Goal: Task Accomplishment & Management: Complete application form

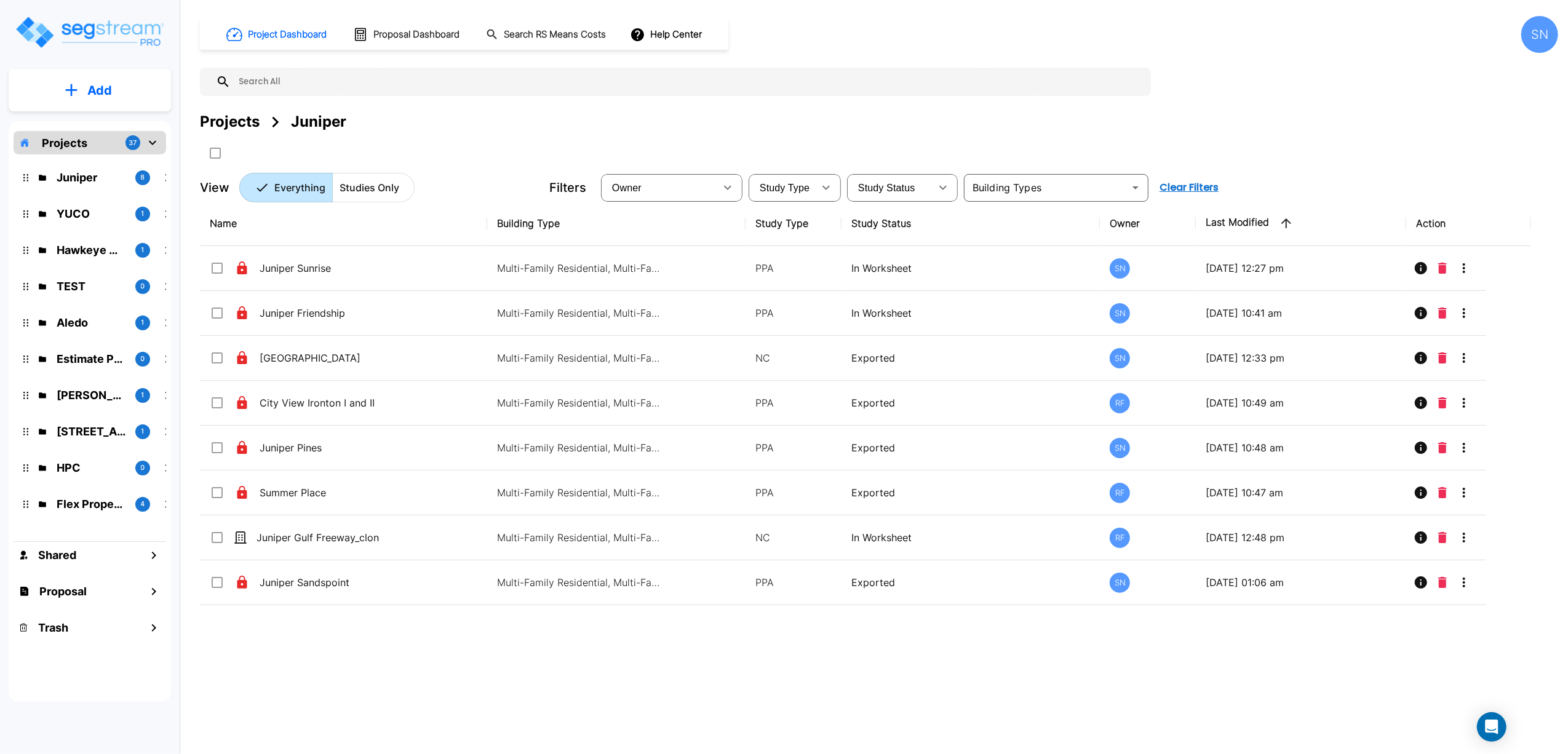
click at [67, 204] on div "YUCO 1" at bounding box center [99, 214] width 161 height 27
click at [67, 213] on p "YUCO" at bounding box center [91, 214] width 69 height 17
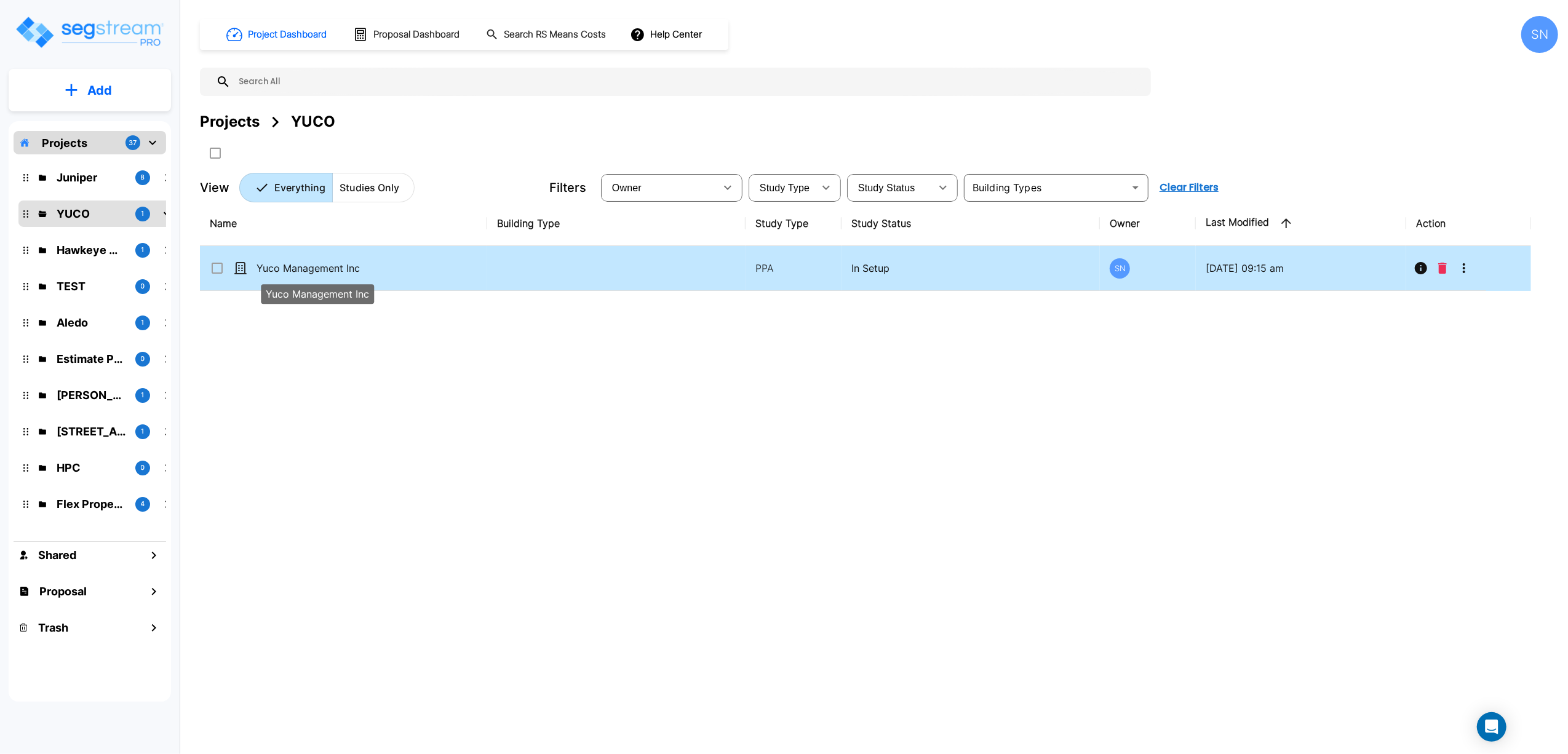
click at [364, 269] on p "Yuco Management Inc" at bounding box center [318, 268] width 123 height 15
checkbox input "true"
click at [364, 269] on p "Yuco Management Inc" at bounding box center [318, 268] width 123 height 15
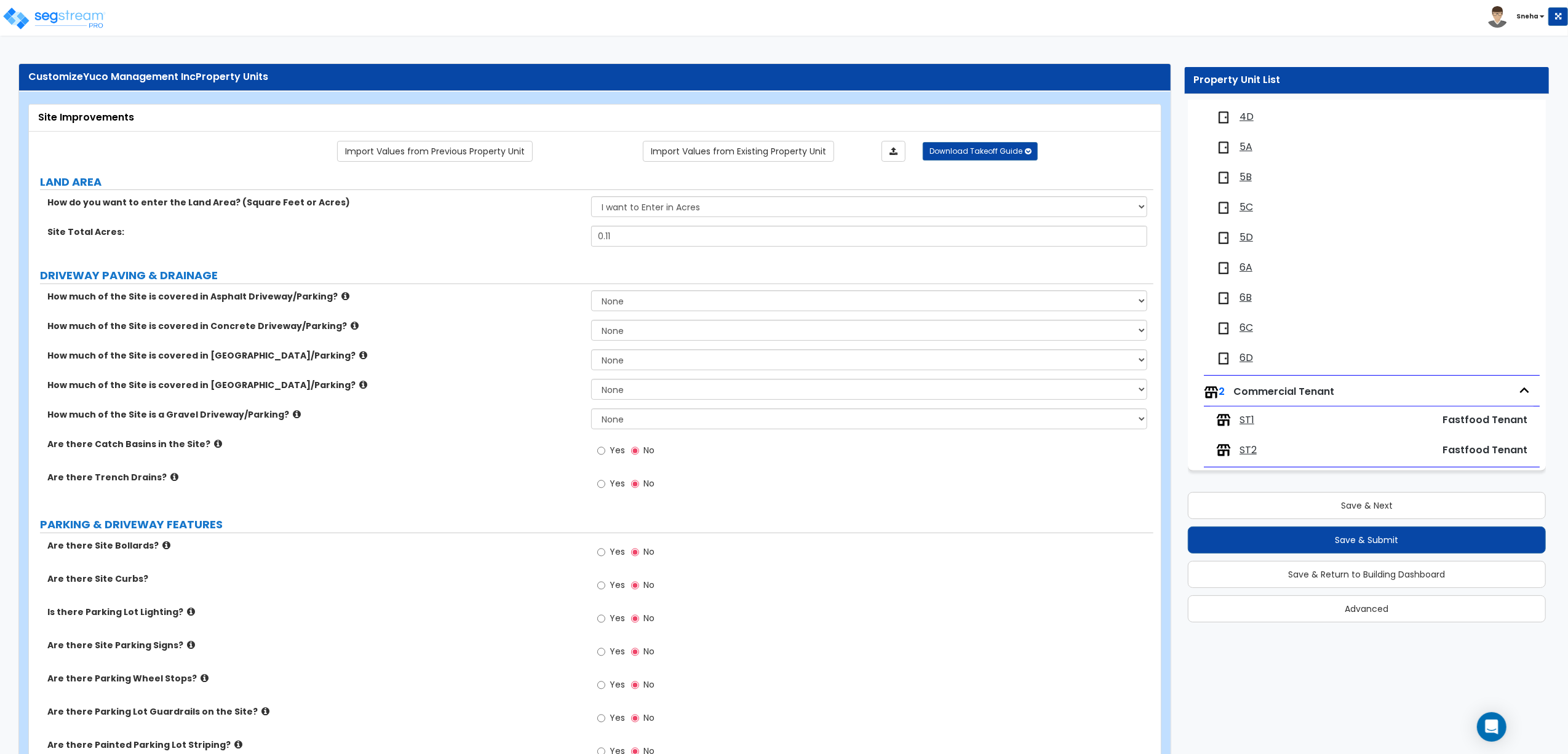
scroll to position [163, 0]
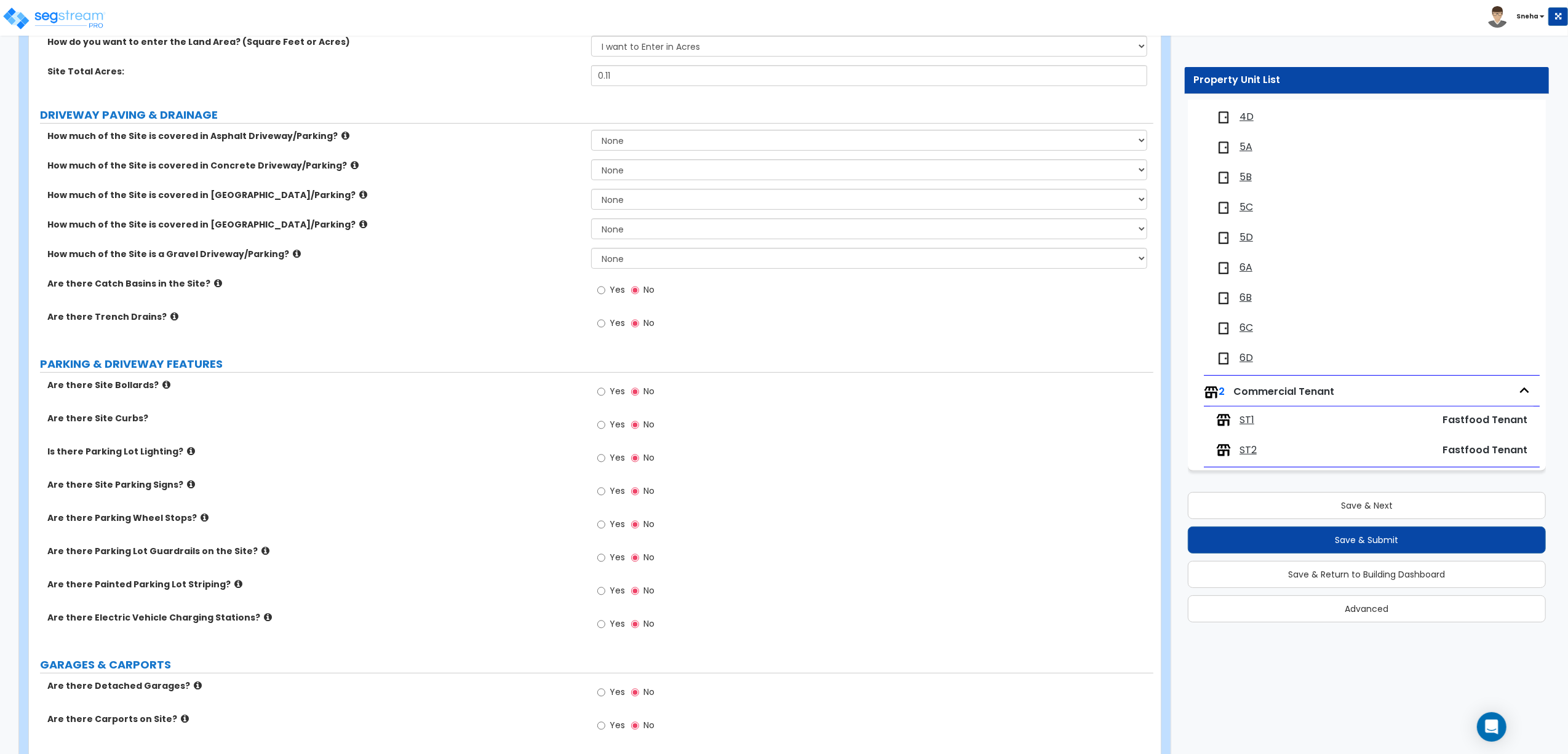
click at [1248, 417] on span "ST1" at bounding box center [1246, 420] width 15 height 14
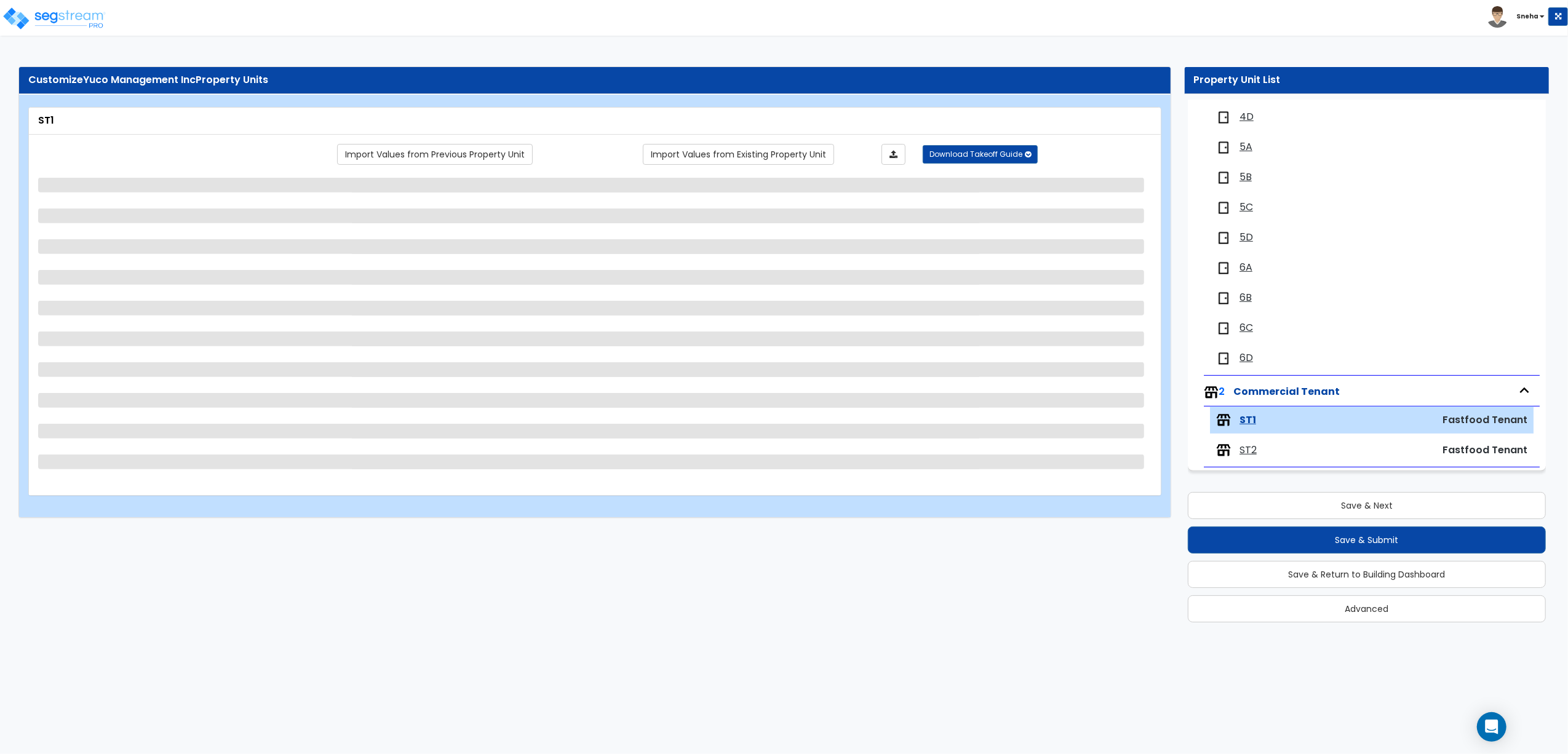
select select "1"
select select "3"
select select "1"
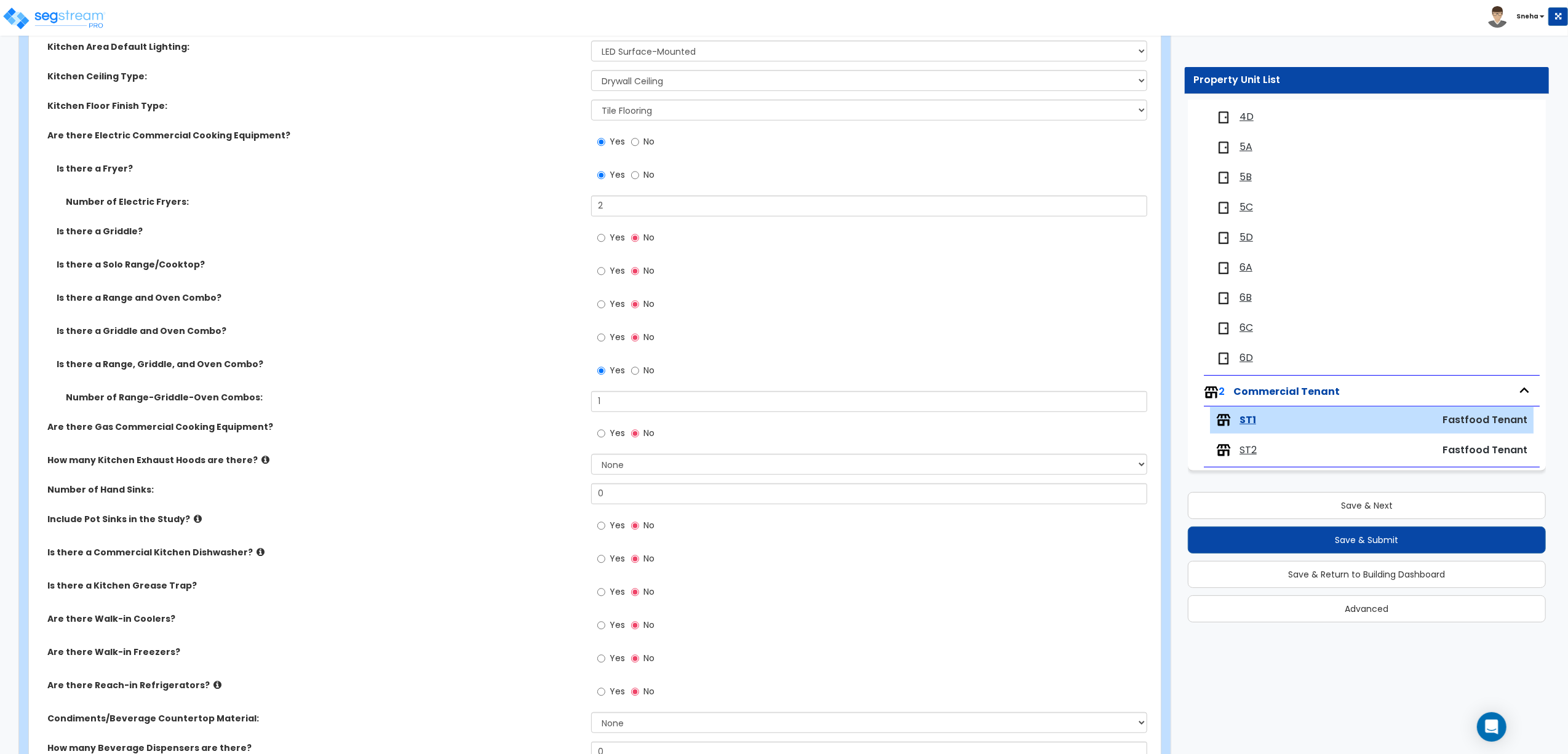
scroll to position [902, 0]
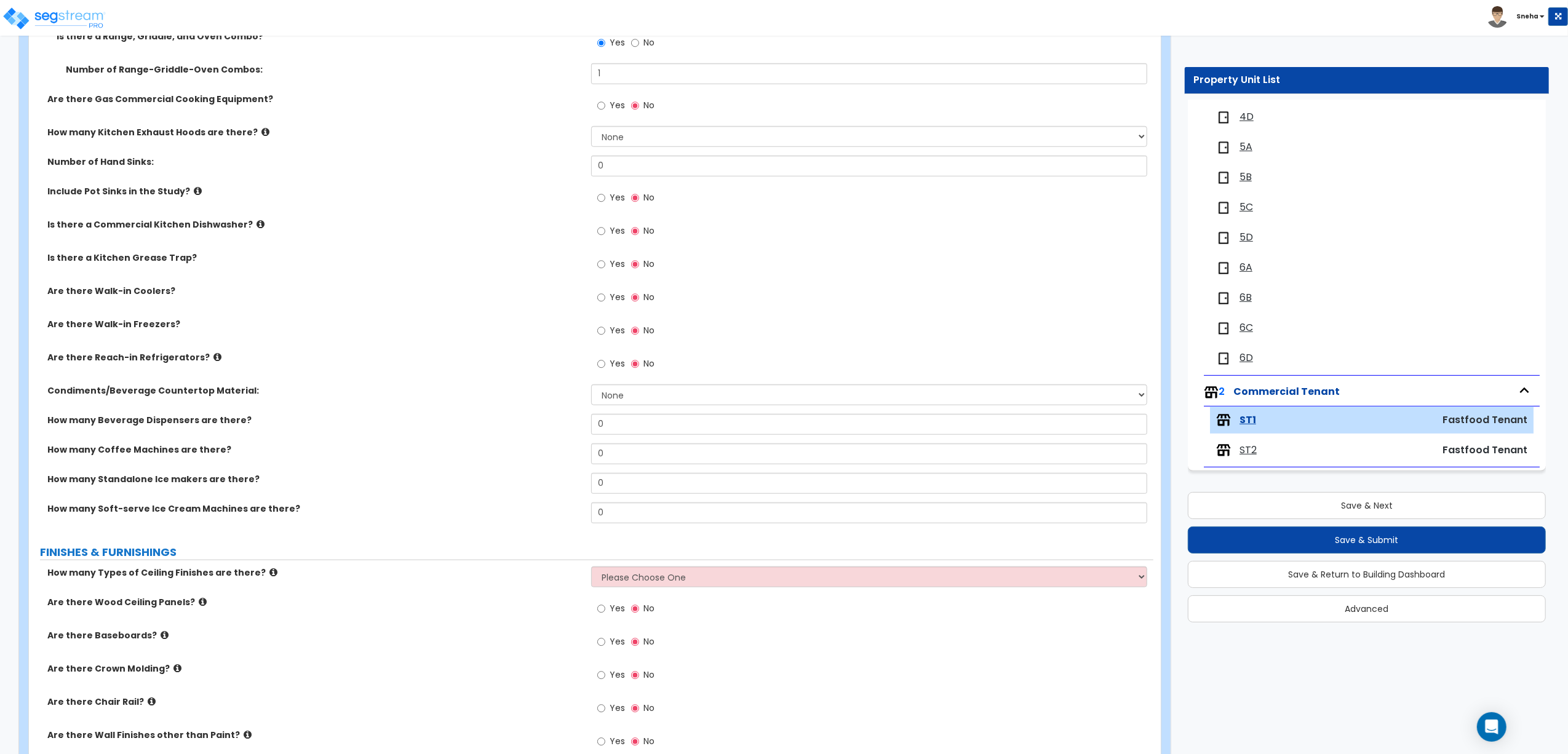
click at [611, 224] on label "Yes" at bounding box center [611, 232] width 28 height 21
click at [605, 224] on input "Yes" at bounding box center [601, 231] width 8 height 14
radio input "true"
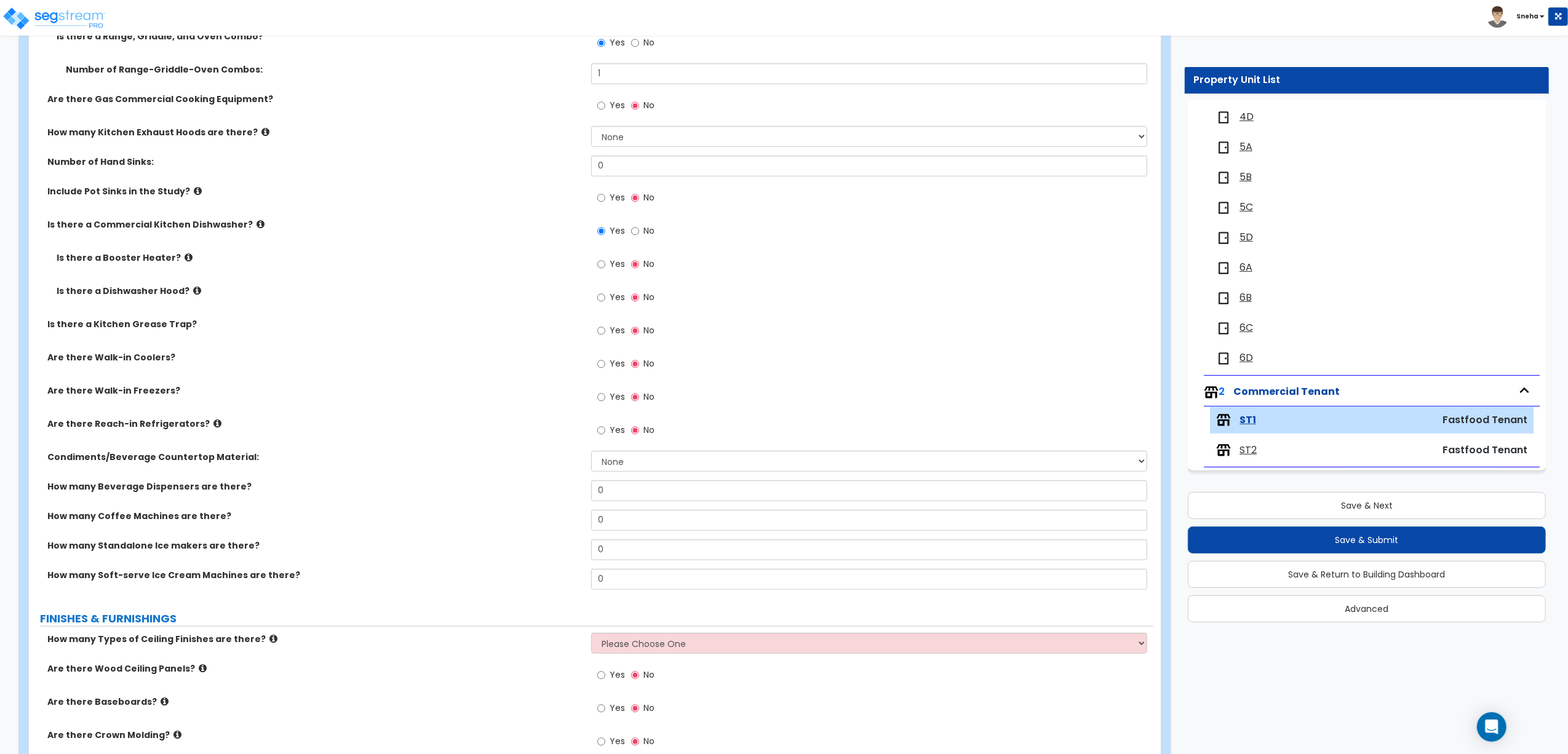
click at [609, 265] on span "Yes" at bounding box center [617, 264] width 16 height 12
click at [605, 265] on input "Yes" at bounding box center [601, 265] width 8 height 14
click at [184, 255] on icon at bounding box center [188, 257] width 8 height 9
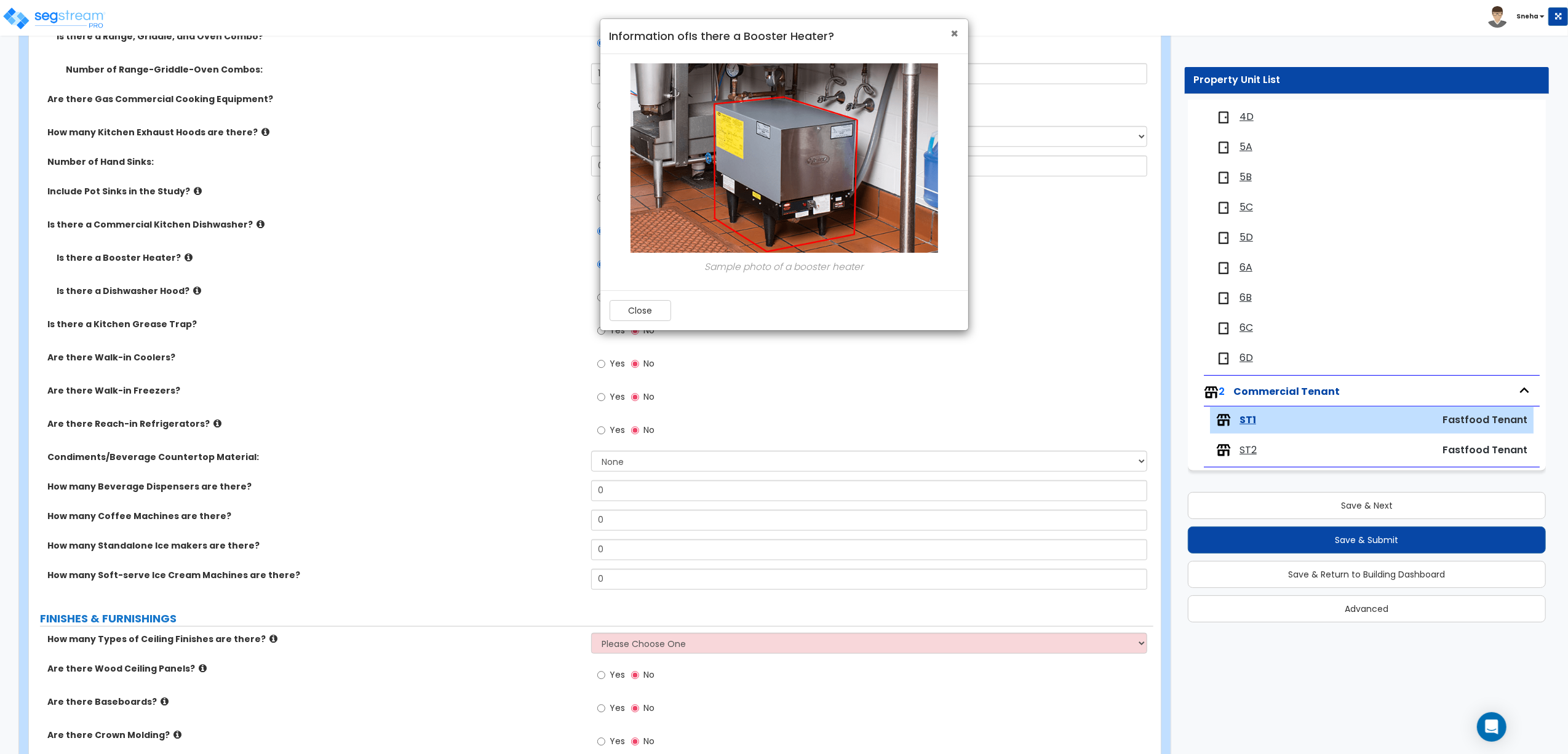
click at [958, 35] on span "×" at bounding box center [955, 33] width 8 height 18
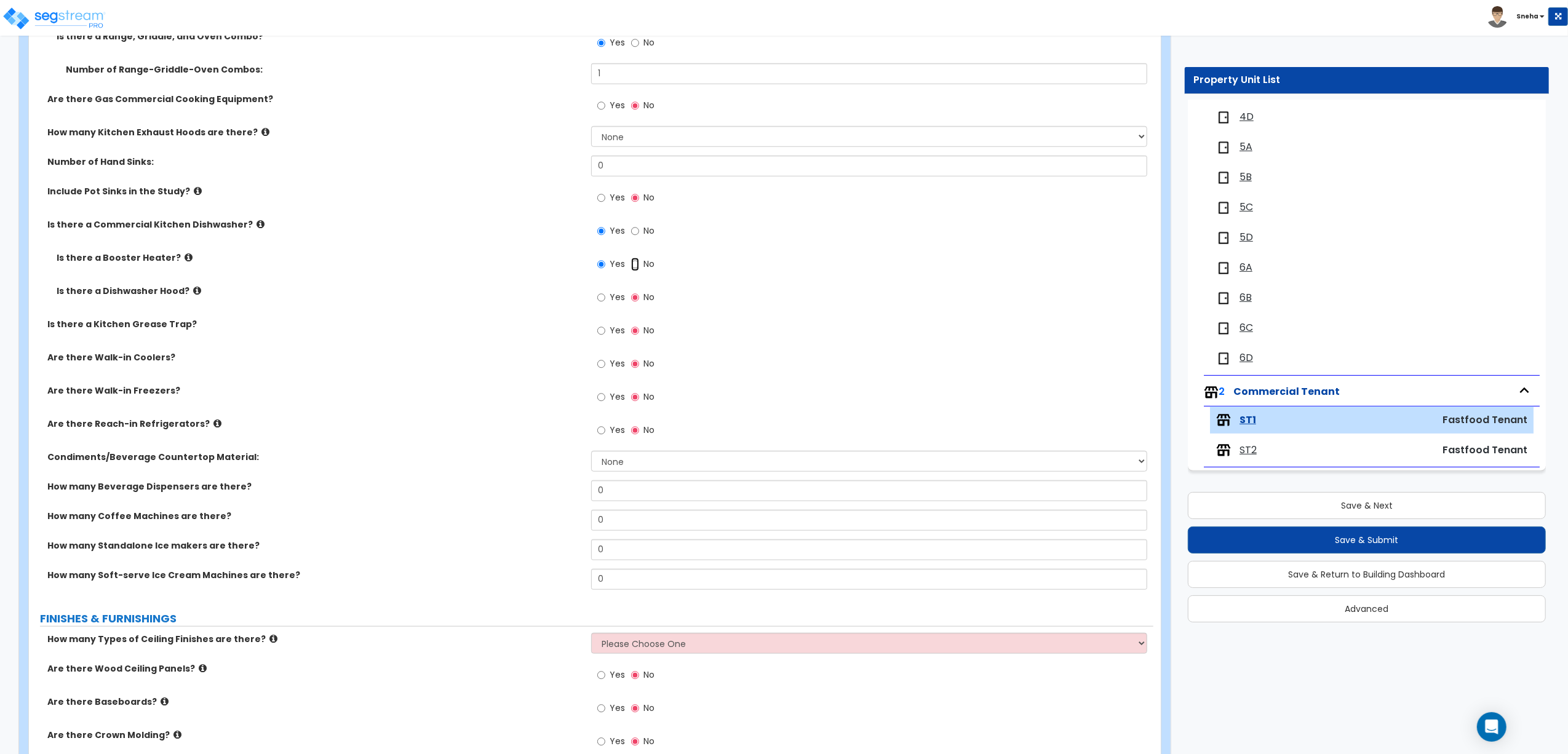
click at [632, 262] on input "No" at bounding box center [635, 265] width 8 height 14
radio input "false"
radio input "true"
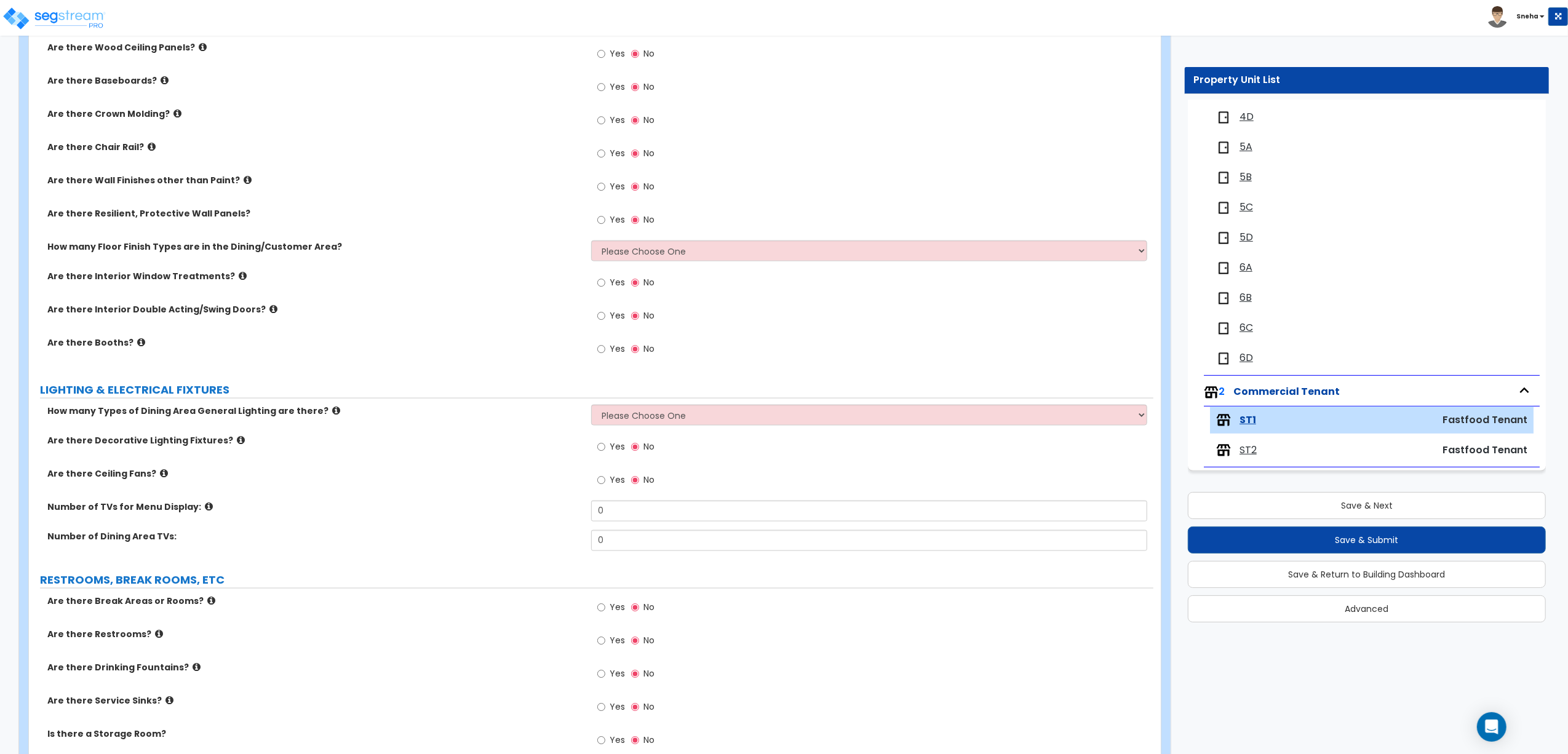
scroll to position [1358, 0]
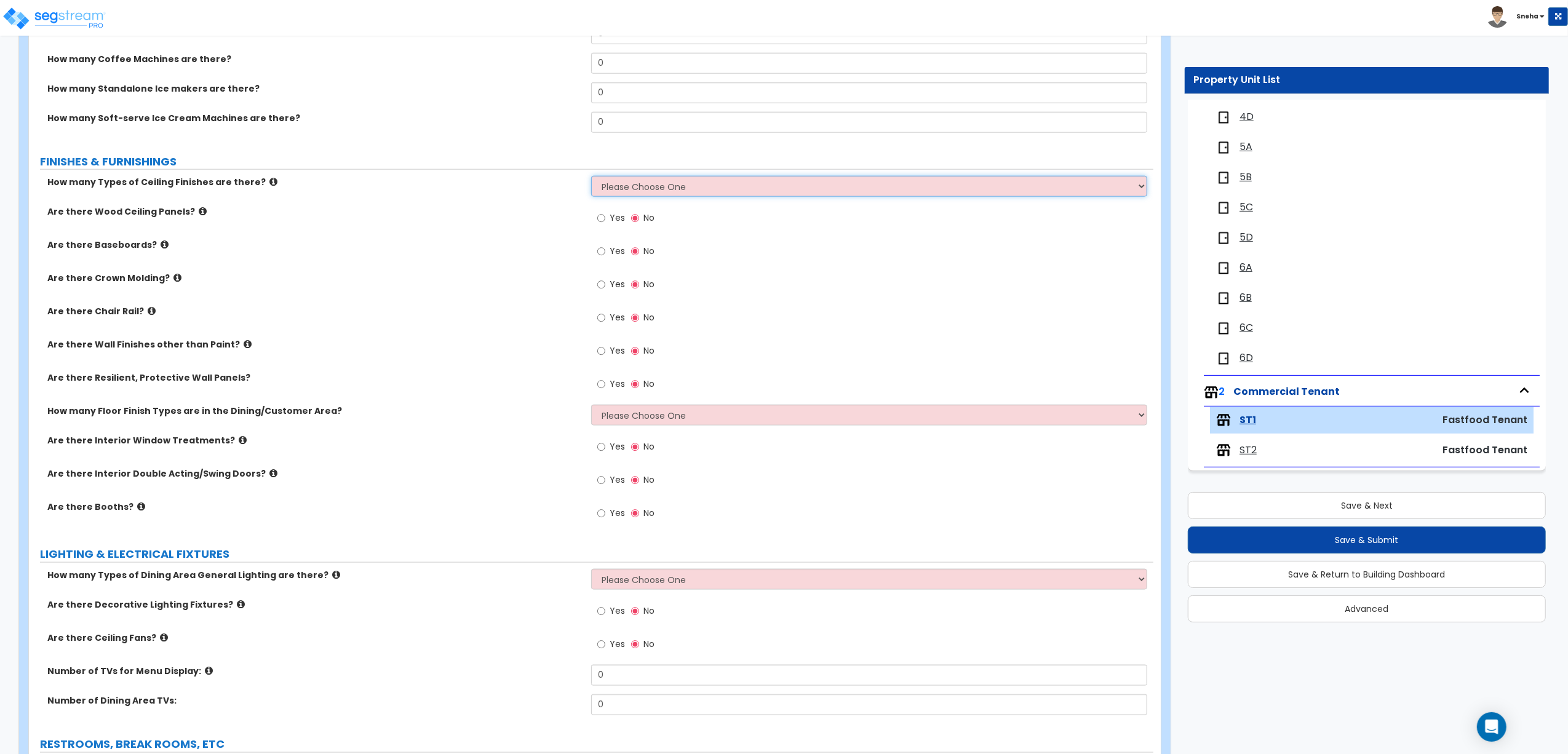
click at [631, 188] on select "Please Choose One 1 2 3" at bounding box center [869, 186] width 556 height 21
select select "1"
click at [592, 178] on select "Please Choose One 1 2 3" at bounding box center [869, 186] width 556 height 21
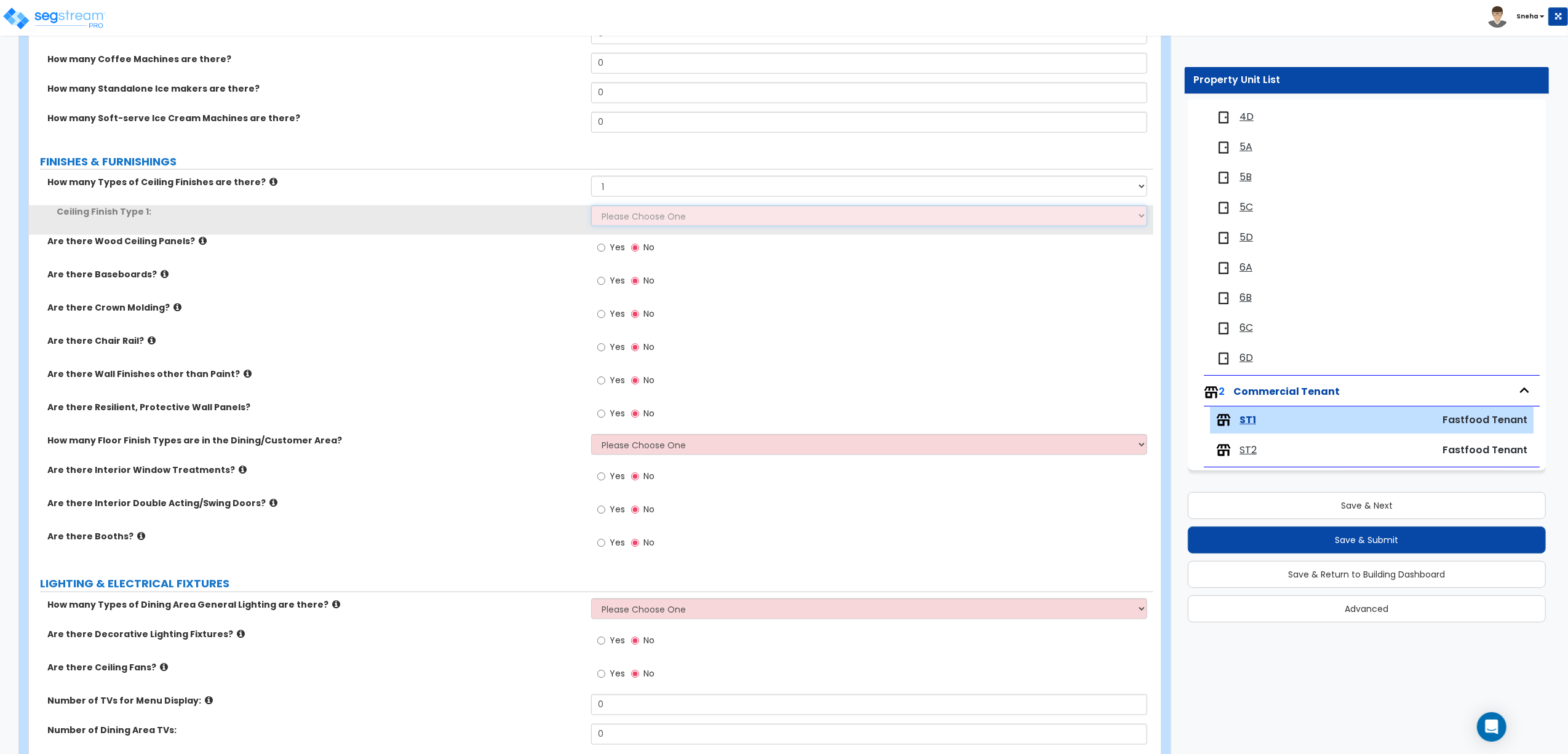
click at [620, 224] on select "Please Choose One Drywall Ceiling Open Ceiling Drop Ceiling" at bounding box center [869, 216] width 556 height 21
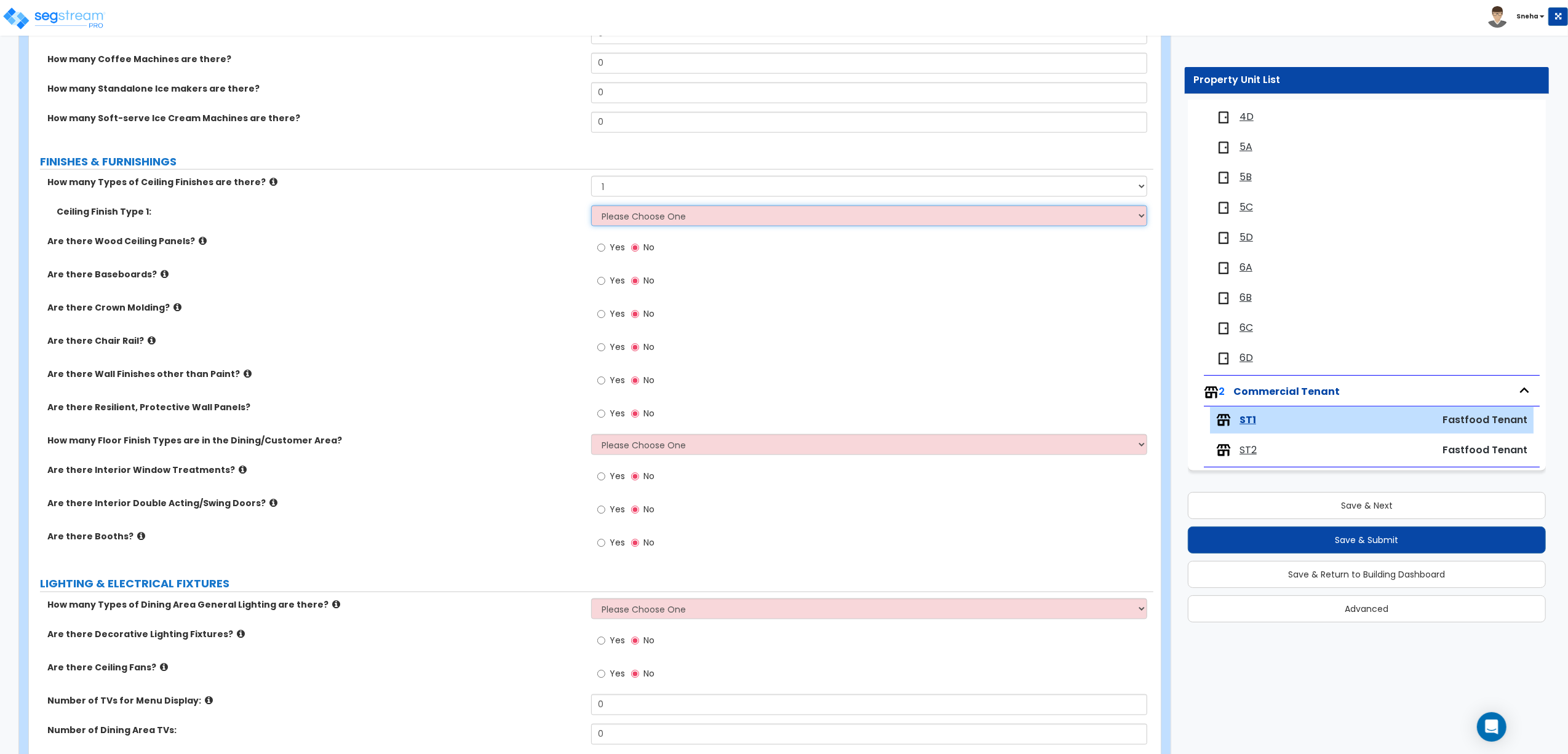
select select "1"
click at [592, 208] on select "Please Choose One Drywall Ceiling Open Ceiling Drop Ceiling" at bounding box center [869, 216] width 556 height 21
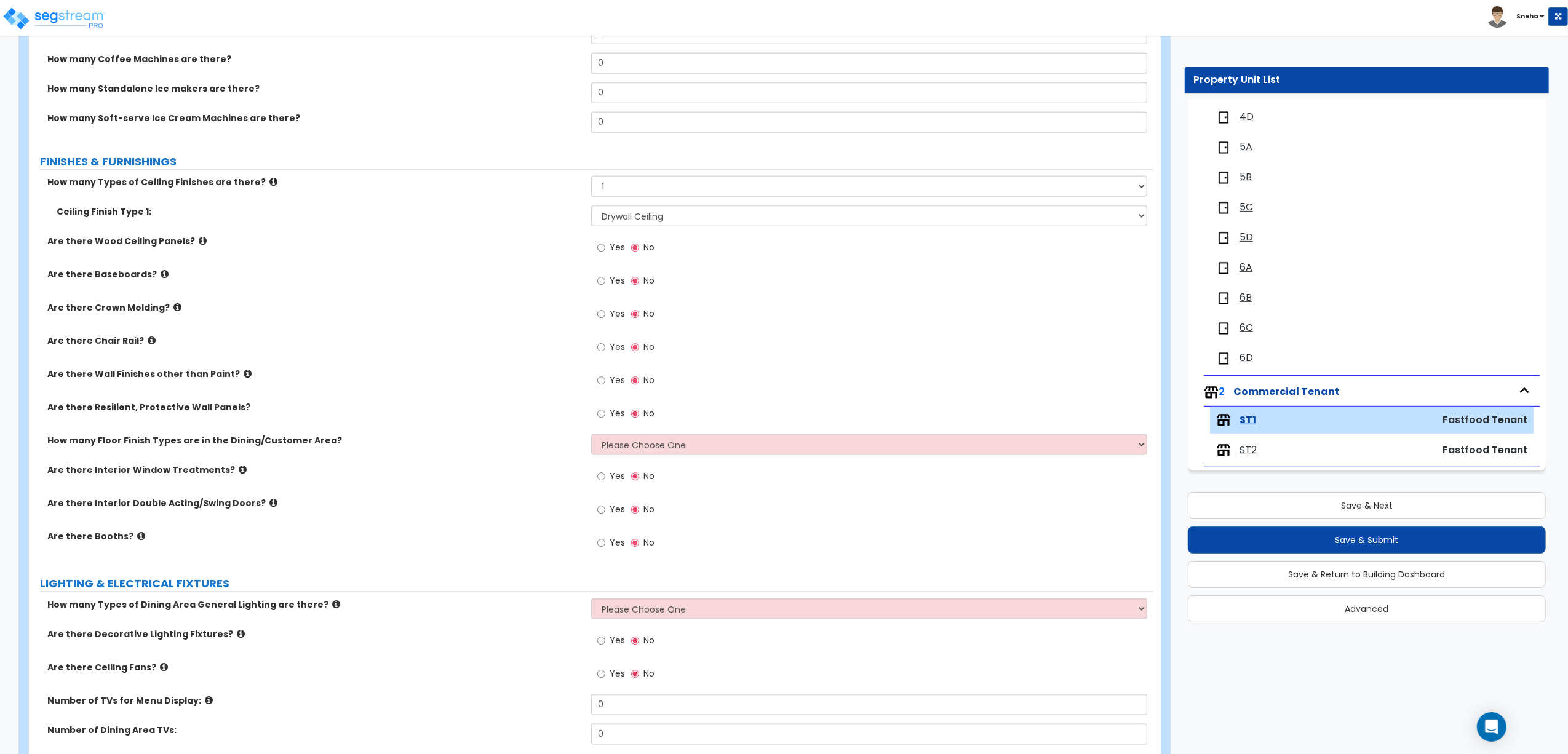
click at [611, 280] on span "Yes" at bounding box center [617, 281] width 16 height 12
click at [605, 280] on input "Yes" at bounding box center [601, 282] width 8 height 14
radio input "true"
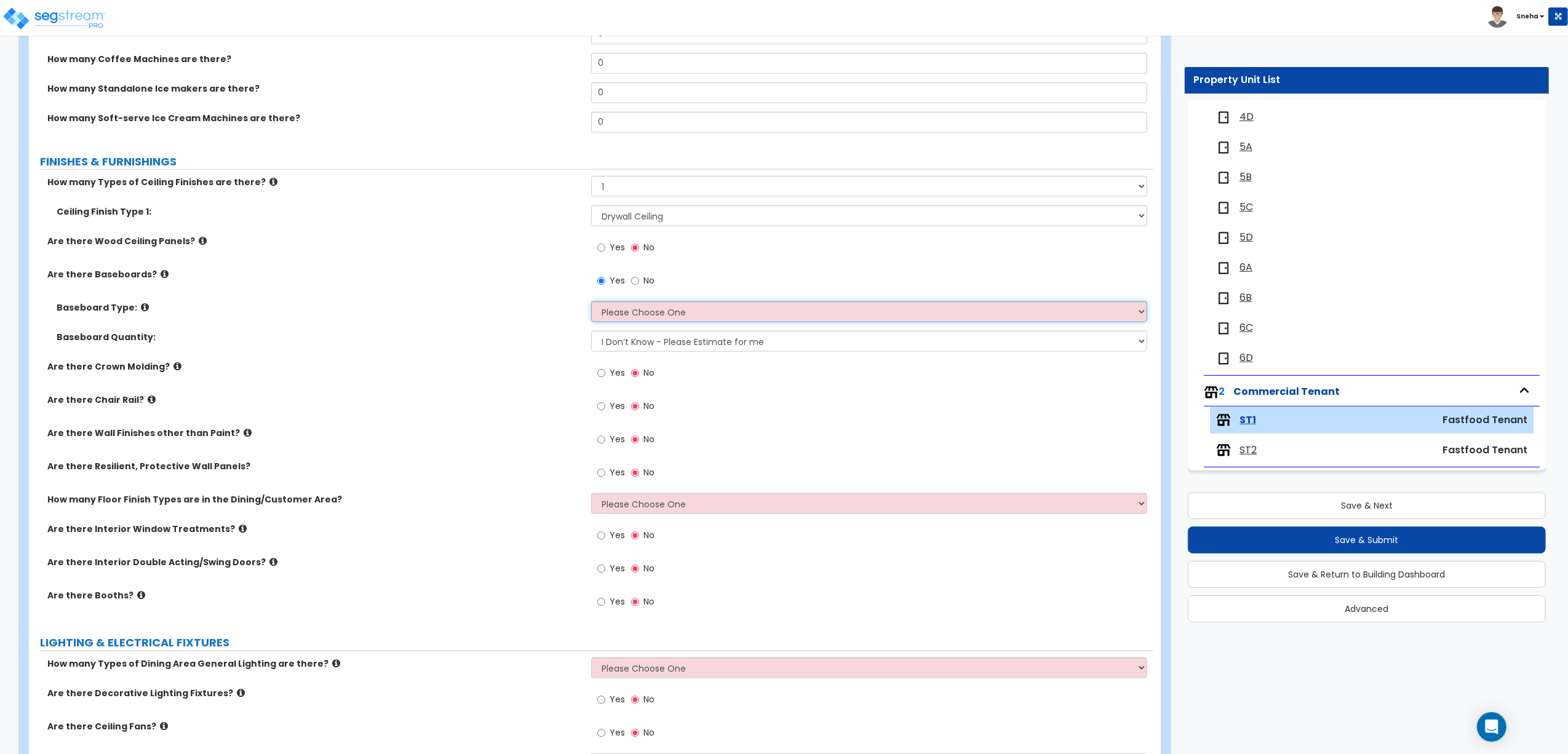
click at [611, 312] on select "Please Choose One Wood Vinyl Carpet Tile" at bounding box center [869, 311] width 556 height 21
select select "4"
click at [592, 303] on select "Please Choose One Wood Vinyl Carpet Tile" at bounding box center [869, 311] width 556 height 21
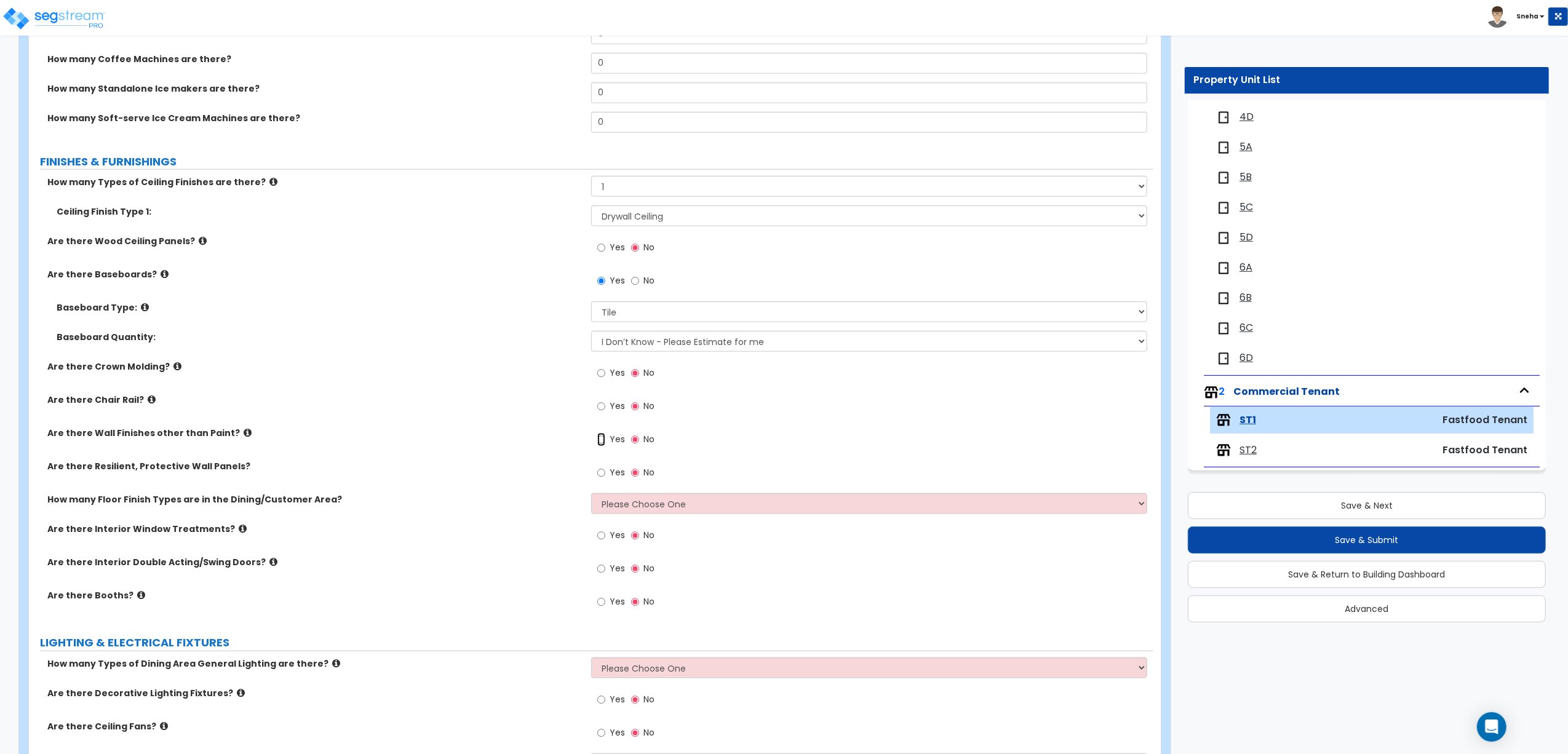
click at [601, 442] on input "Yes" at bounding box center [601, 440] width 8 height 14
radio input "true"
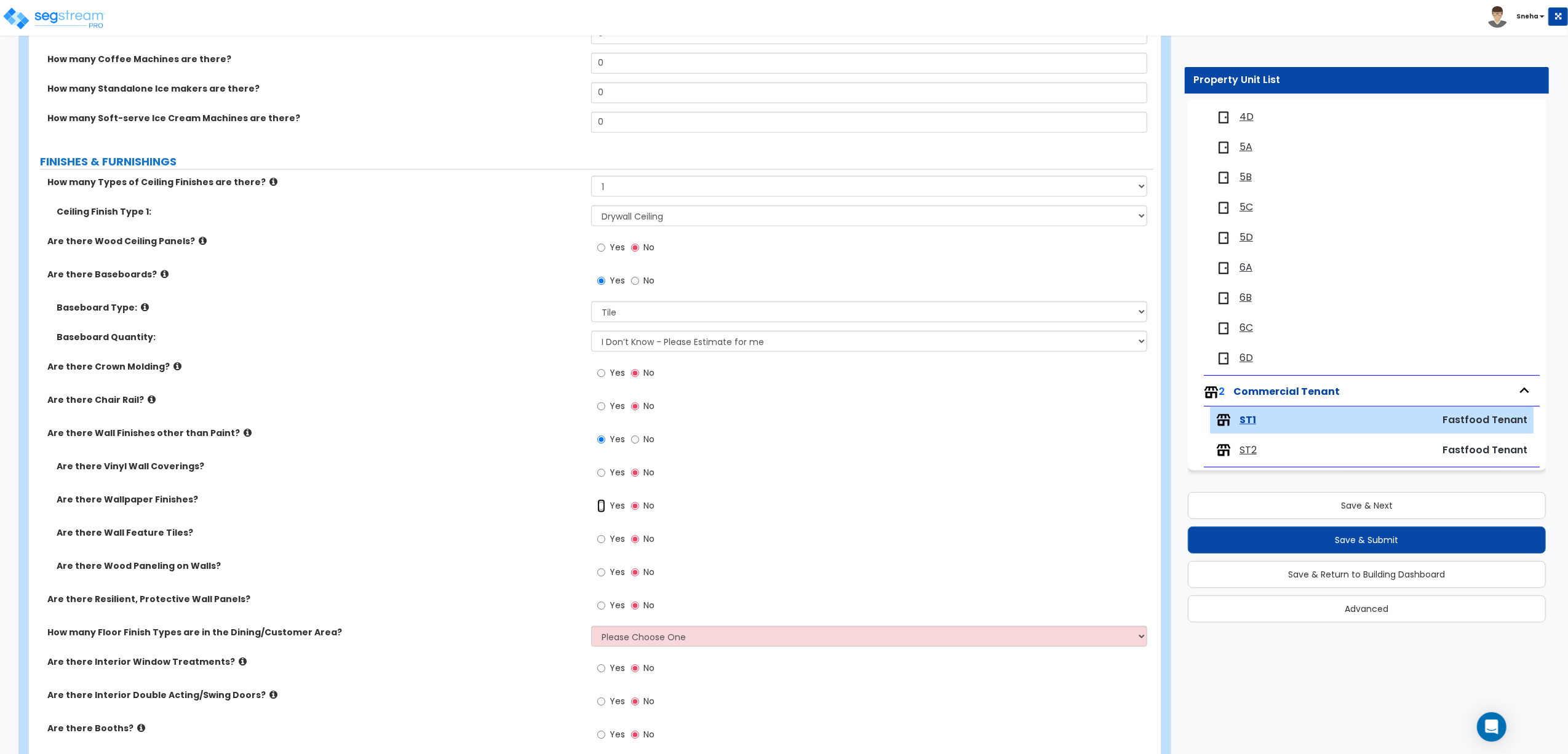
click at [598, 510] on input "Yes" at bounding box center [601, 506] width 8 height 14
radio input "true"
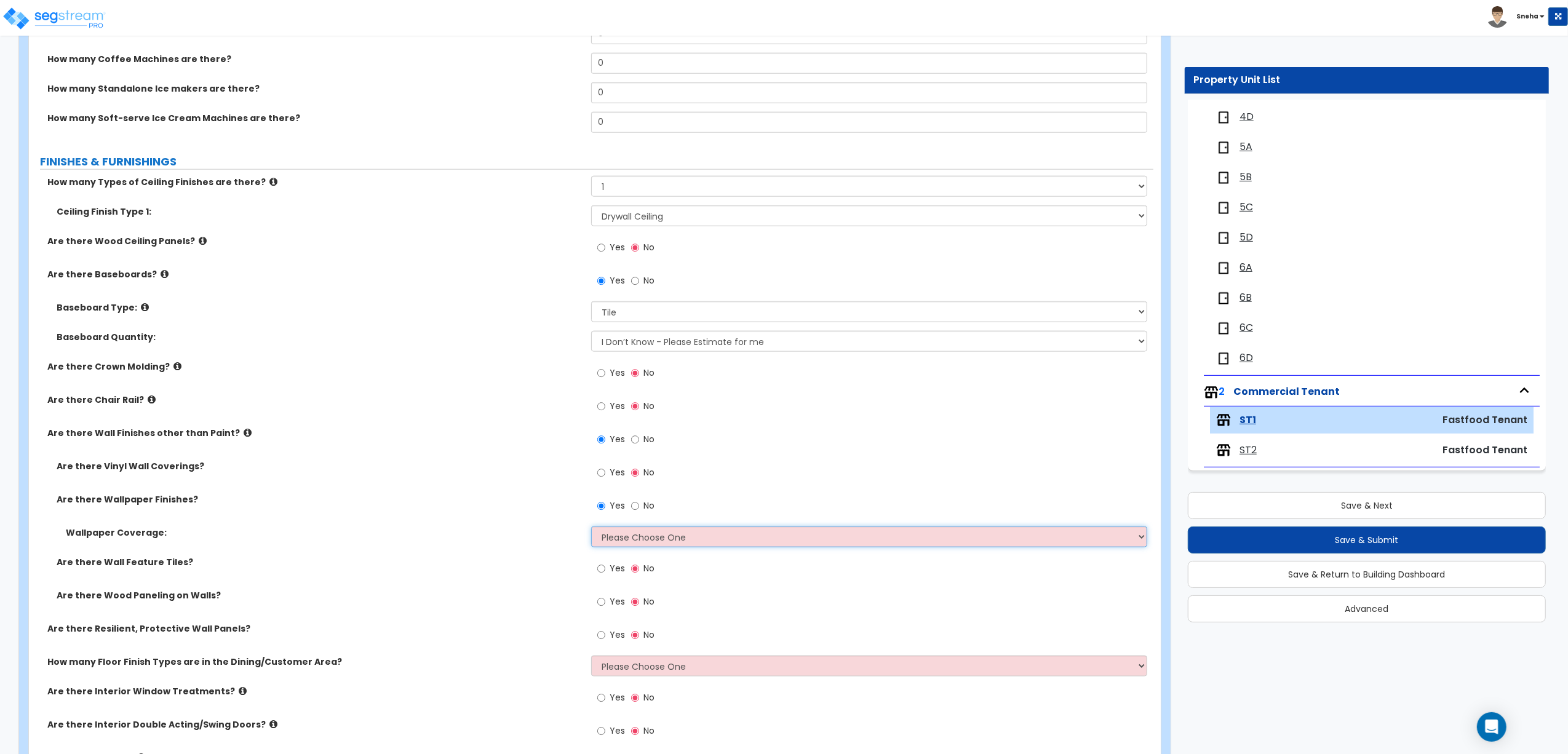
click at [607, 540] on select "Please Choose One Only a Small Portion of Walls are Covered Several Walls are C…" at bounding box center [869, 536] width 556 height 21
select select "1"
click at [592, 529] on select "Please Choose One Only a Small Portion of Walls are Covered Several Walls are C…" at bounding box center [869, 536] width 556 height 21
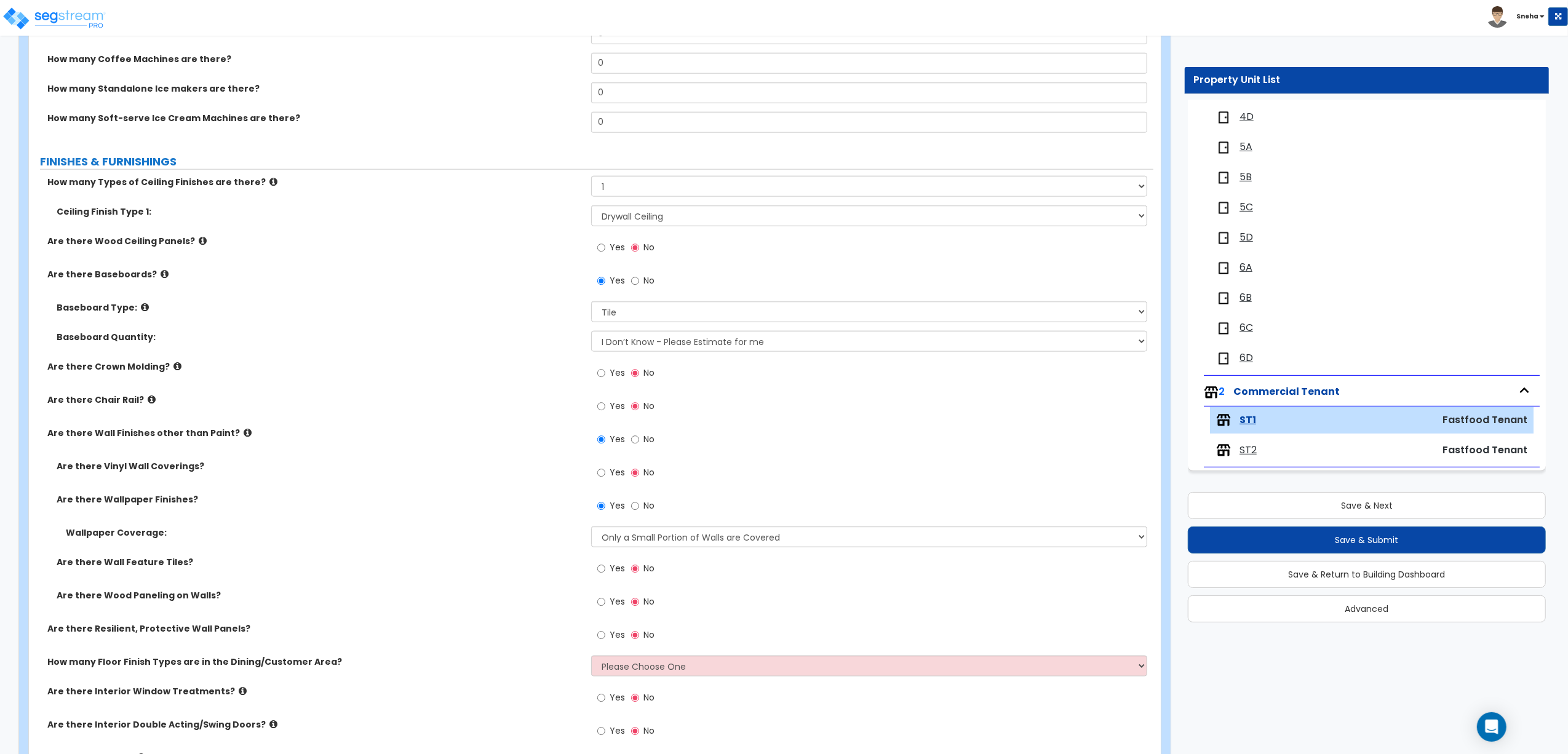
click at [608, 565] on label "Yes" at bounding box center [611, 570] width 28 height 21
click at [605, 565] on input "Yes" at bounding box center [601, 569] width 8 height 14
radio input "true"
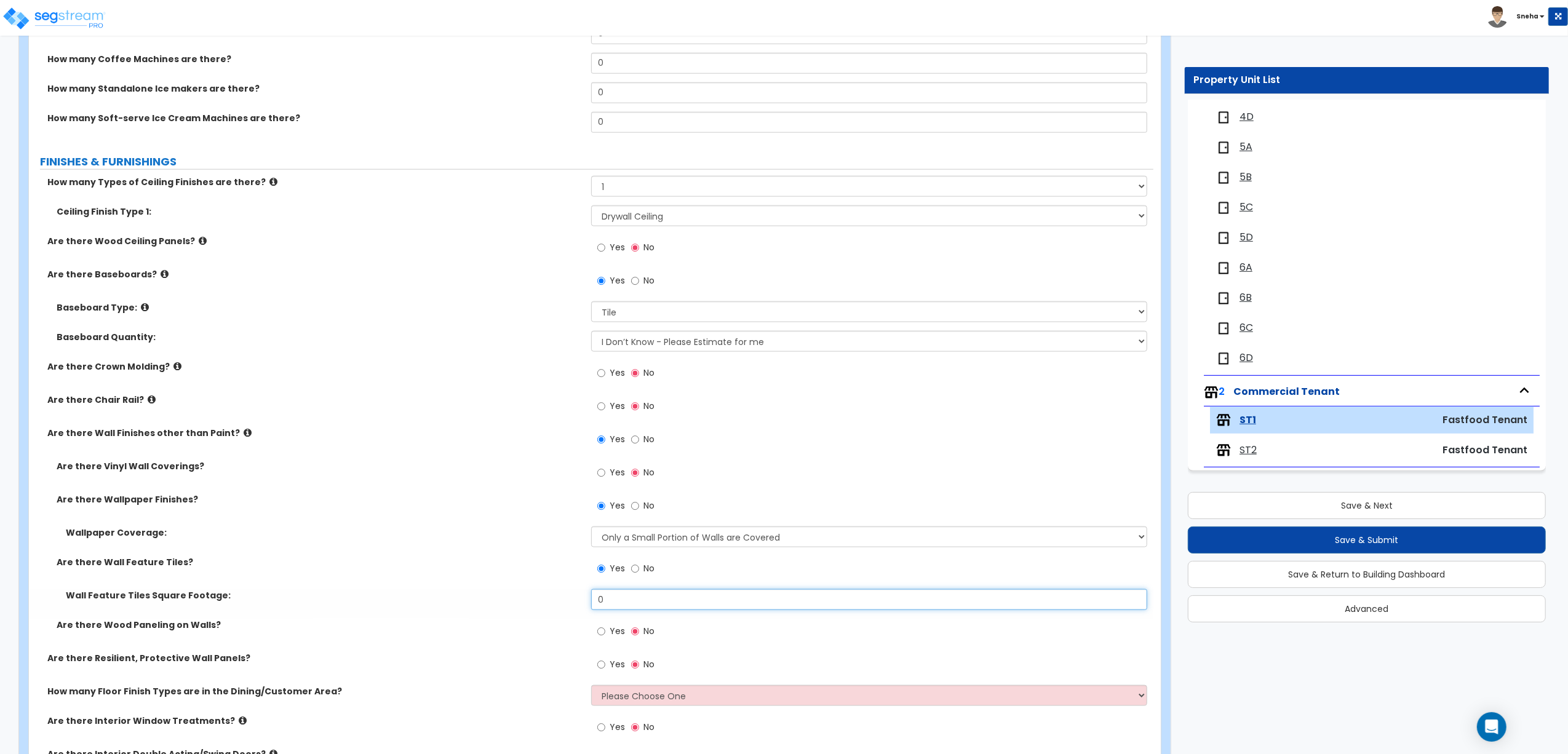
drag, startPoint x: 615, startPoint y: 602, endPoint x: 588, endPoint y: 602, distance: 27.0
click at [588, 602] on div "Wall Feature Tiles Square Footage: 0" at bounding box center [591, 604] width 1124 height 30
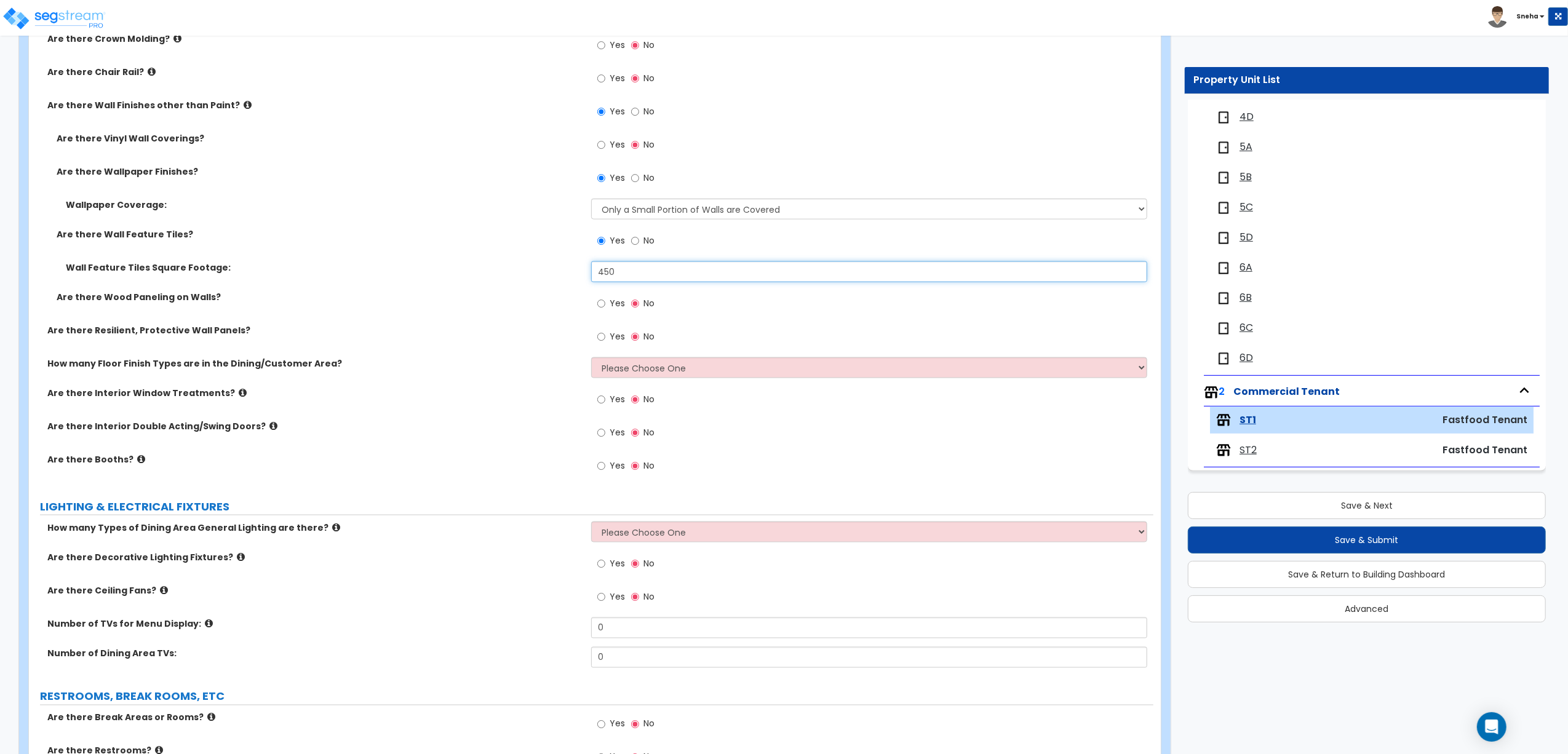
type input "450"
click at [538, 390] on label "Are there Interior Window Treatments?" at bounding box center [314, 393] width 534 height 12
click at [629, 370] on select "Please Choose One 1 2 3 4" at bounding box center [869, 367] width 556 height 21
select select "1"
click at [592, 359] on select "Please Choose One 1 2 3 4" at bounding box center [869, 367] width 556 height 21
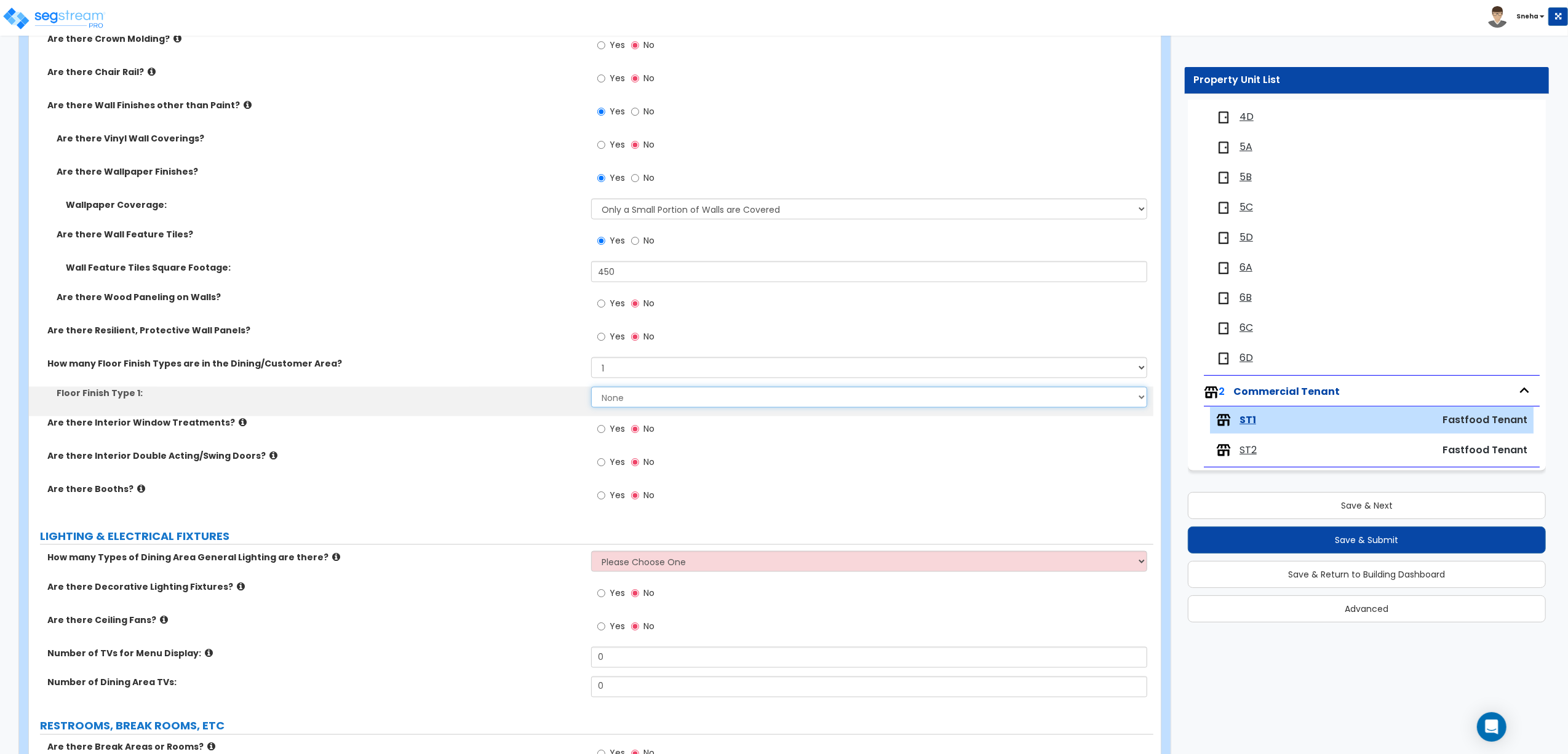
click at [620, 404] on select "None Tile Flooring Marble Flooring Hardwood Flooring Resilient Laminate Floorin…" at bounding box center [869, 397] width 556 height 21
select select "1"
click at [592, 389] on select "None Tile Flooring Marble Flooring Hardwood Flooring Resilient Laminate Floorin…" at bounding box center [869, 397] width 556 height 21
click at [515, 413] on div "Floor Finish Type 1: None Tile Flooring Marble Flooring Hardwood Flooring Resil…" at bounding box center [591, 402] width 1124 height 30
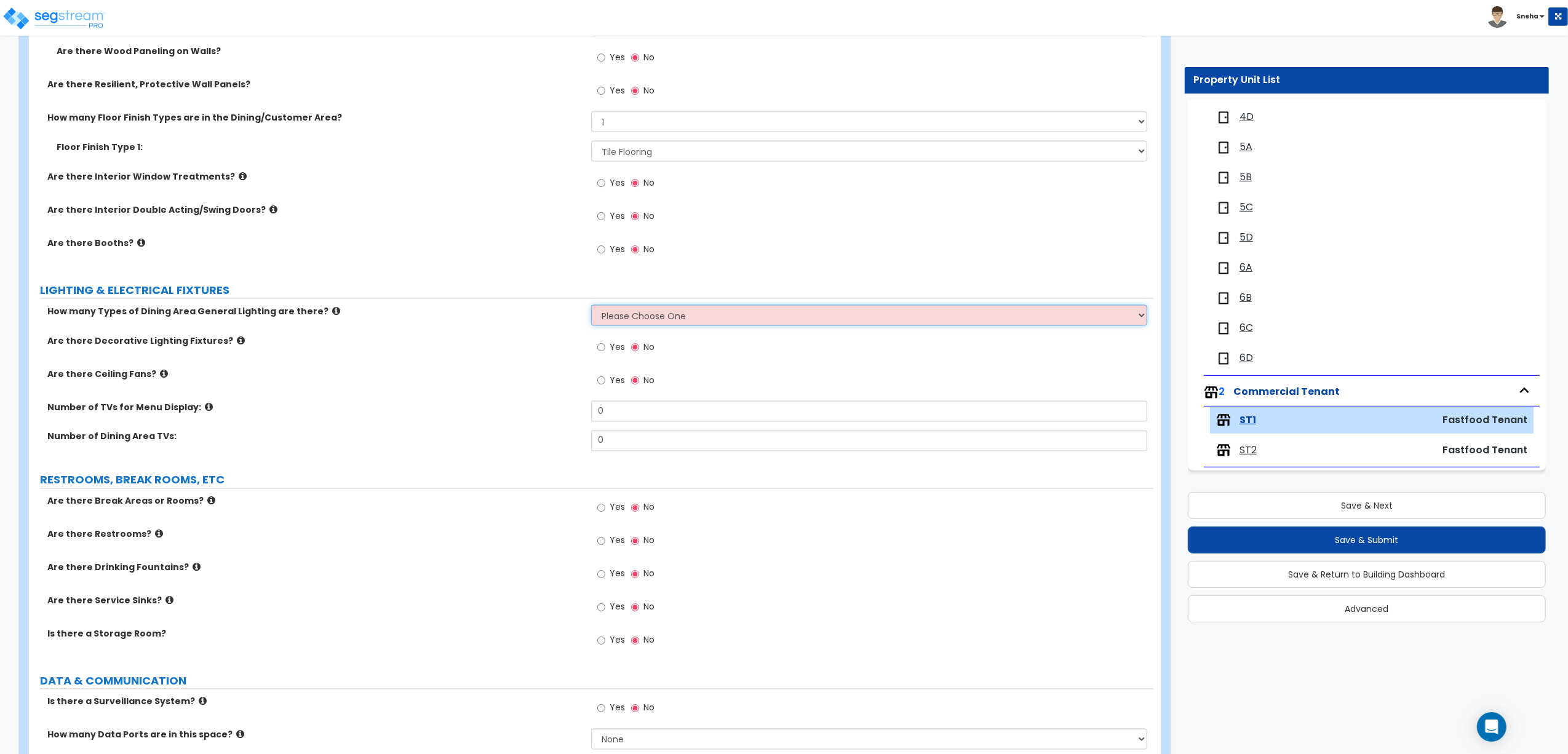
click at [626, 322] on select "Please Choose One 1 2 3" at bounding box center [869, 315] width 556 height 21
select select "1"
click at [592, 307] on select "Please Choose One 1 2 3" at bounding box center [869, 315] width 556 height 21
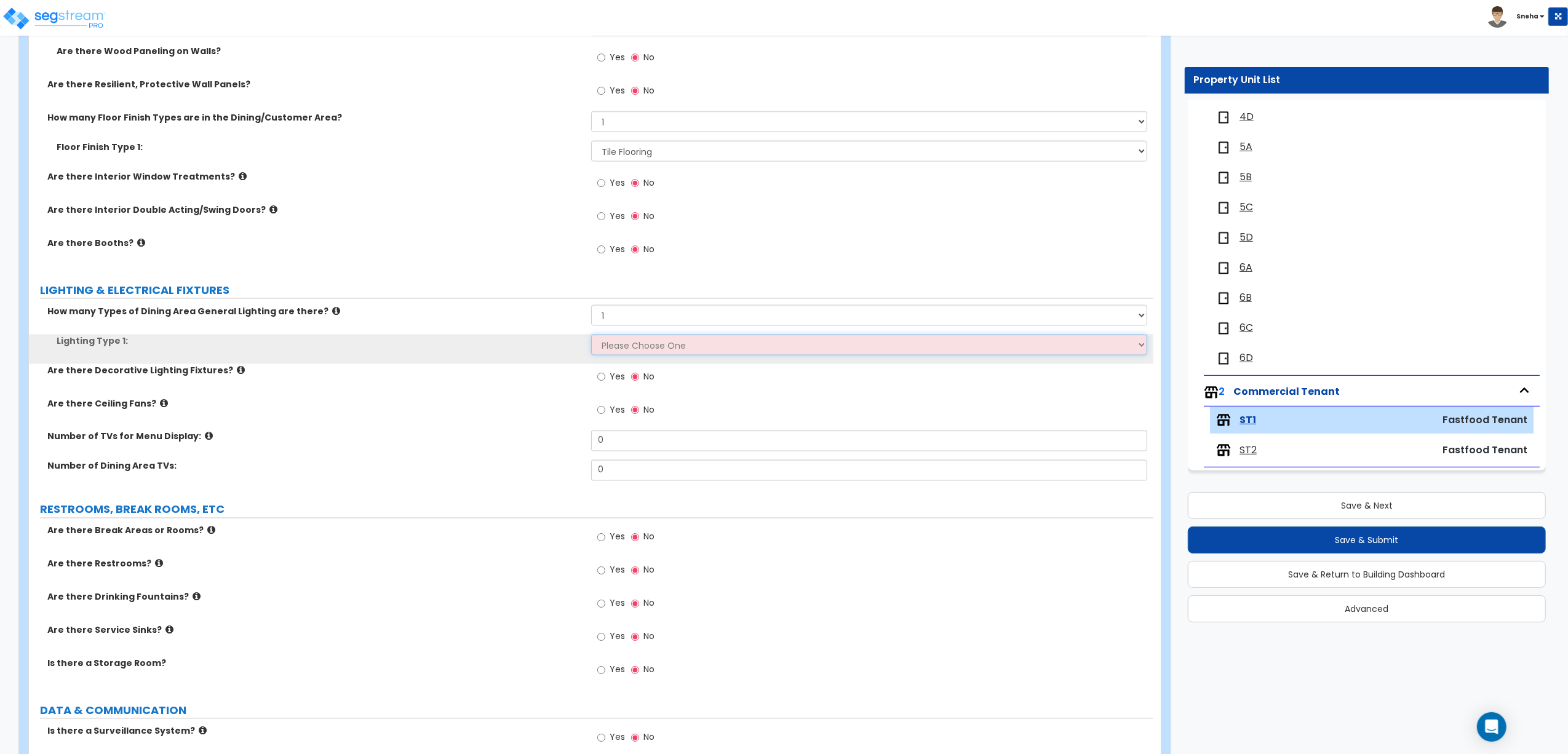
click at [620, 342] on select "Please Choose One LED Surface-Mounted LED Recessed Fluorescent Surface-Mounted …" at bounding box center [869, 345] width 556 height 21
select select "2"
click at [592, 337] on select "Please Choose One LED Surface-Mounted LED Recessed Fluorescent Surface-Mounted …" at bounding box center [869, 345] width 556 height 21
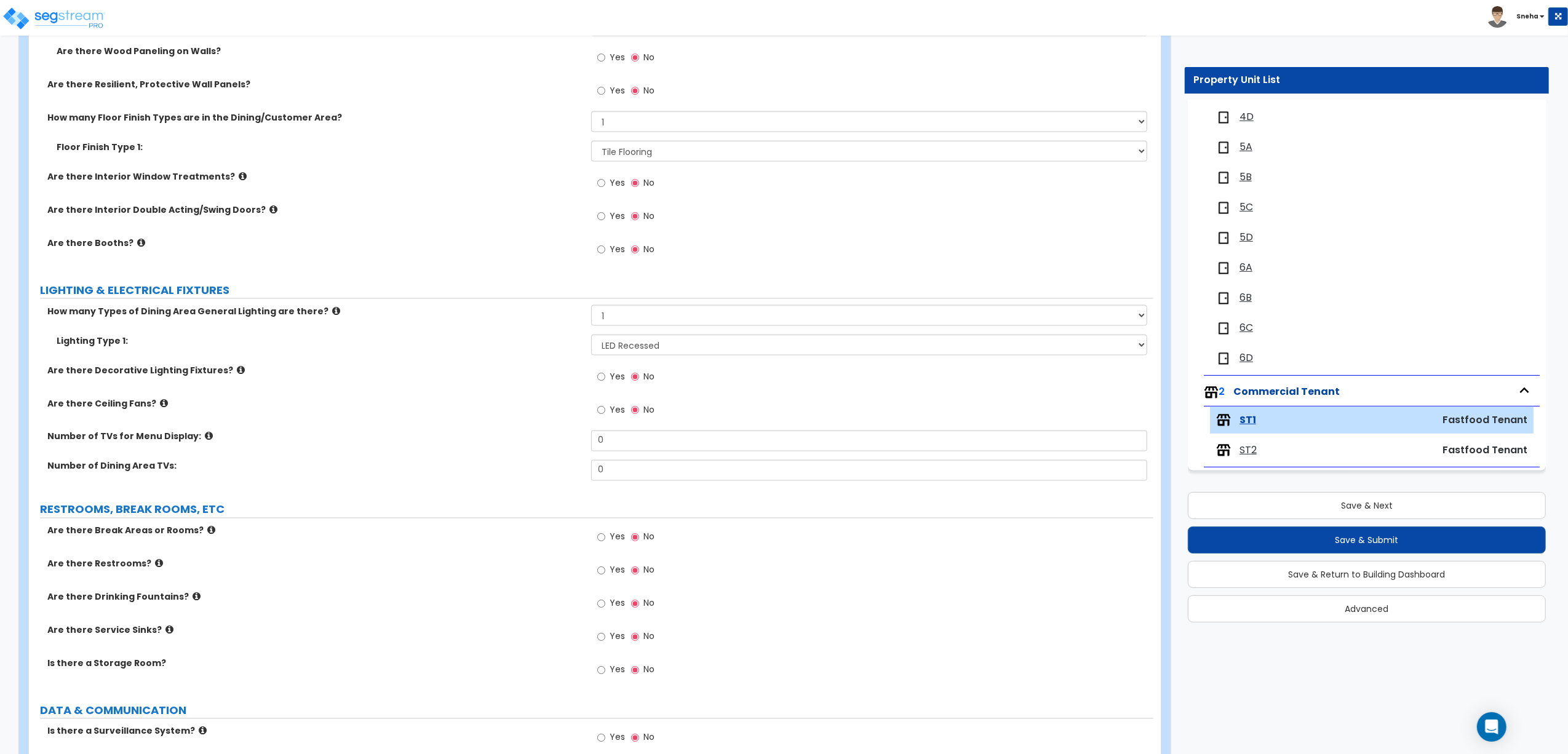
click at [617, 373] on span "Yes" at bounding box center [617, 376] width 16 height 12
click at [605, 373] on input "Yes" at bounding box center [601, 377] width 8 height 14
radio input "true"
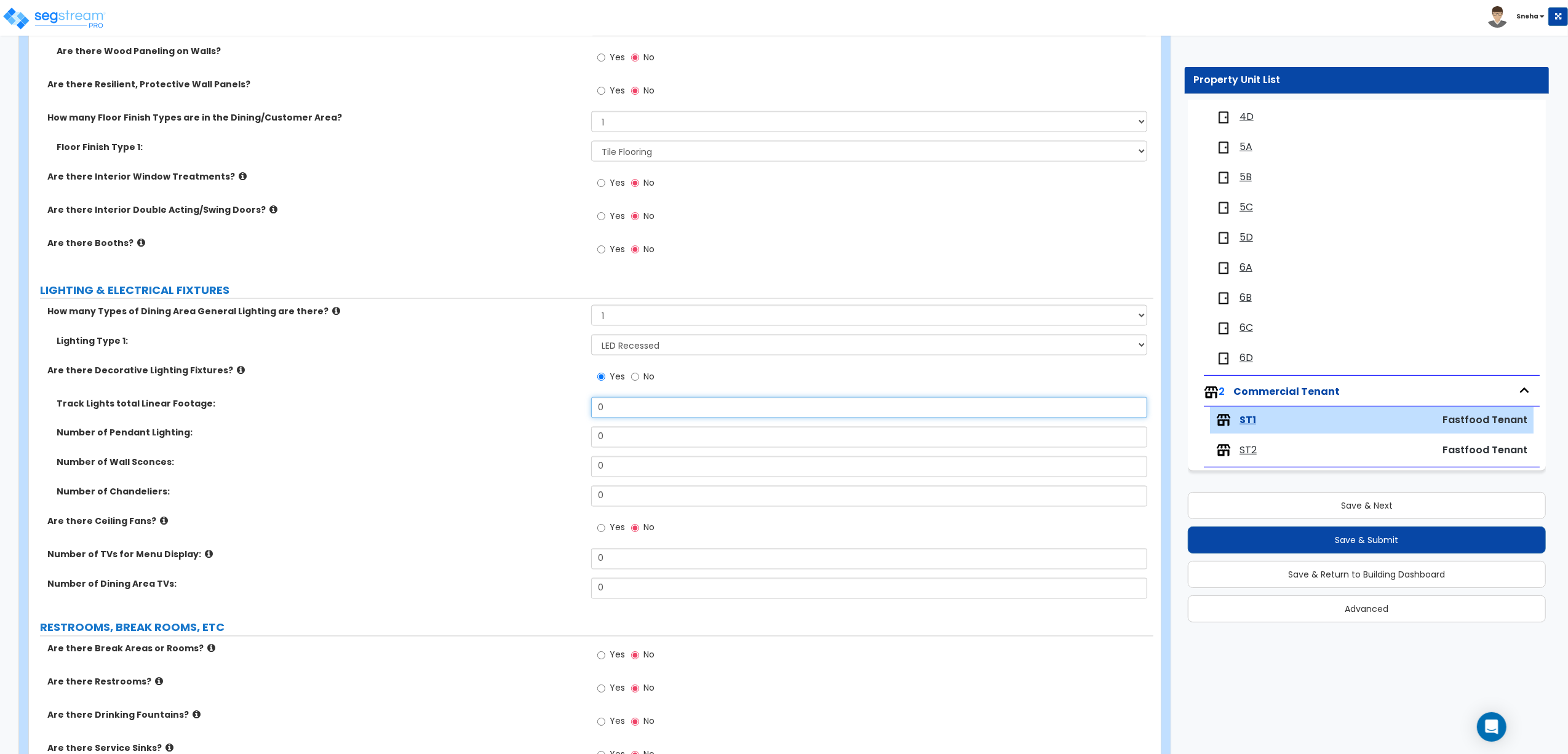
drag, startPoint x: 614, startPoint y: 410, endPoint x: 592, endPoint y: 410, distance: 22.0
click at [592, 410] on input "0" at bounding box center [869, 408] width 556 height 21
type input "32"
click at [512, 442] on div "Number of Pendant Lighting: 0" at bounding box center [591, 442] width 1124 height 30
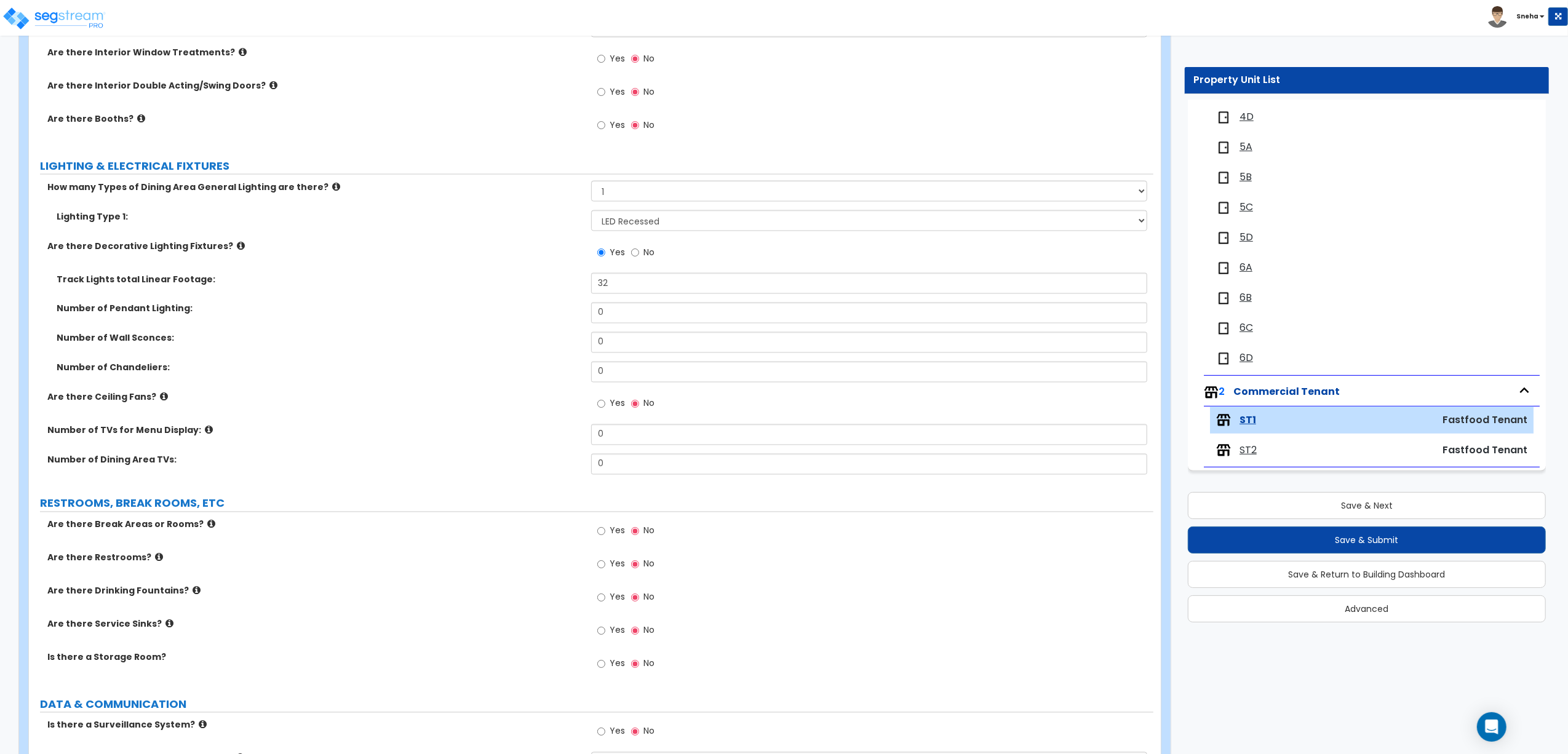
scroll to position [2179, 0]
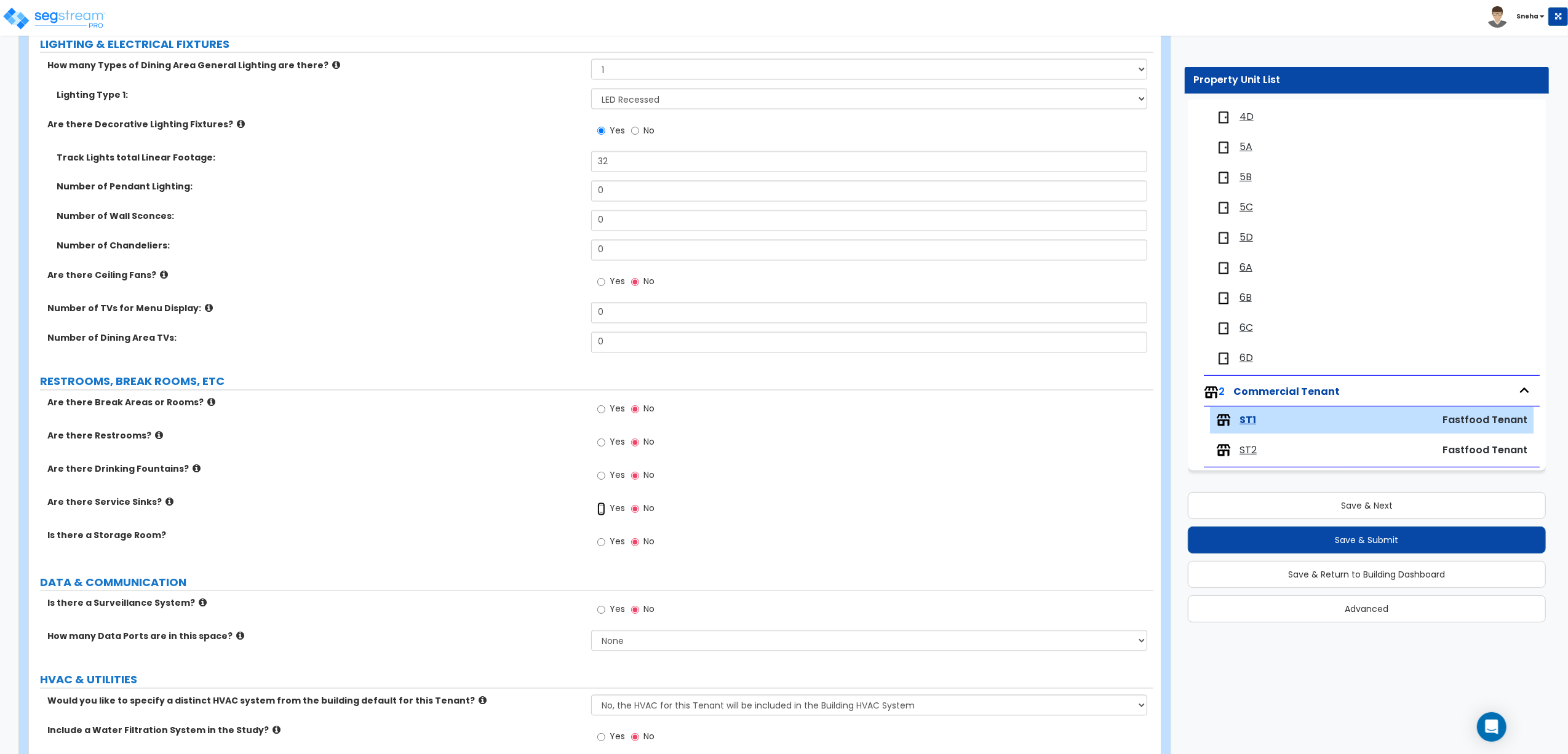
click at [601, 513] on input "Yes" at bounding box center [601, 510] width 8 height 14
radio input "true"
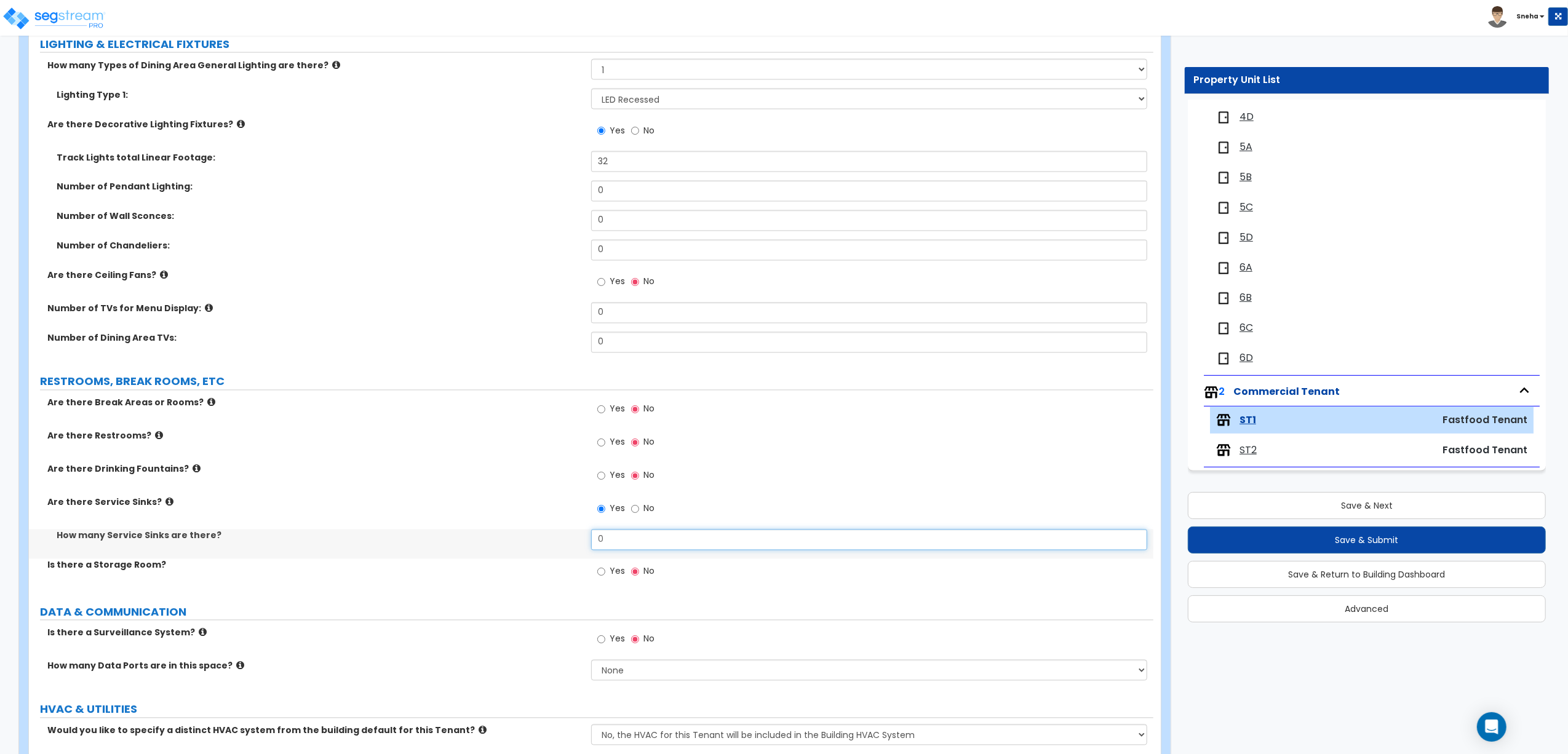
drag, startPoint x: 611, startPoint y: 537, endPoint x: 584, endPoint y: 539, distance: 27.1
click at [584, 539] on div "How many Service Sinks are there? 0" at bounding box center [591, 544] width 1124 height 30
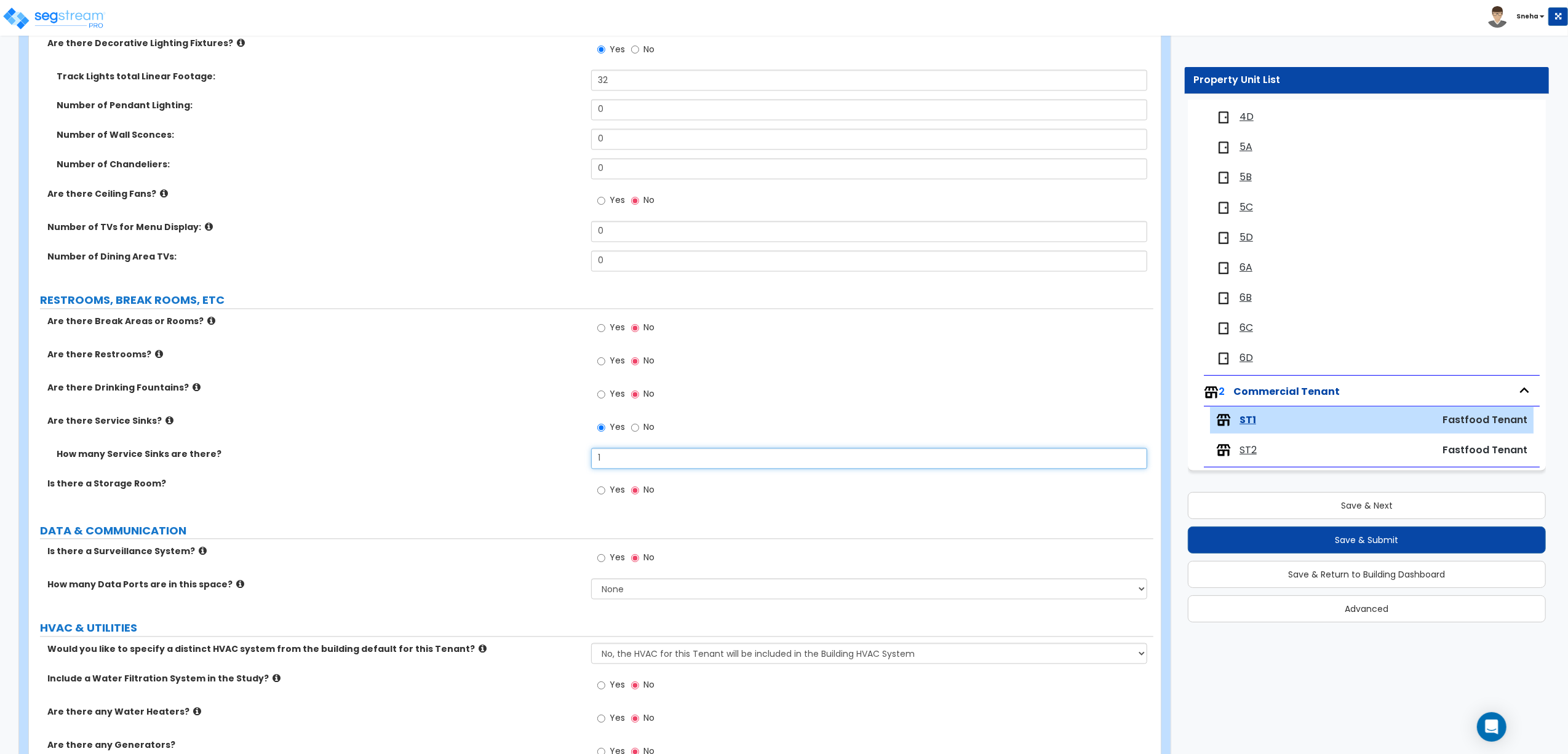
scroll to position [2338, 0]
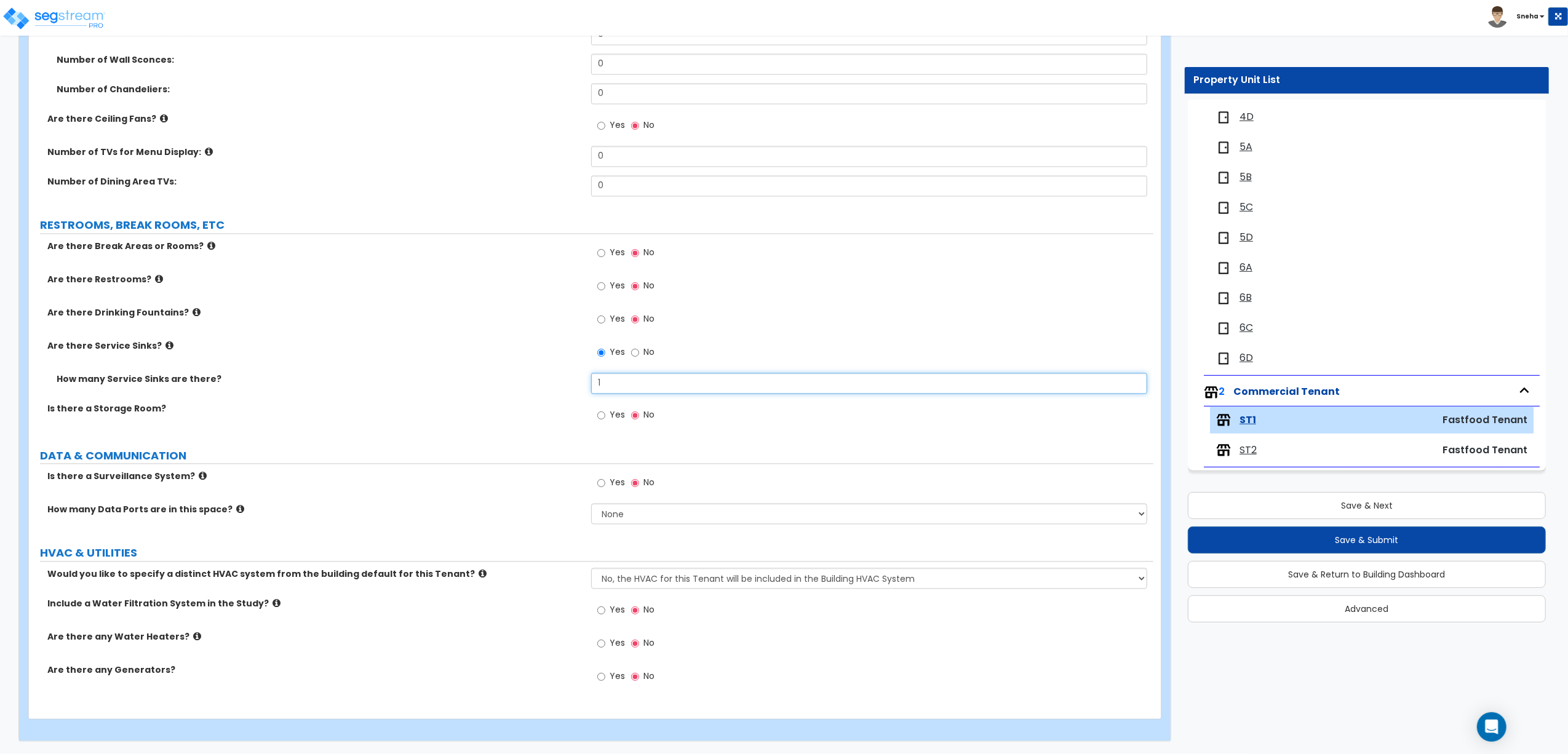
type input "1"
click at [604, 478] on input "Yes" at bounding box center [601, 483] width 8 height 14
radio input "true"
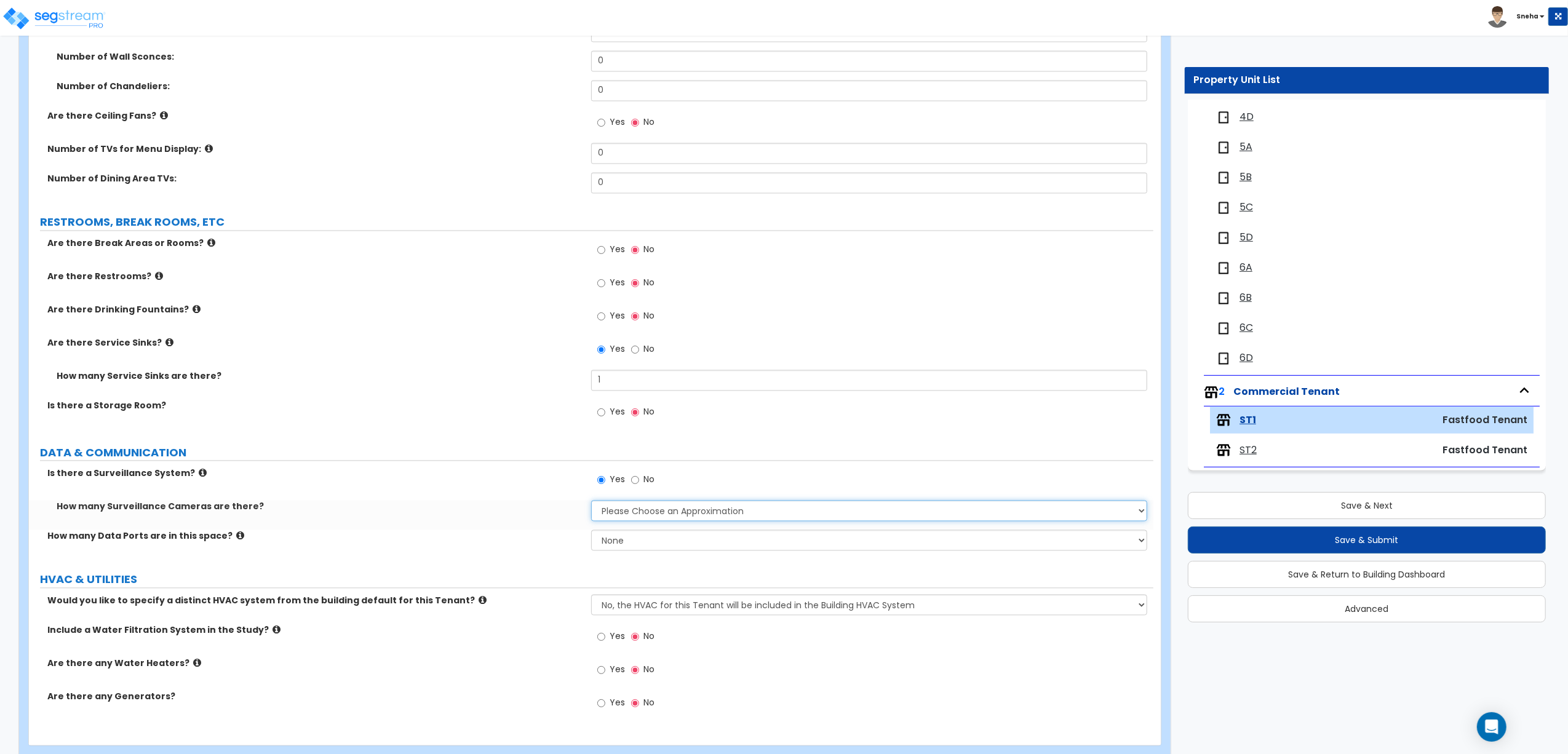
click at [611, 513] on select "Please Choose an Approximation Barely Noticed Any Noticed a Couple Frequently S…" at bounding box center [869, 511] width 556 height 21
select select "2"
click at [592, 503] on select "Please Choose an Approximation Barely Noticed Any Noticed a Couple Frequently S…" at bounding box center [869, 511] width 556 height 21
click at [538, 549] on div "How many Data Ports are in this space? None Please Estimate for Me I will speci…" at bounding box center [591, 545] width 1124 height 30
click at [618, 673] on span "Yes" at bounding box center [617, 669] width 16 height 12
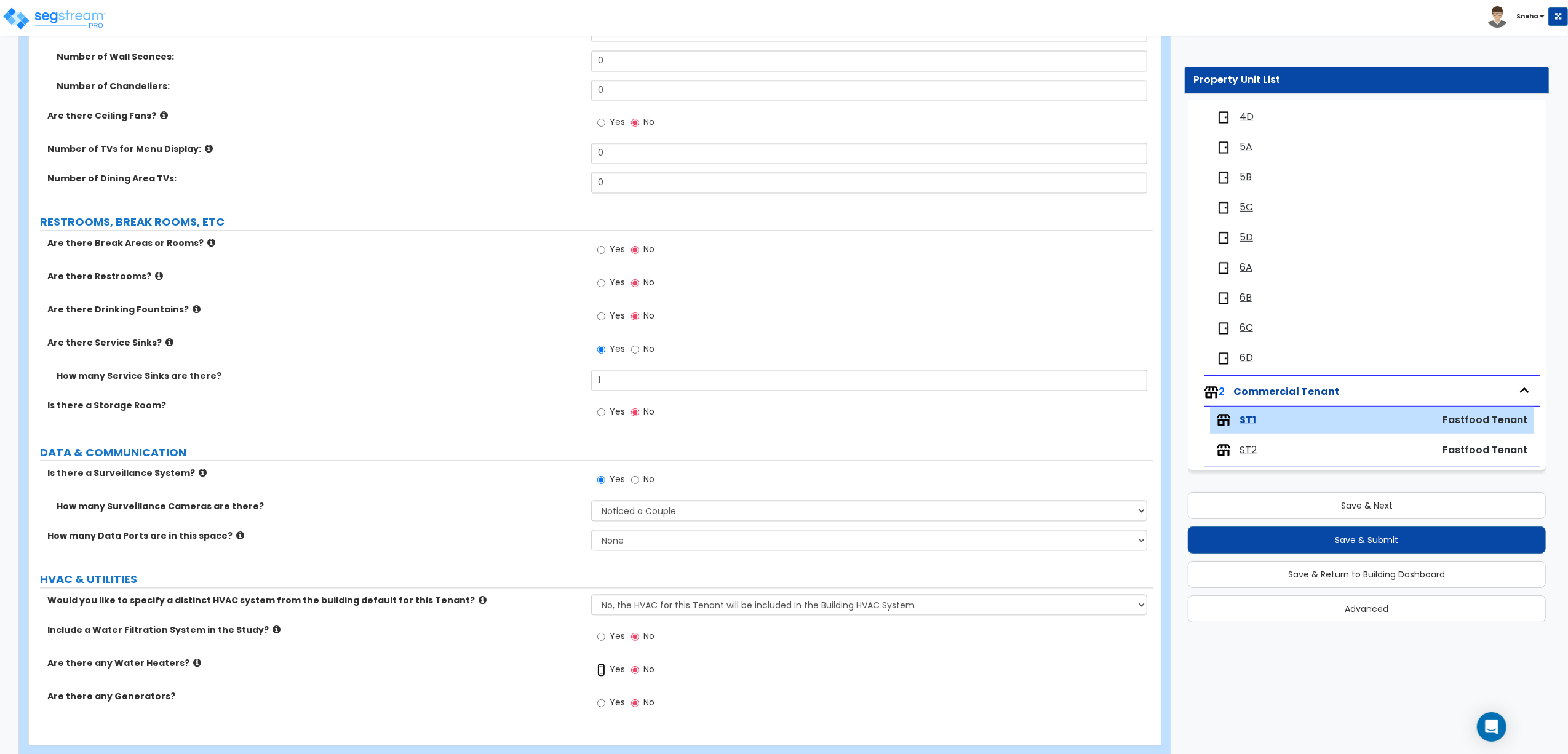
click at [605, 673] on input "Yes" at bounding box center [601, 670] width 8 height 14
radio input "true"
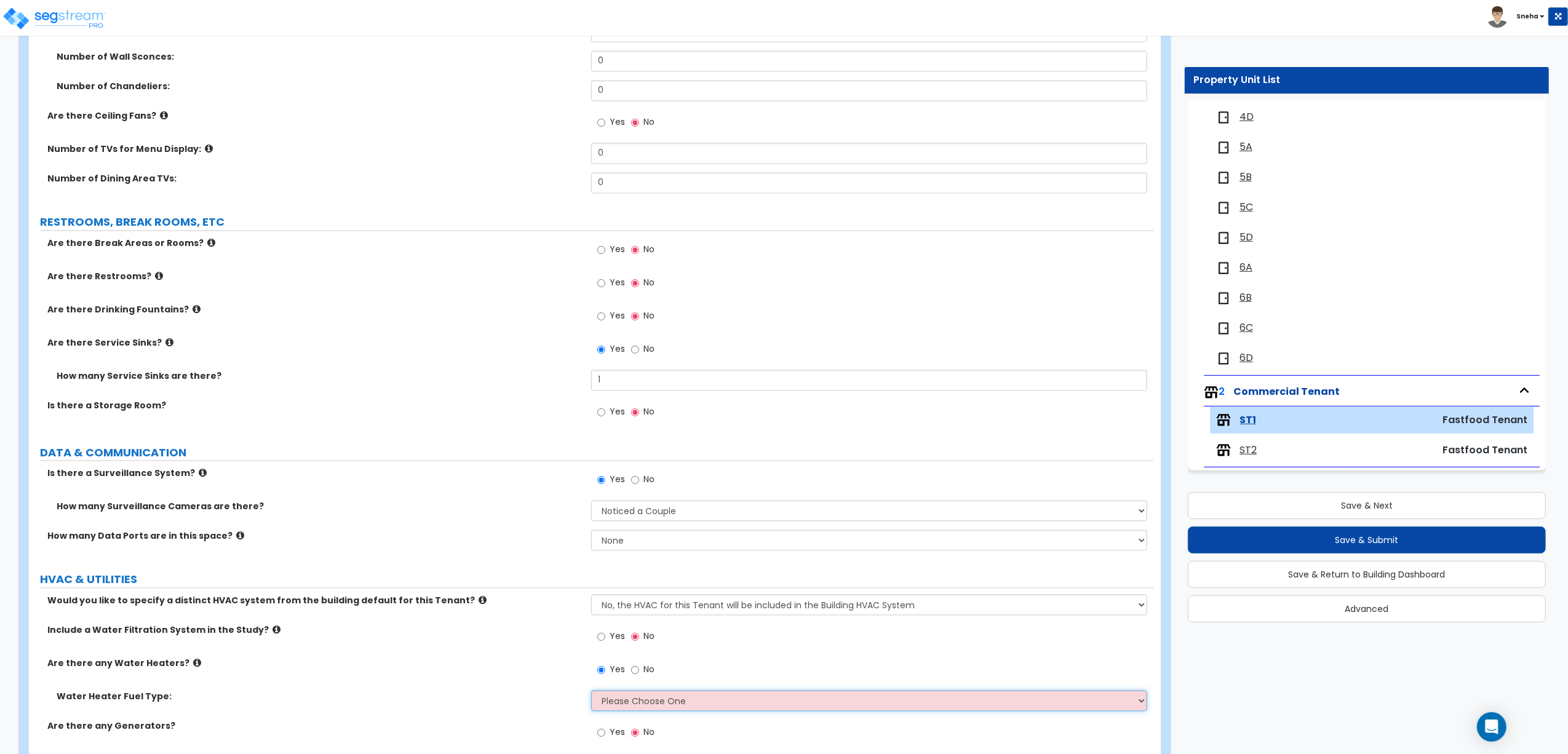
click at [631, 697] on select "Please Choose One Gas Electric" at bounding box center [869, 701] width 556 height 21
select select "2"
click at [592, 693] on select "Please Choose One Gas Electric" at bounding box center [869, 701] width 556 height 21
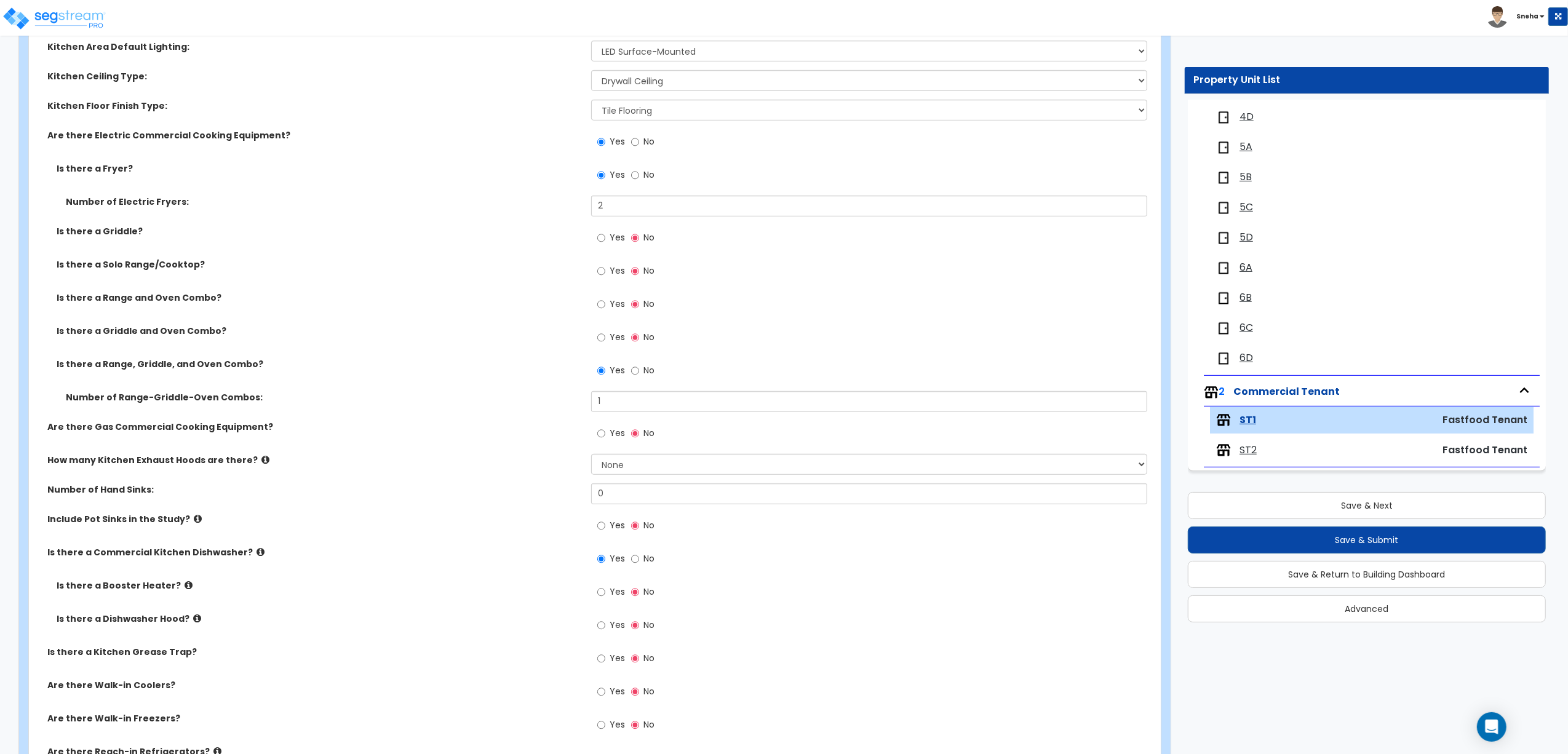
scroll to position [656, 0]
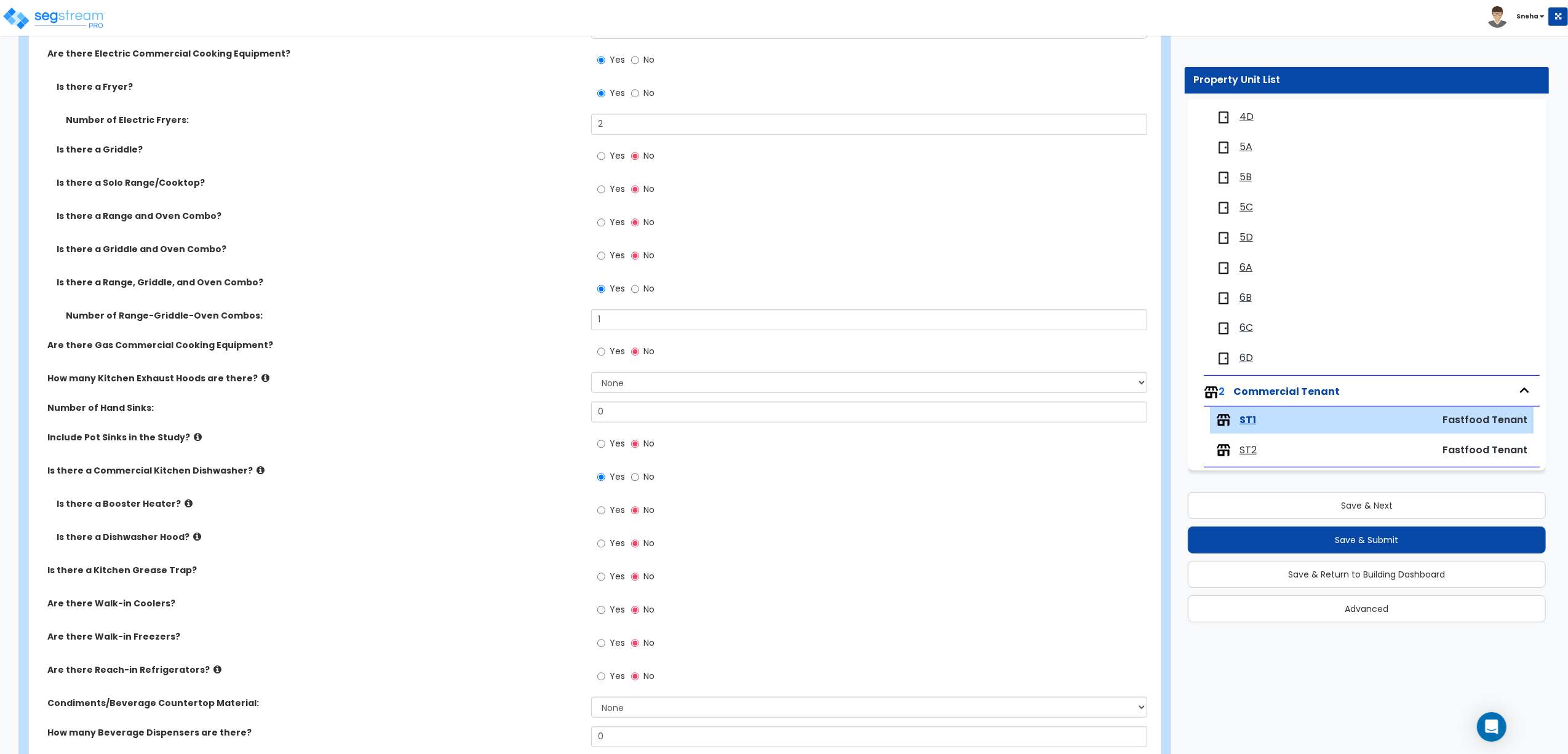
click at [615, 444] on span "Yes" at bounding box center [617, 443] width 16 height 12
click at [605, 444] on input "Yes" at bounding box center [601, 444] width 8 height 14
radio input "true"
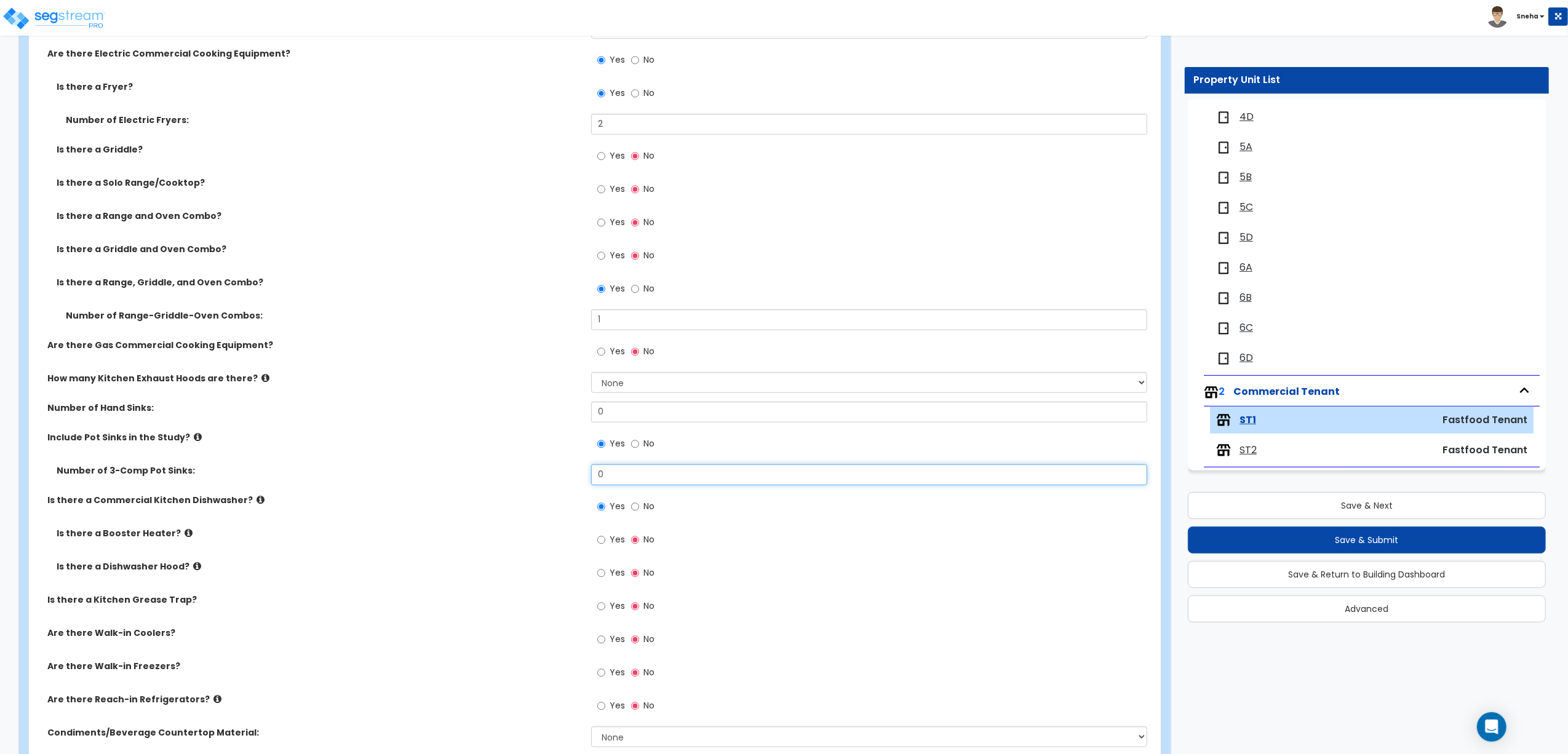
drag, startPoint x: 623, startPoint y: 480, endPoint x: 585, endPoint y: 478, distance: 38.1
click at [584, 478] on div "Number of 3-Comp Pot Sinks: 0" at bounding box center [591, 479] width 1124 height 30
type input "1"
click at [564, 457] on div "Include Pot Sinks in the Study? Yes No" at bounding box center [591, 448] width 1124 height 33
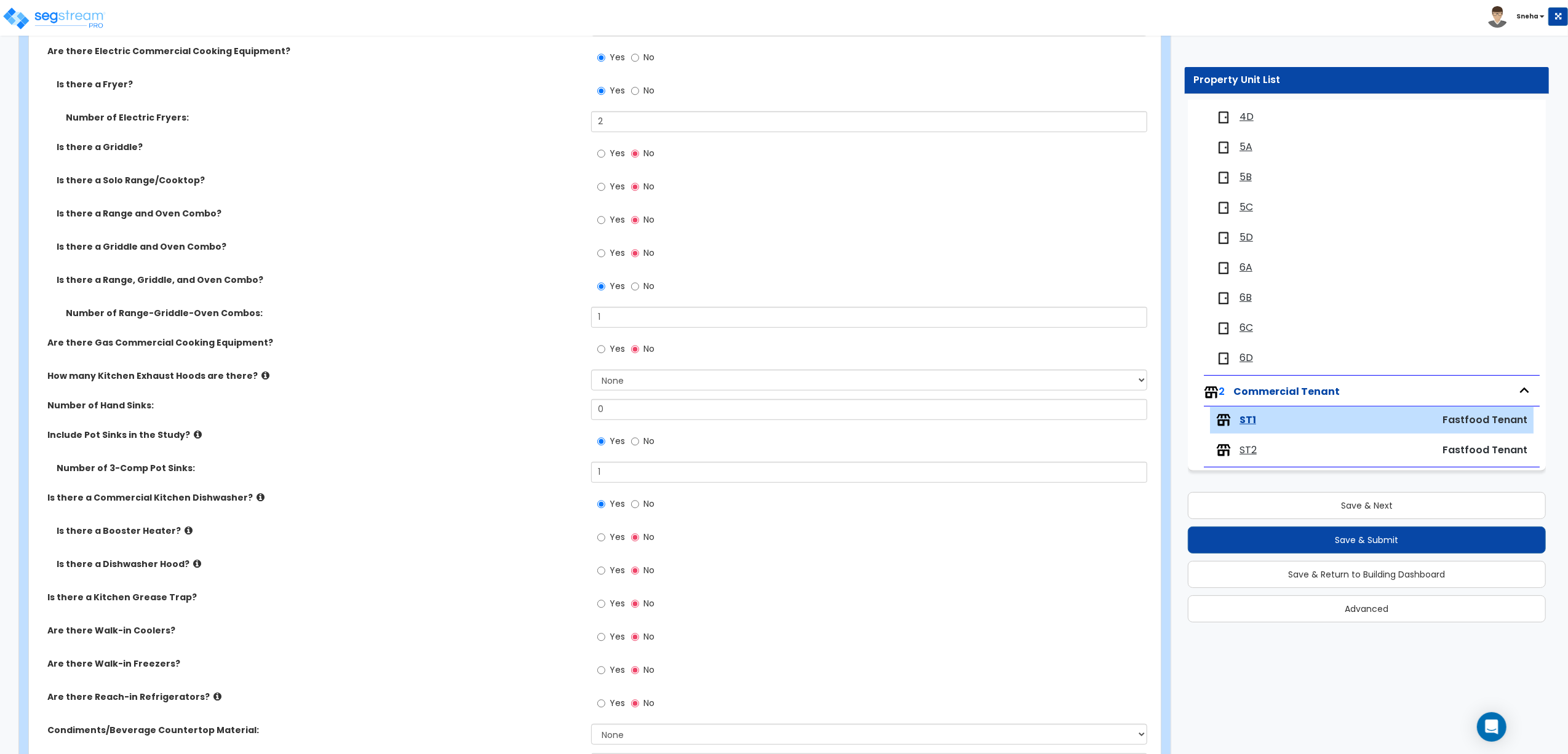
scroll to position [984, 0]
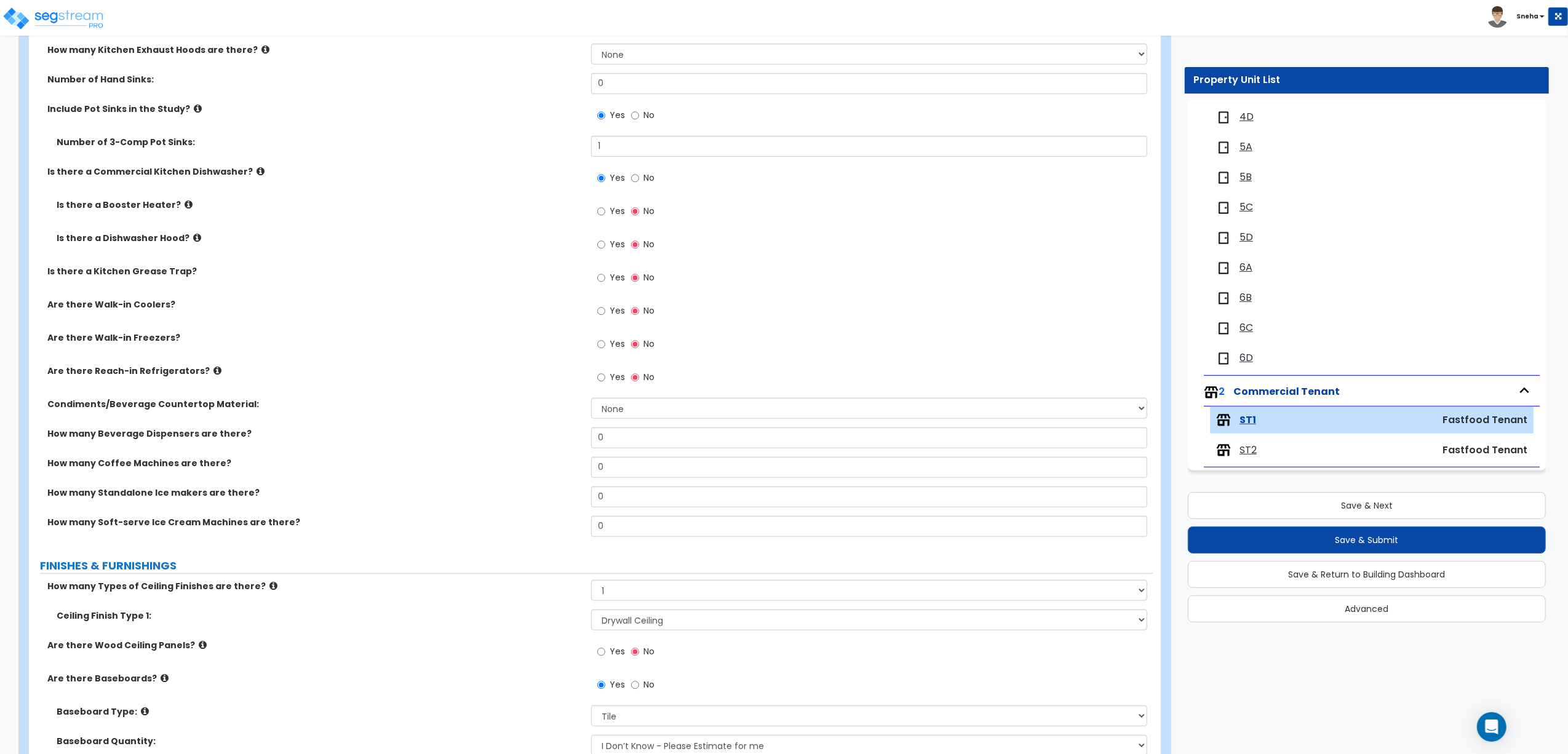
click at [422, 434] on label "How many Beverage Dispensers are there?" at bounding box center [314, 433] width 534 height 12
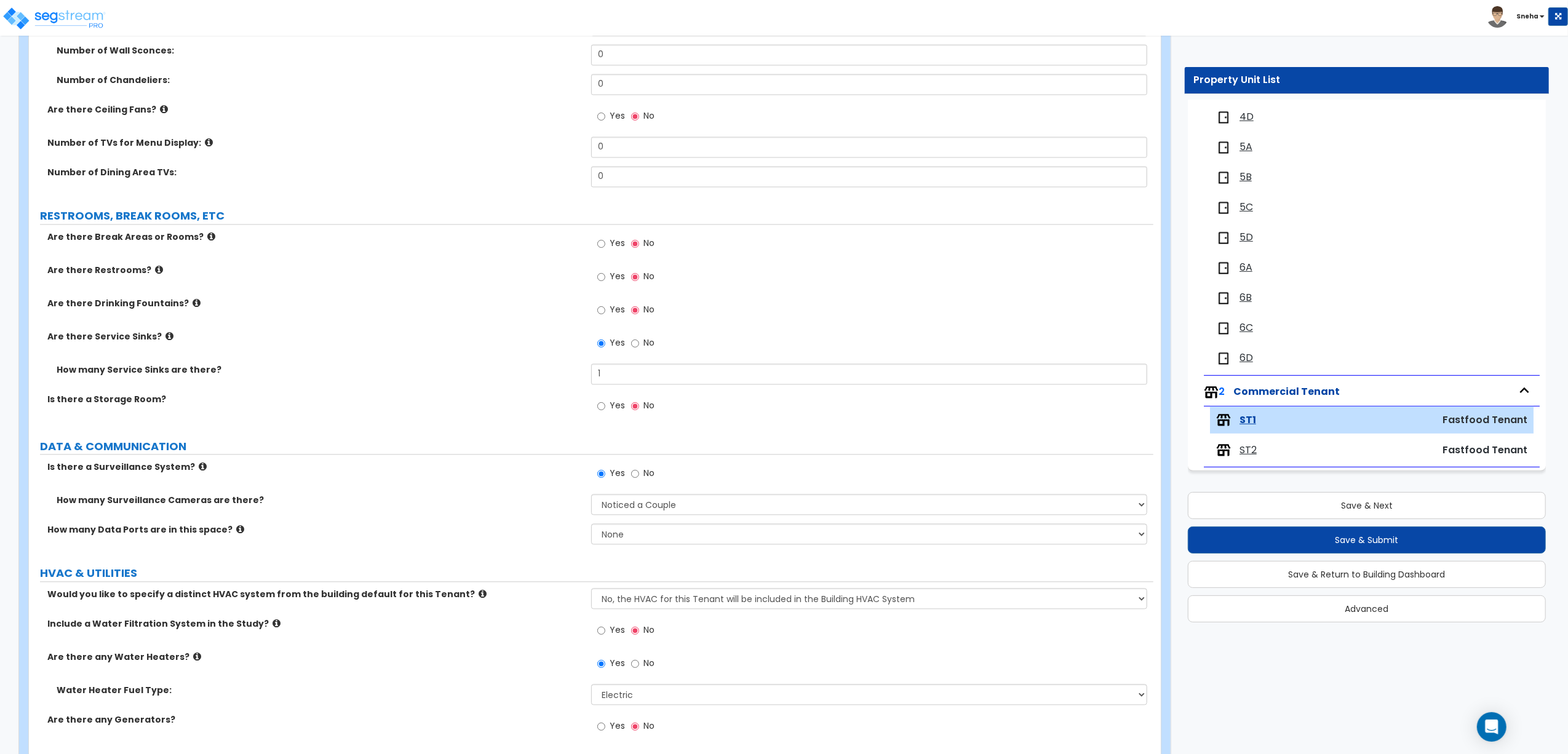
scroll to position [2426, 0]
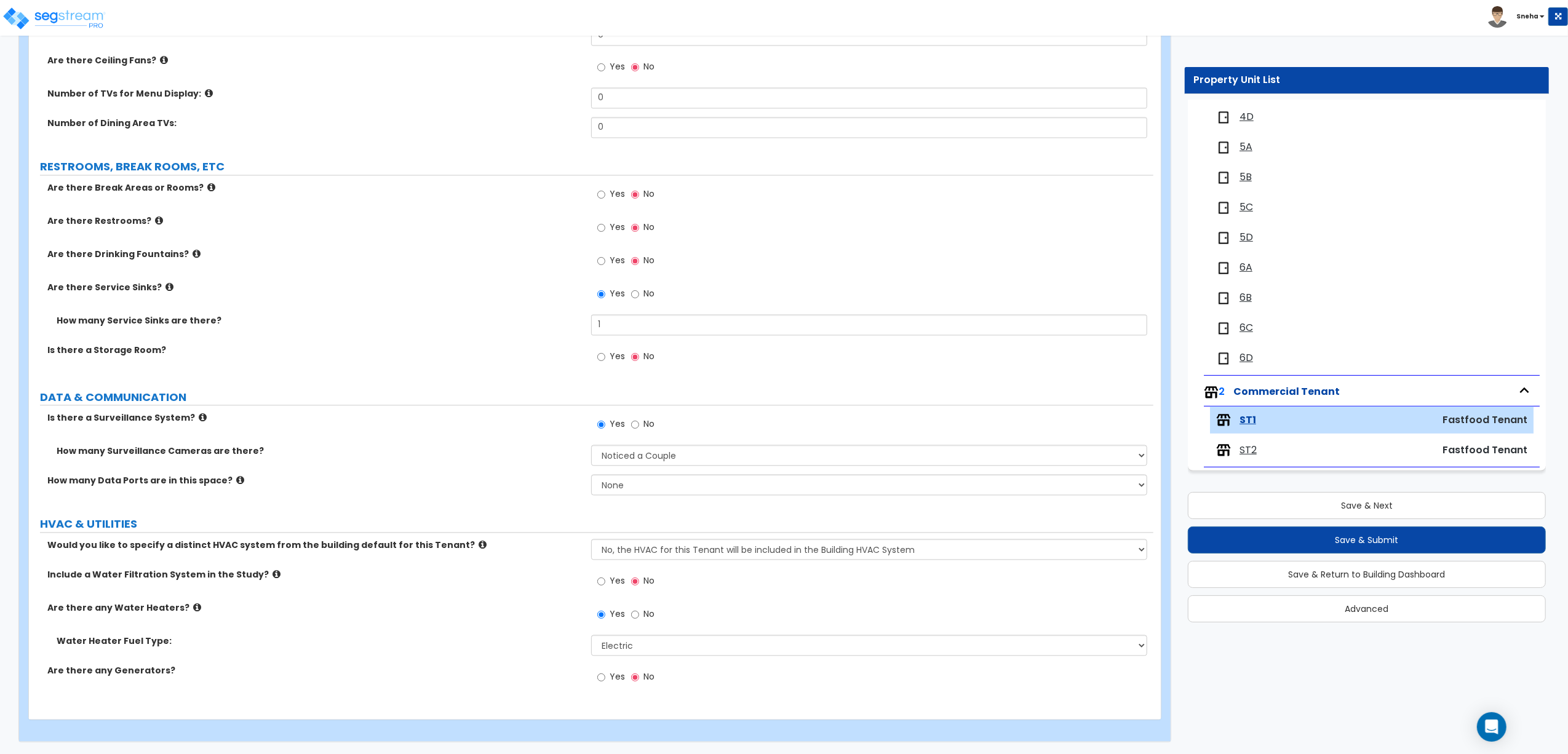
click at [621, 223] on span "Yes" at bounding box center [617, 226] width 16 height 12
click at [605, 223] on input "Yes" at bounding box center [601, 227] width 8 height 14
radio input "true"
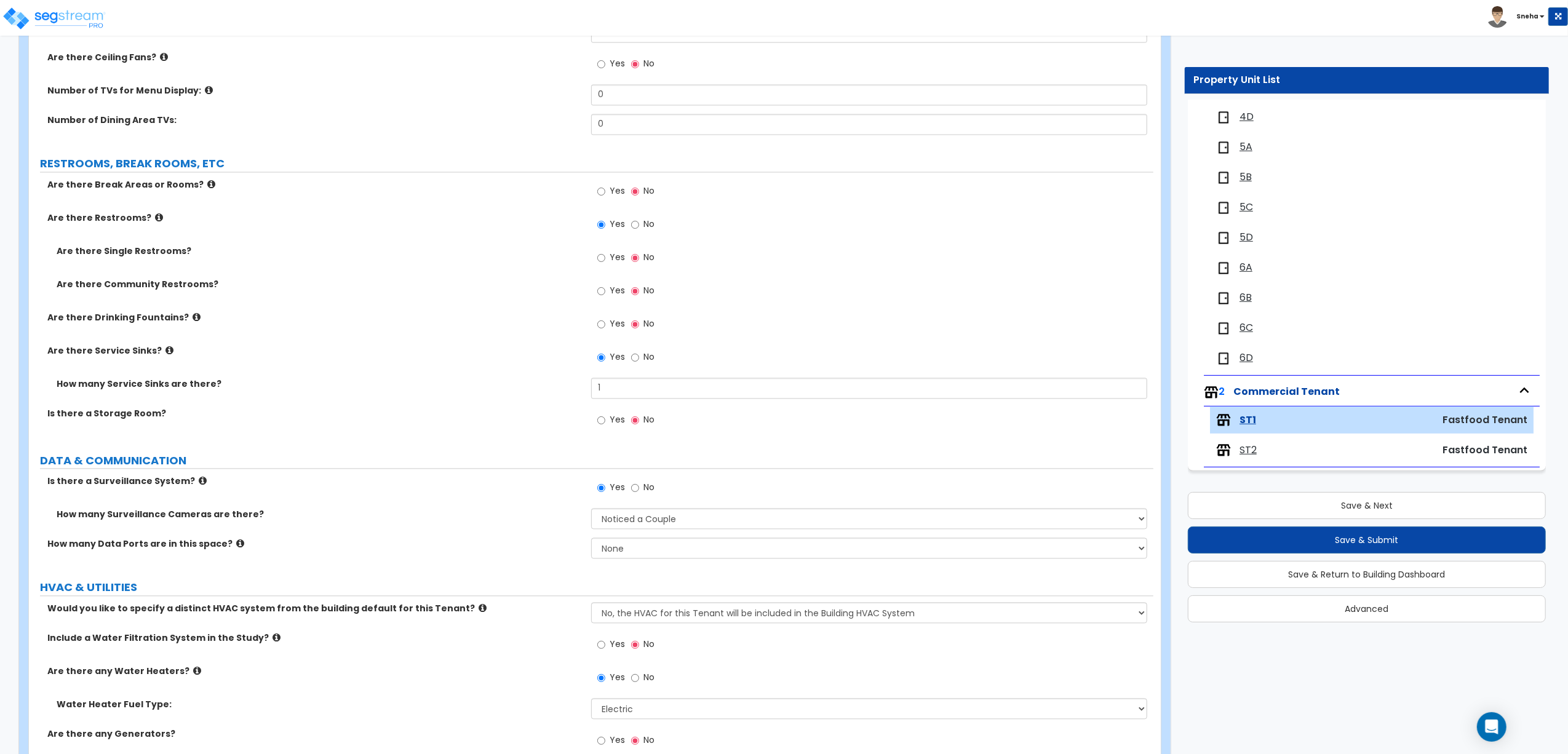
click at [614, 259] on span "Yes" at bounding box center [617, 257] width 16 height 12
click at [605, 259] on input "Yes" at bounding box center [601, 258] width 8 height 14
radio input "true"
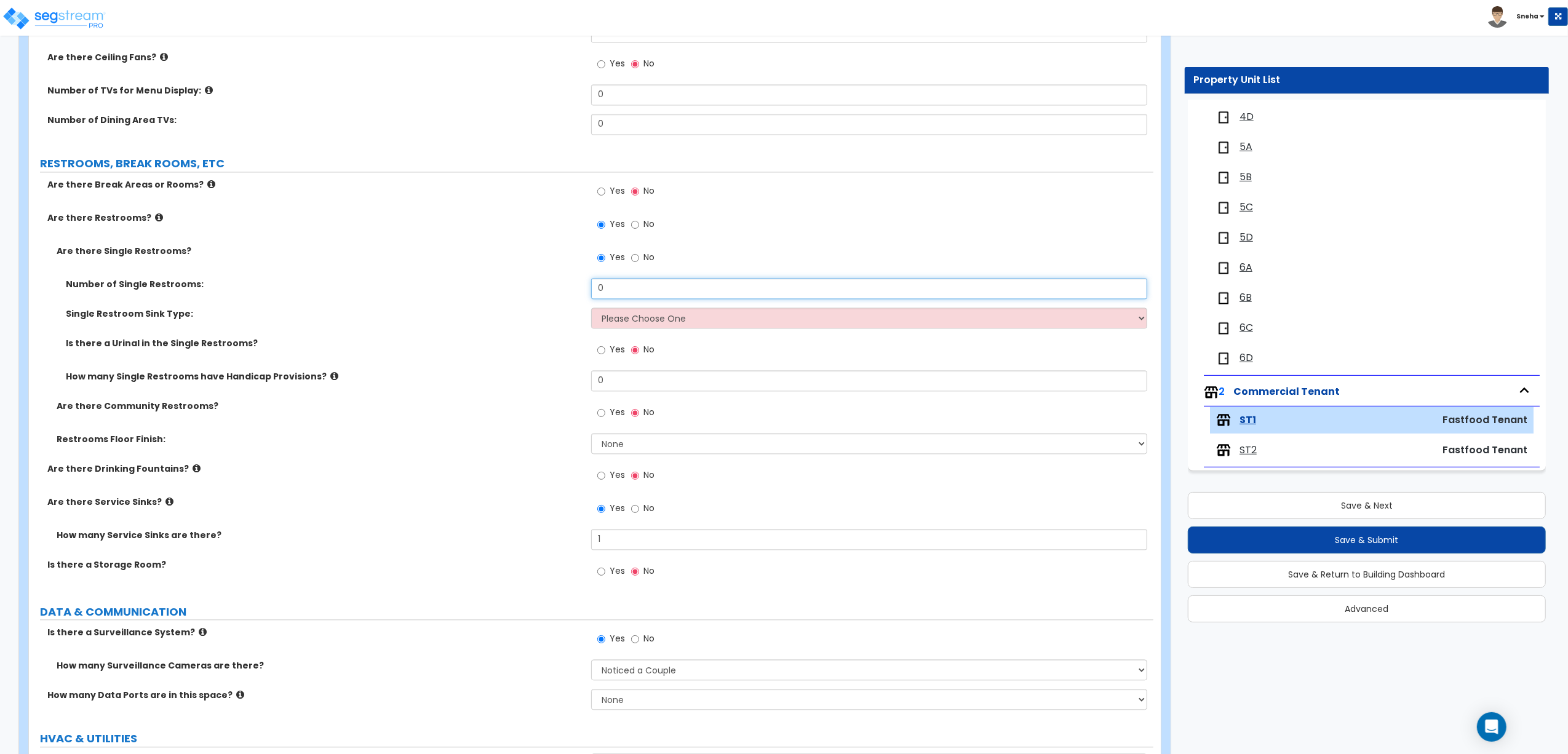
drag, startPoint x: 613, startPoint y: 292, endPoint x: 582, endPoint y: 289, distance: 31.1
click at [582, 289] on div "Number of Single Restrooms: 0" at bounding box center [591, 292] width 1124 height 30
type input "1"
click at [619, 320] on select "Please Choose One Wall-mounted Vanity-mounted" at bounding box center [869, 317] width 556 height 21
select select "1"
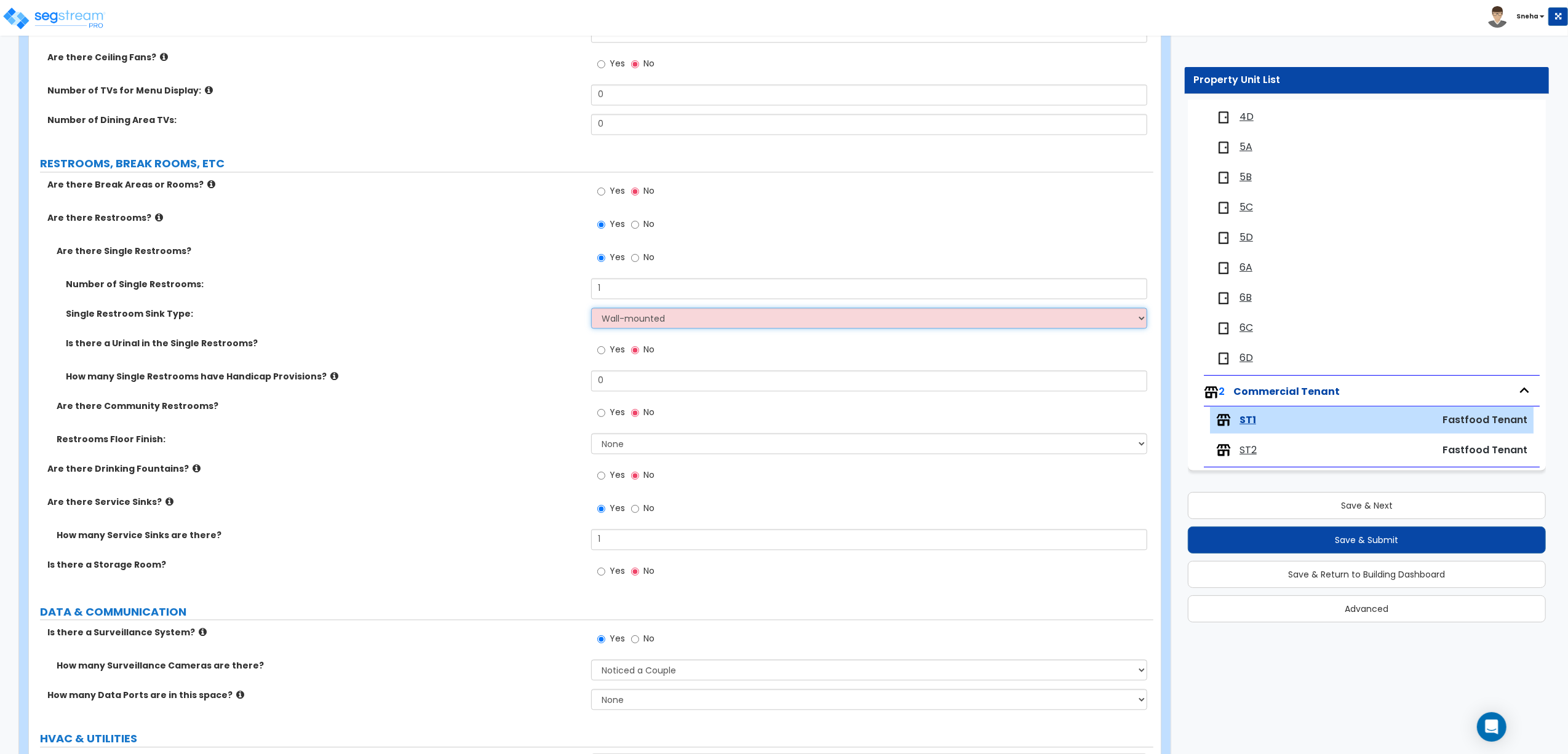
click at [592, 309] on select "Please Choose One Wall-mounted Vanity-mounted" at bounding box center [869, 317] width 556 height 21
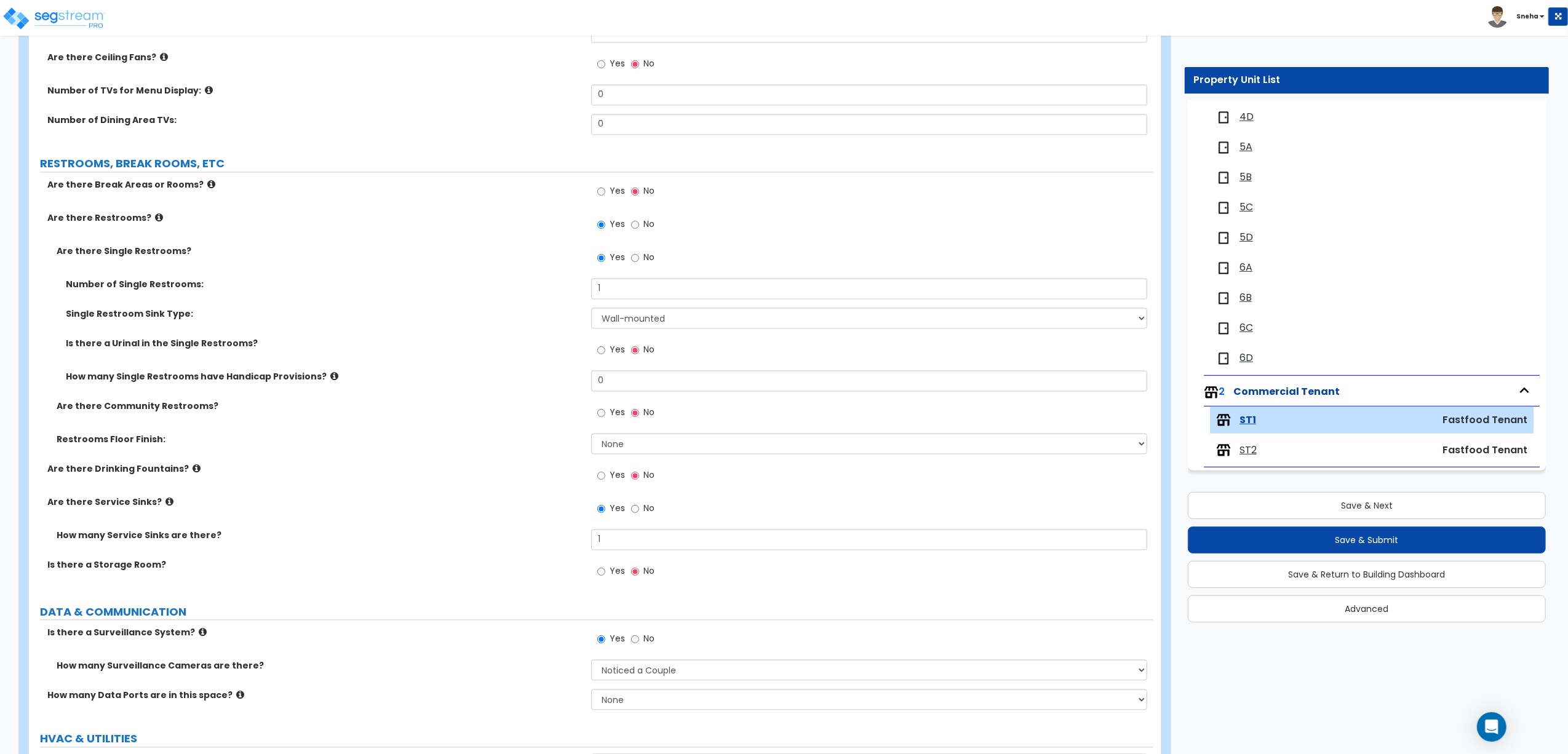
click at [476, 290] on label "Number of Single Restrooms:" at bounding box center [324, 283] width 516 height 12
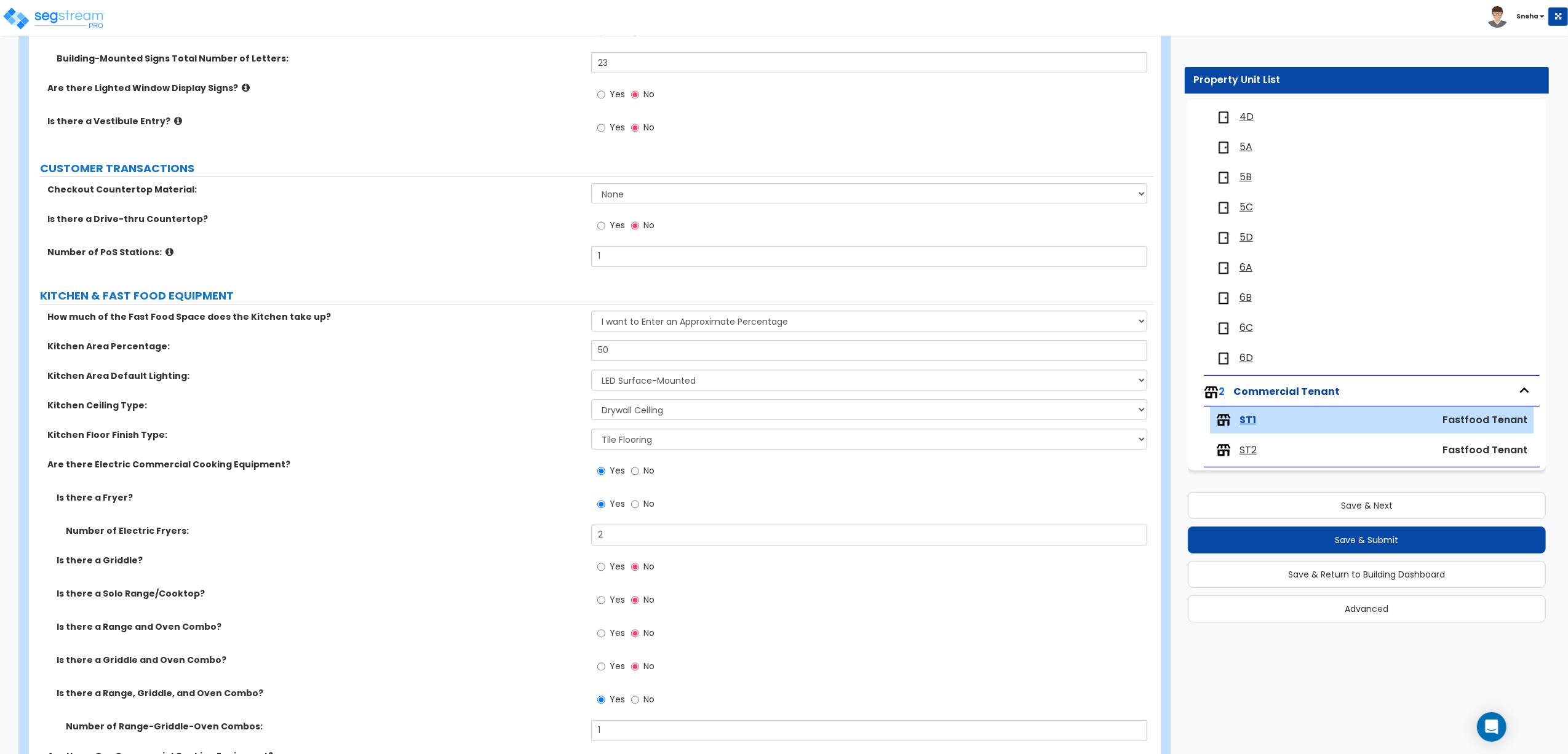
scroll to position [246, 0]
click at [608, 197] on select "None Plastic Laminate Solid Surface Stone Quartz Marble Tile Wood Stainless Ste…" at bounding box center [869, 192] width 556 height 21
click at [1250, 452] on span "ST2" at bounding box center [1247, 451] width 17 height 14
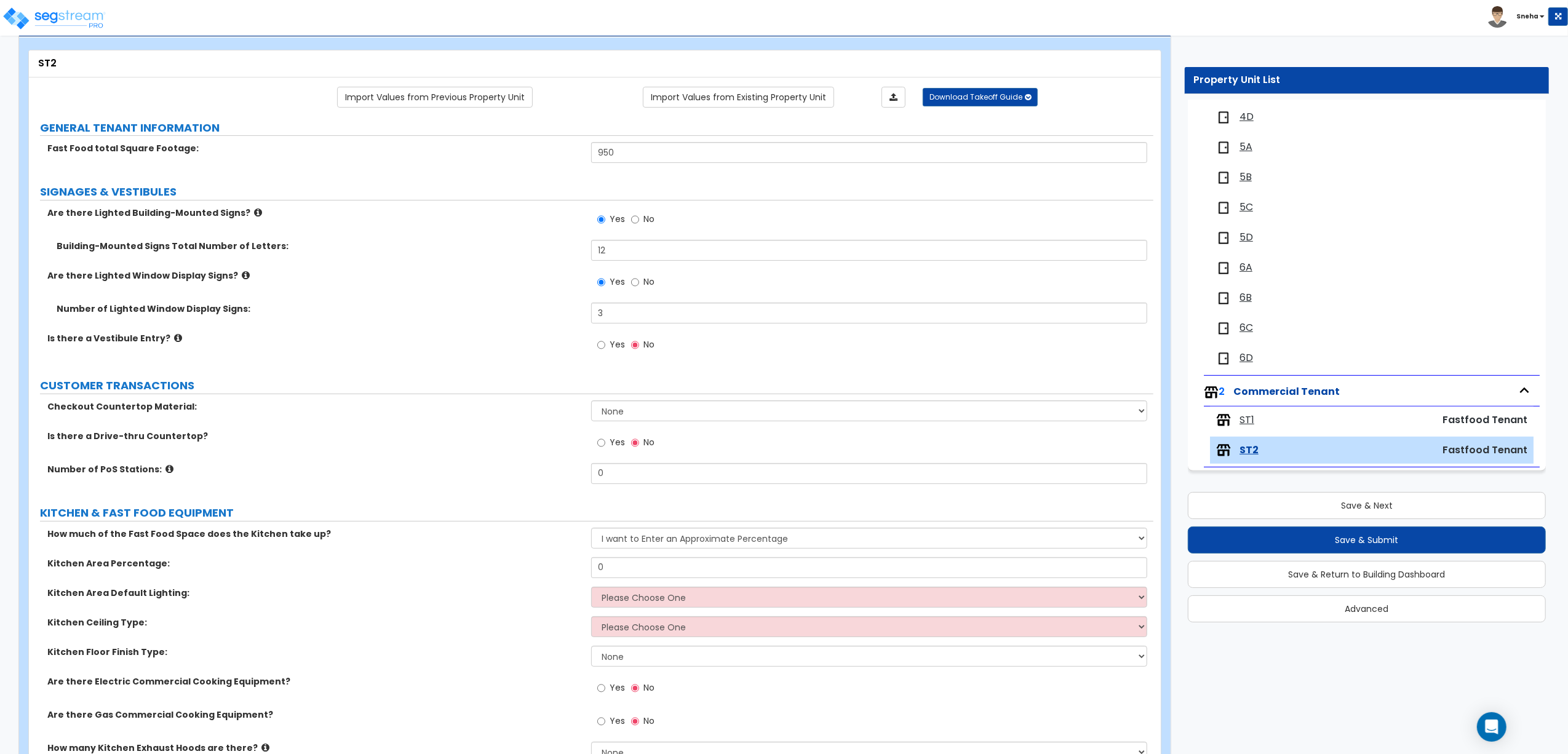
scroll to position [0, 0]
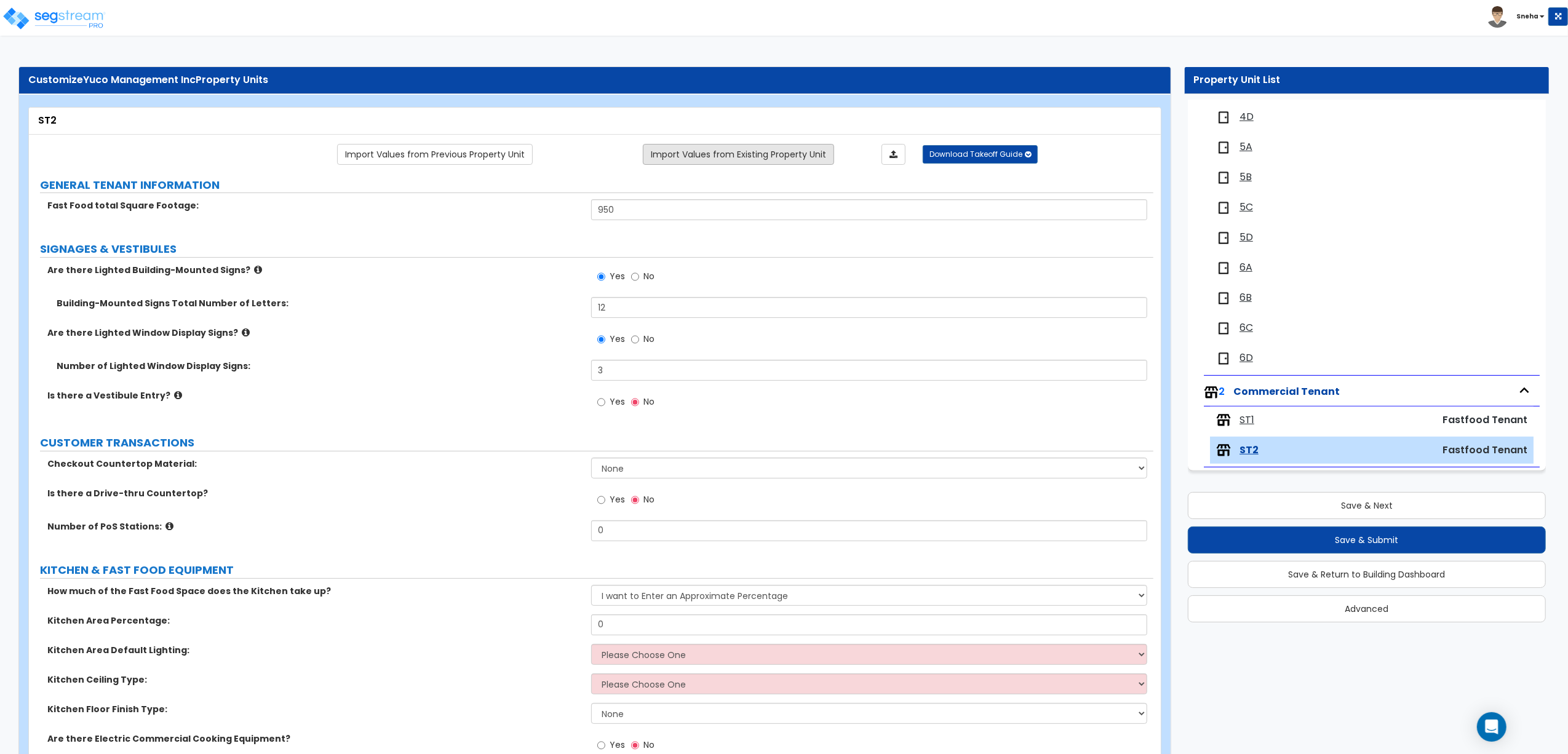
click at [784, 158] on link "Import Values from Existing Property Unit" at bounding box center [738, 154] width 191 height 21
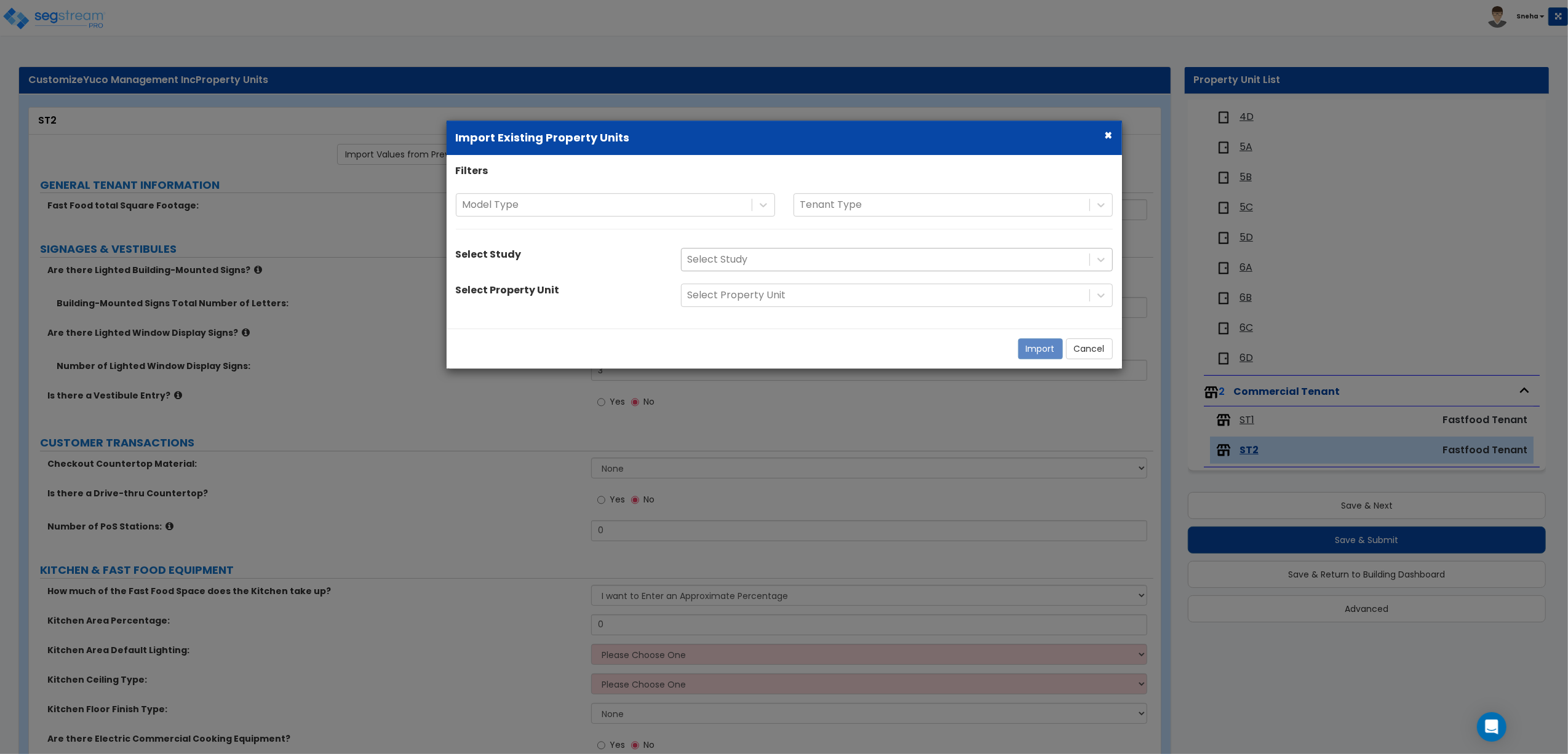
click at [787, 263] on div at bounding box center [886, 260] width 396 height 17
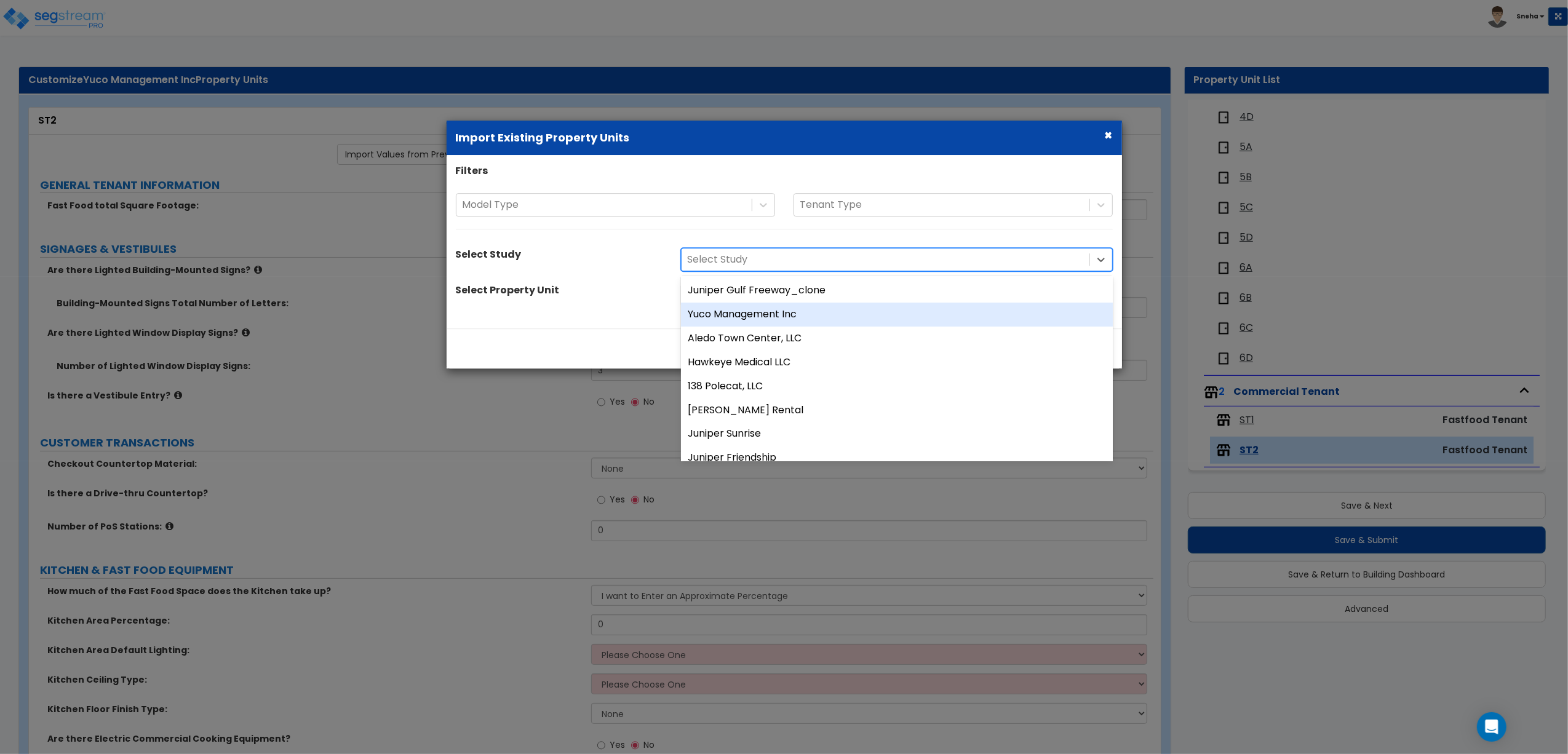
click at [774, 308] on div "Yuco Management Inc" at bounding box center [897, 314] width 432 height 24
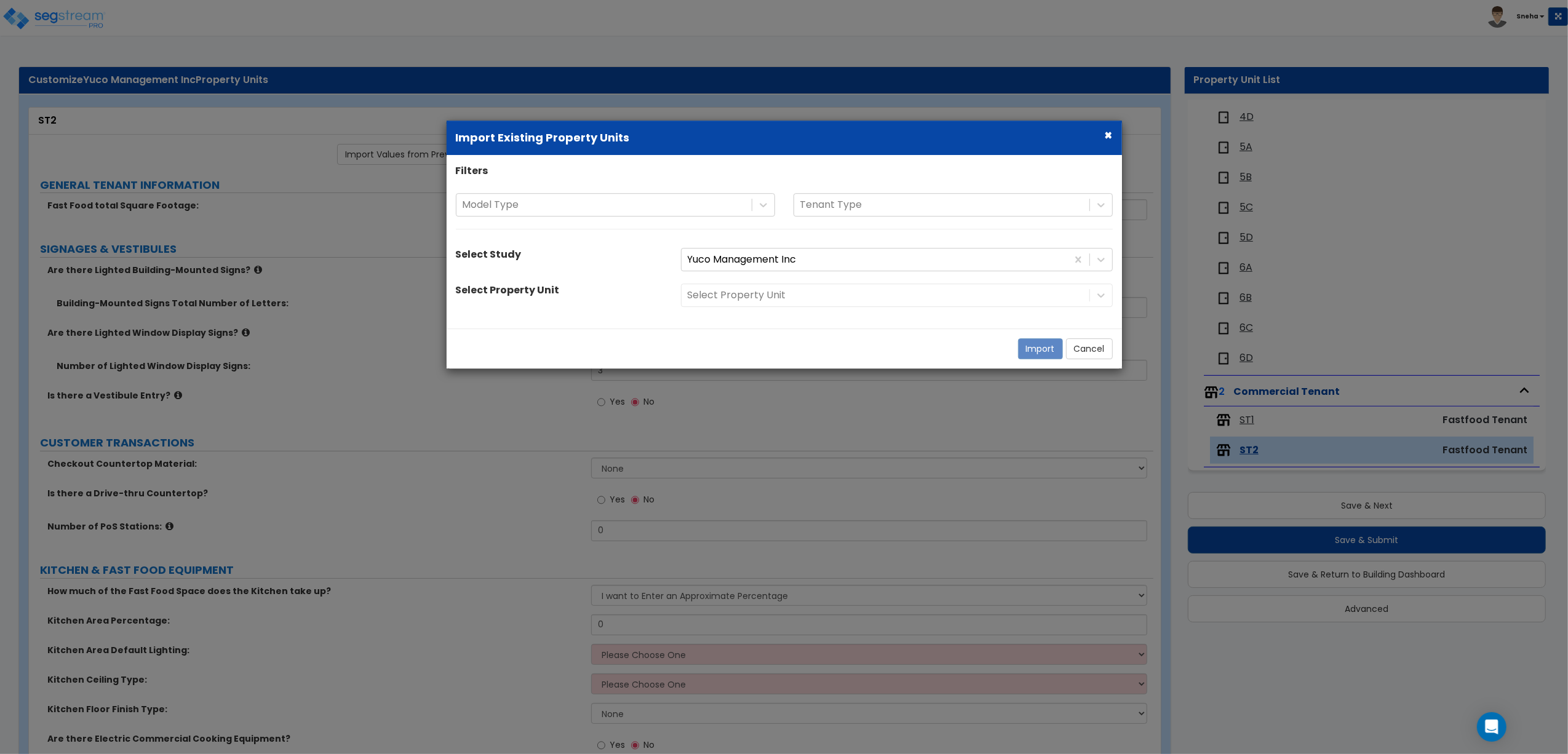
click at [749, 295] on div "Select Property Unit" at bounding box center [896, 296] width 450 height 24
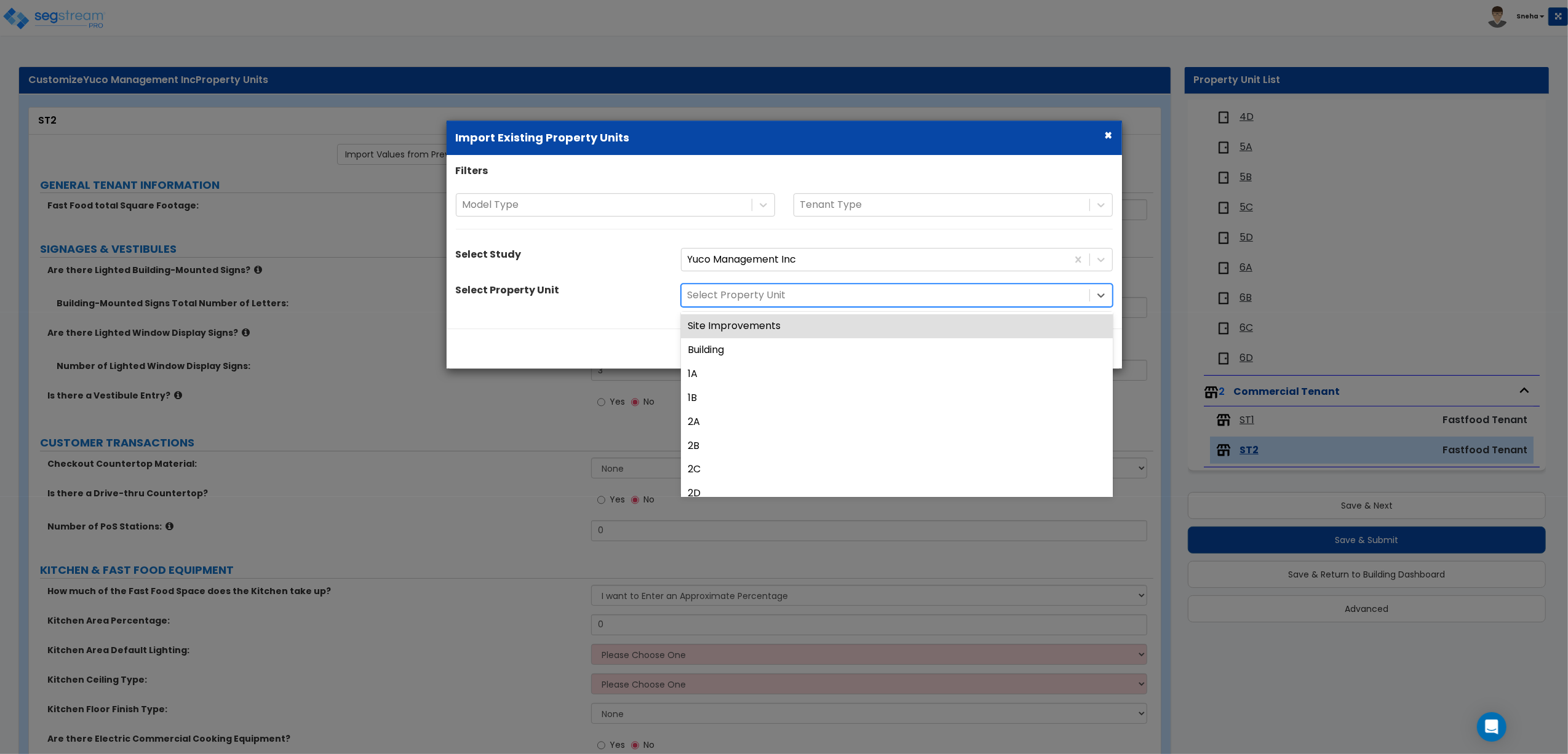
click at [784, 298] on div at bounding box center [886, 295] width 396 height 17
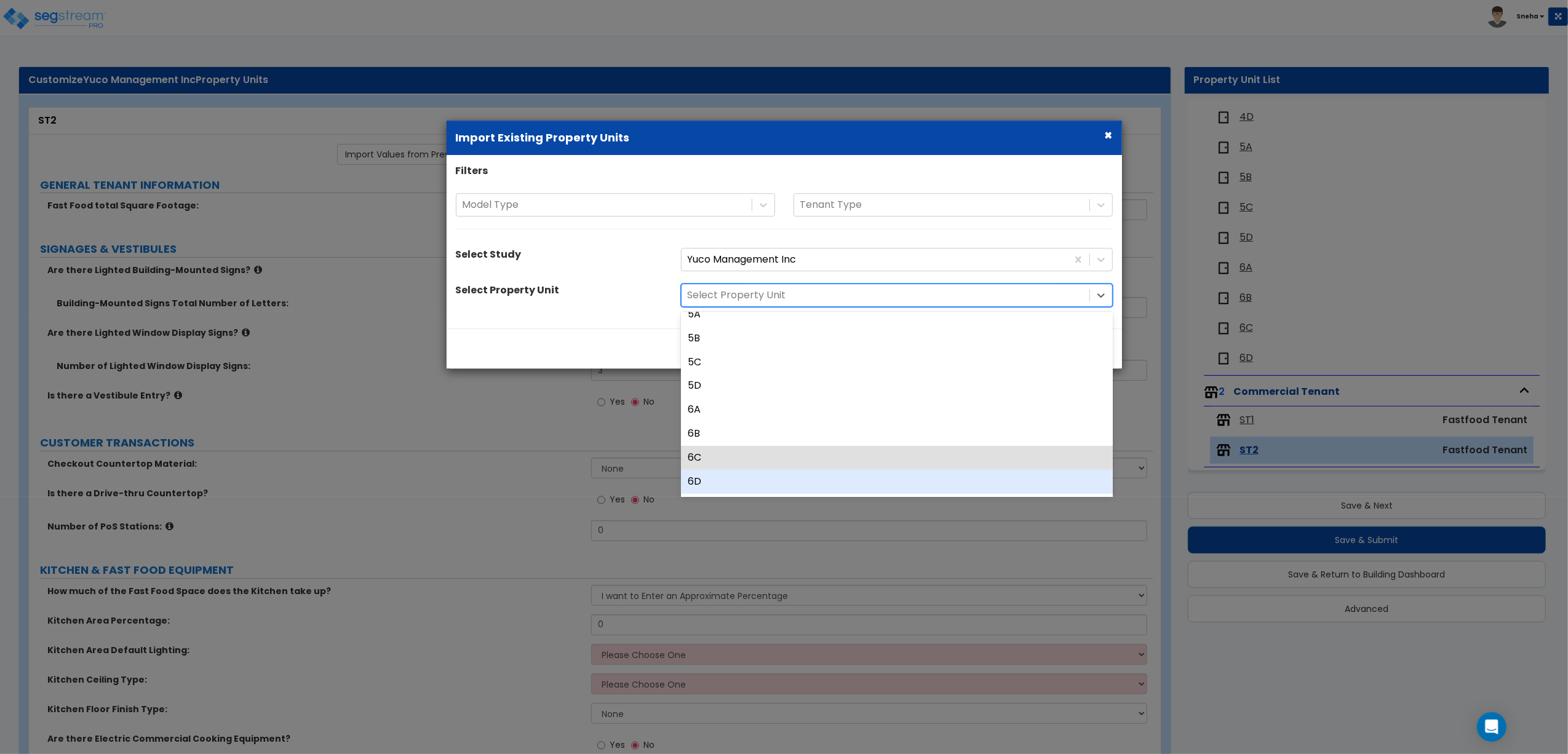
scroll to position [442, 0]
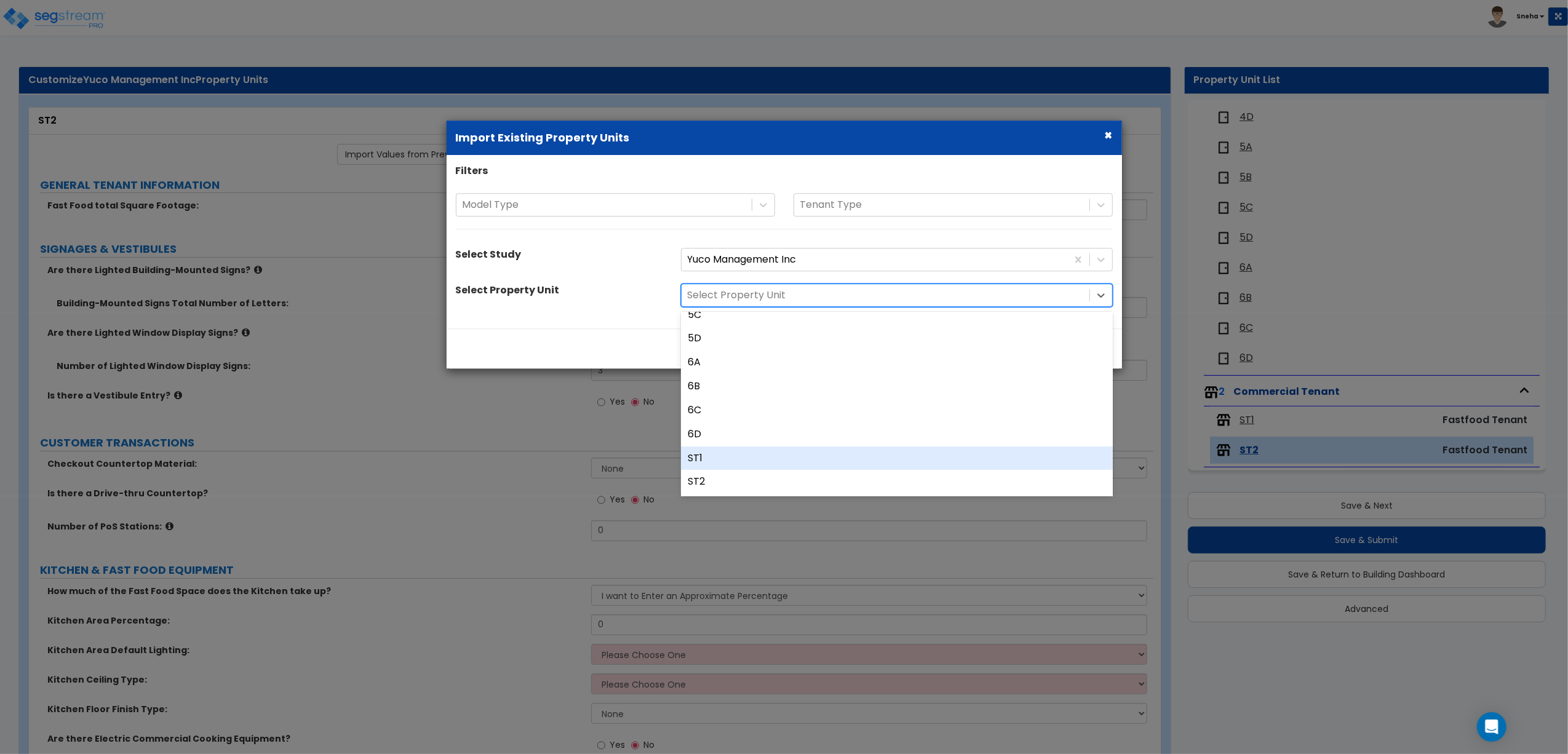
click at [719, 457] on div "ST1" at bounding box center [897, 459] width 432 height 24
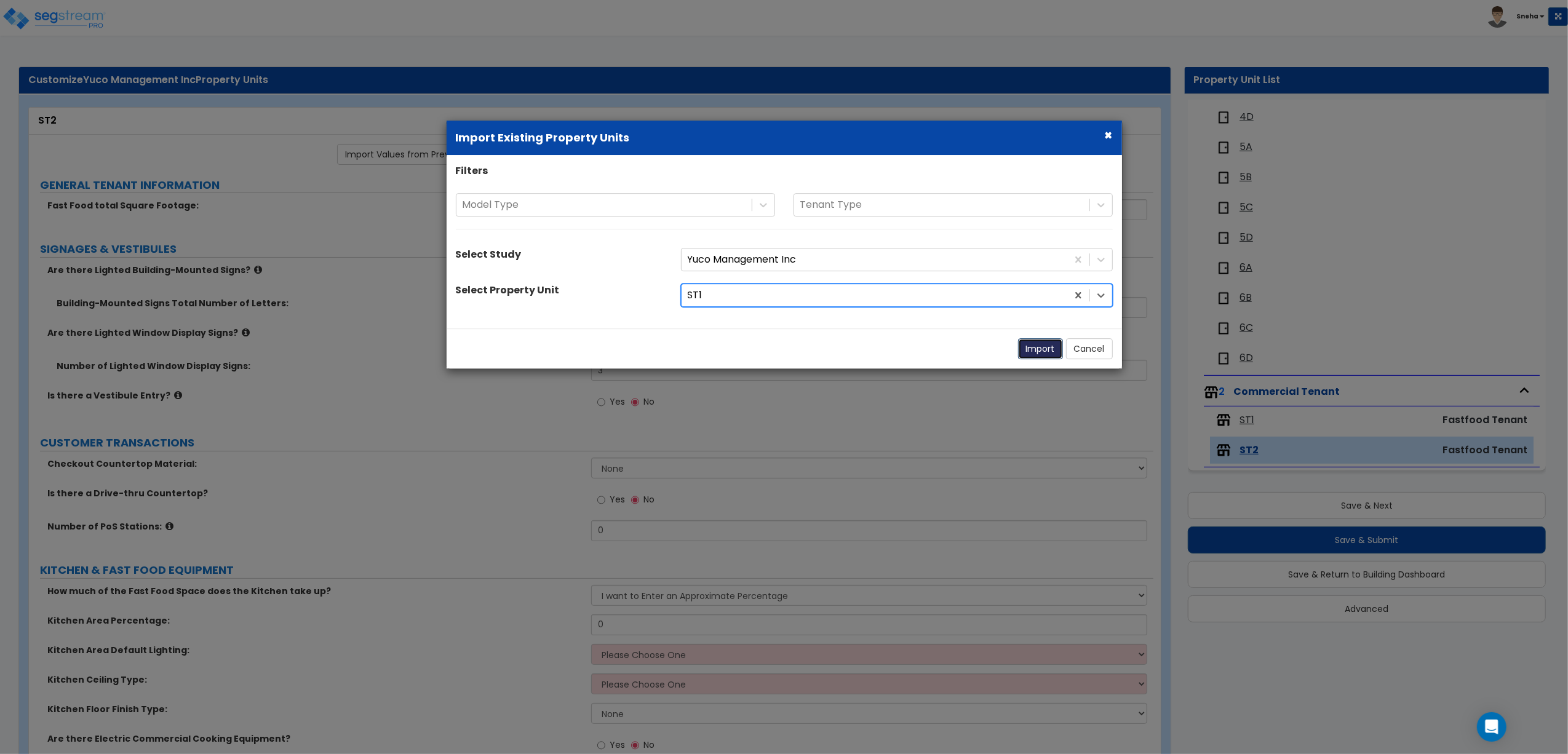
click at [1025, 351] on button "Import" at bounding box center [1040, 348] width 45 height 21
type input "23"
radio input "false"
radio input "true"
type input "1"
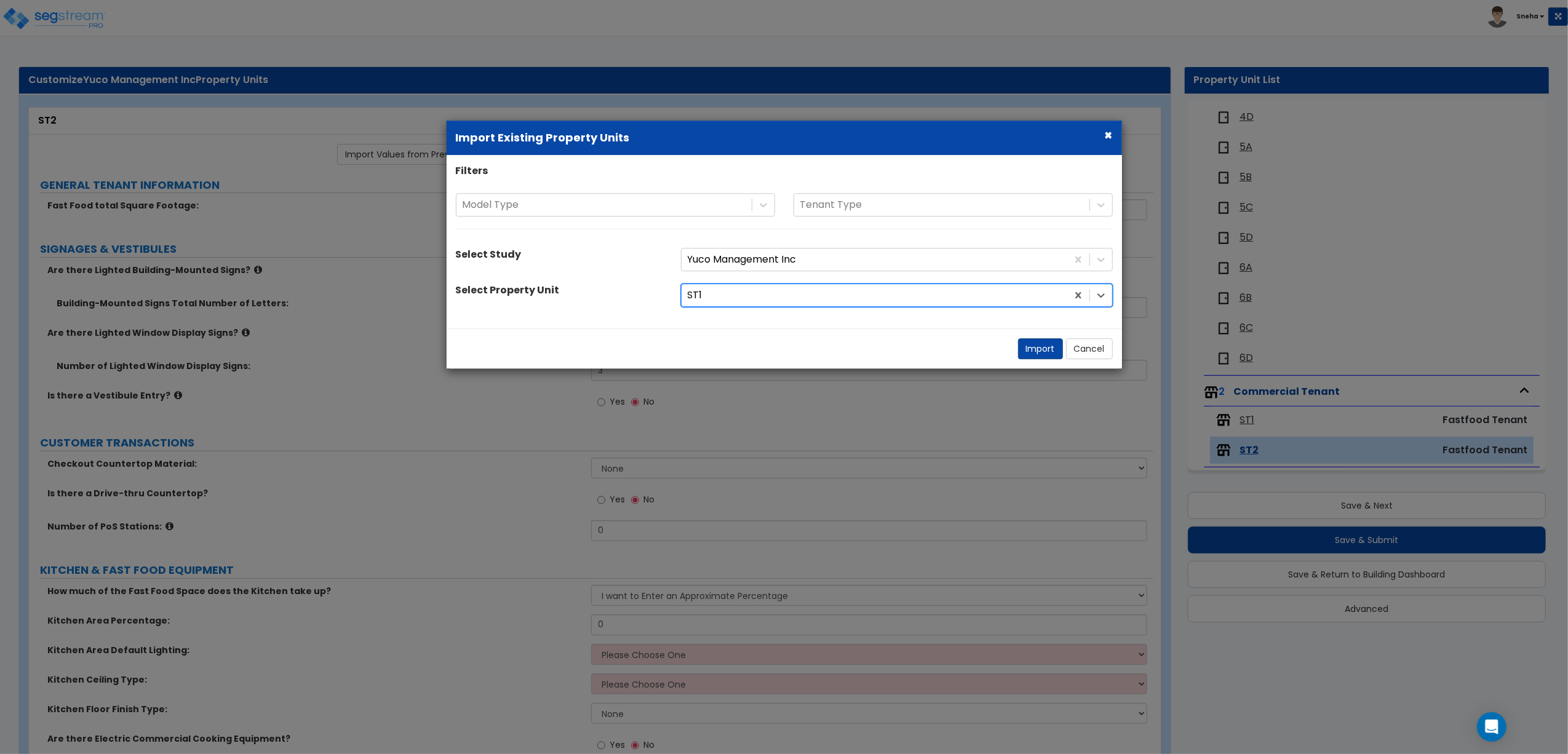
type input "50"
select select "1"
select select "3"
select select "1"
radio input "true"
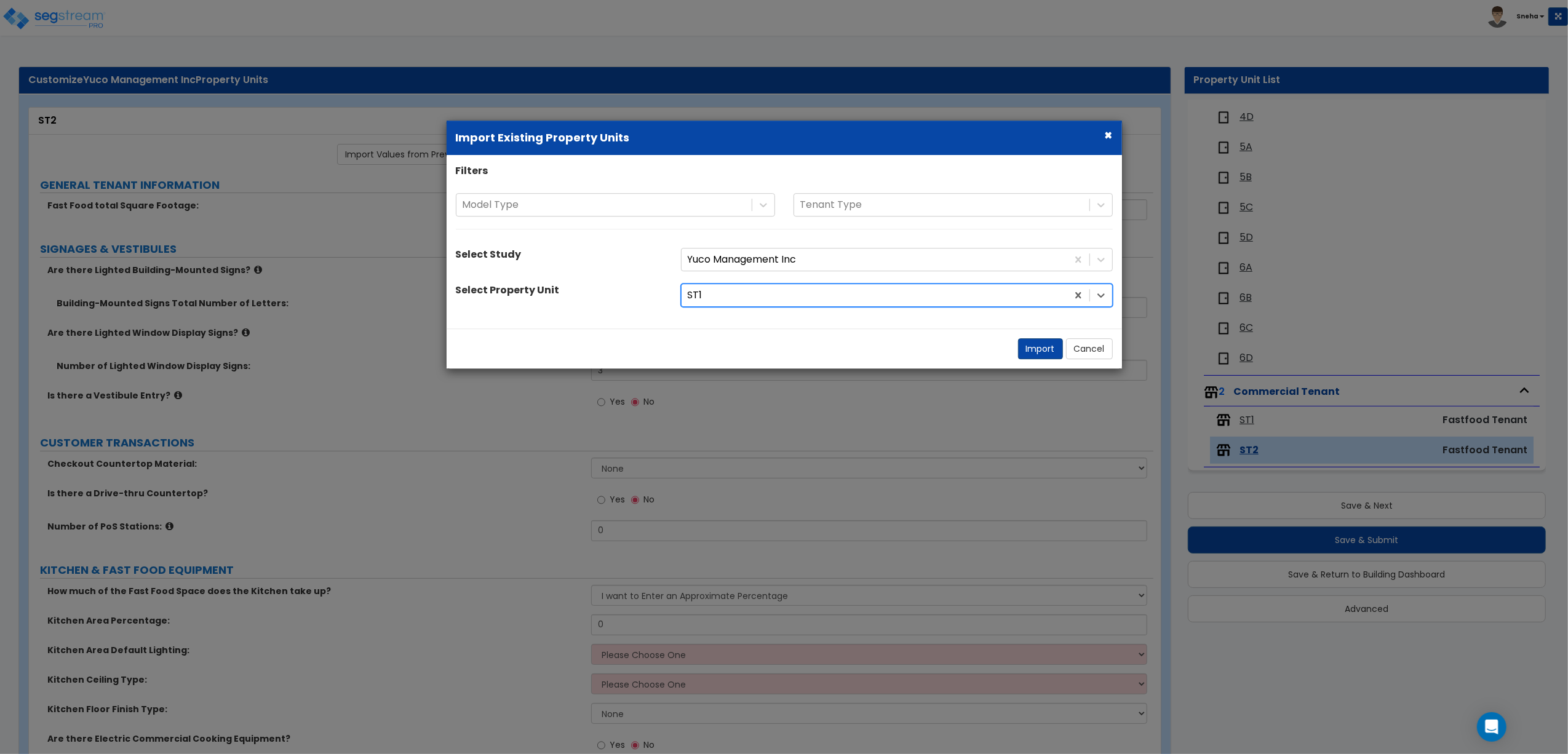
radio input "true"
select select "1"
radio input "true"
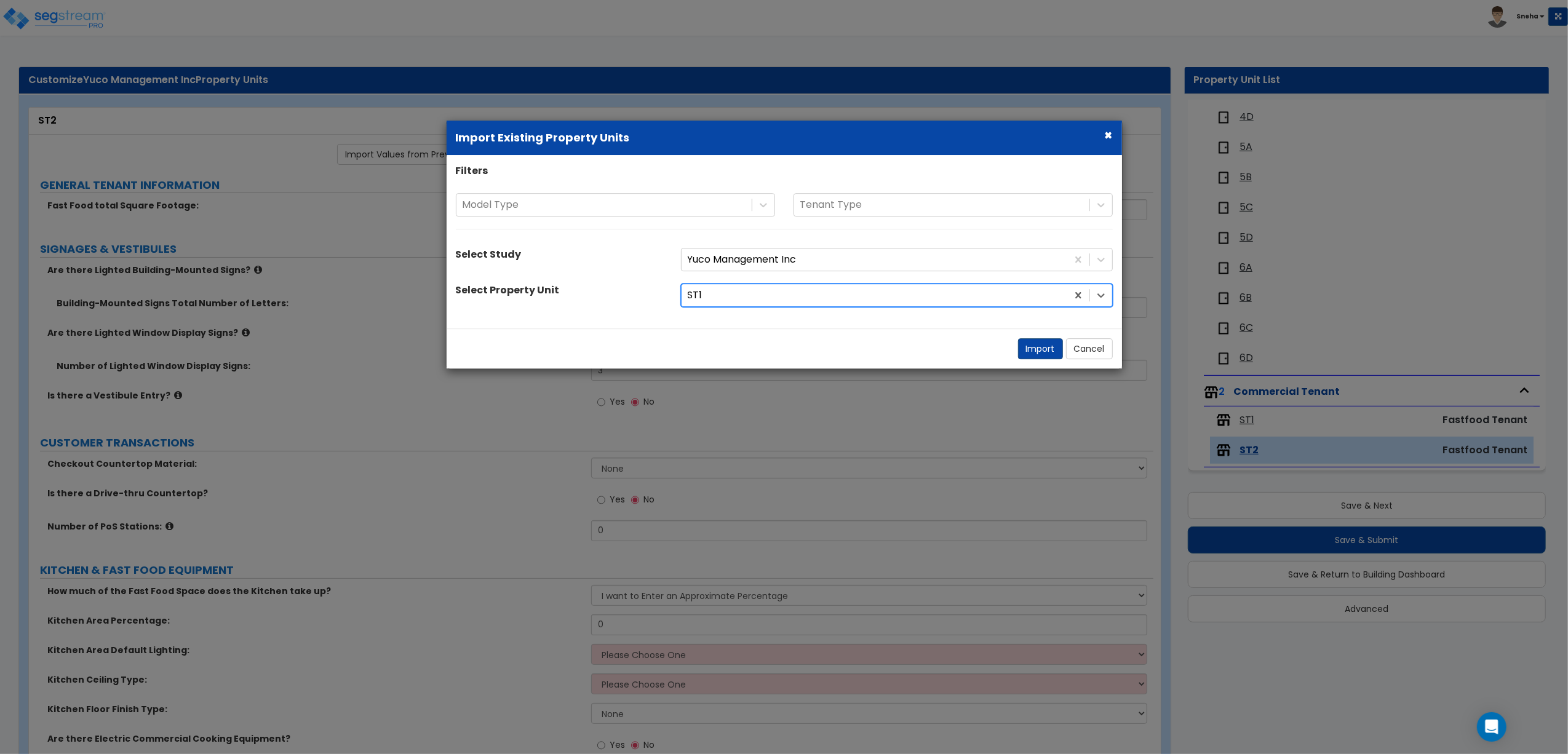
select select "1"
radio input "true"
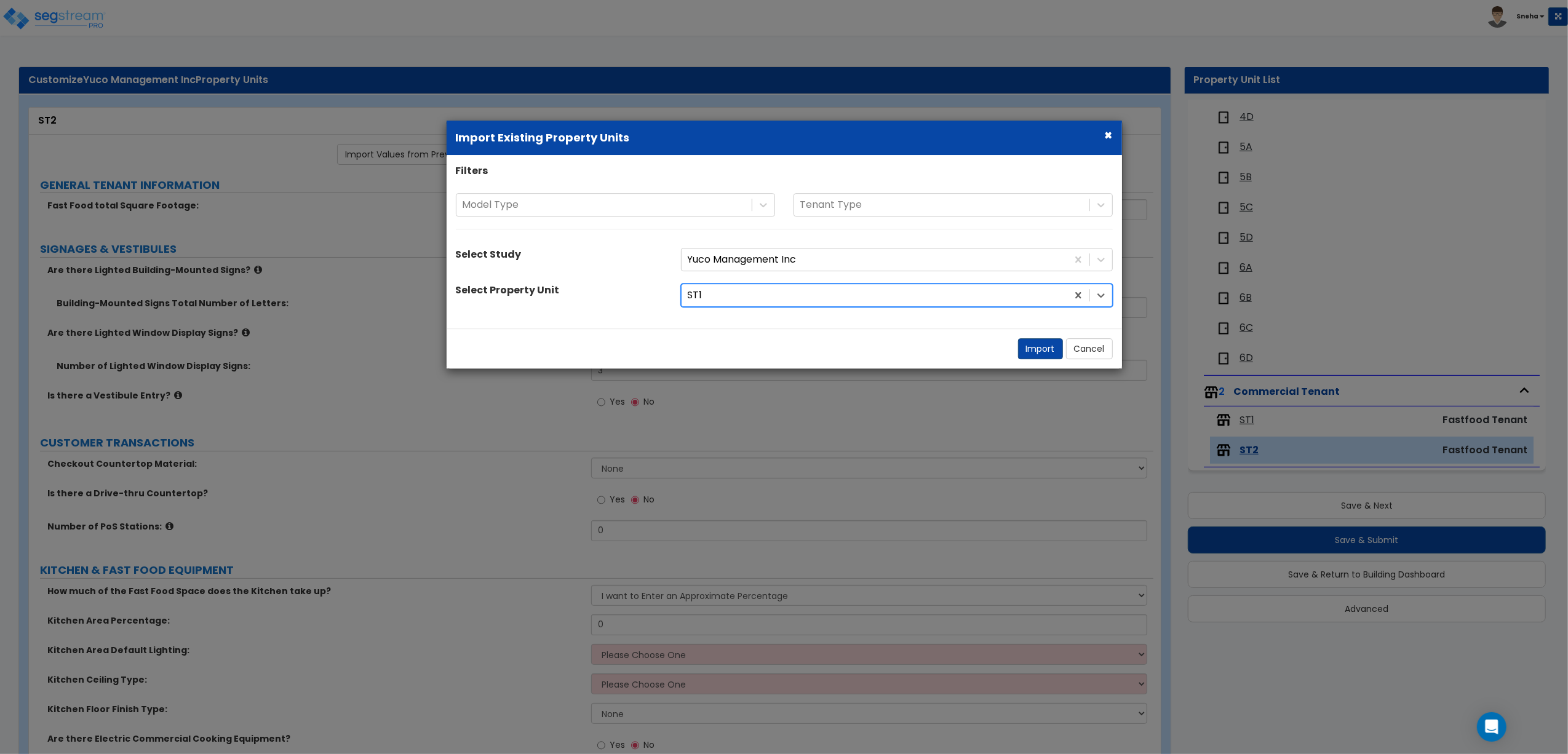
radio input "true"
select select "1"
select select "4"
select select "1"
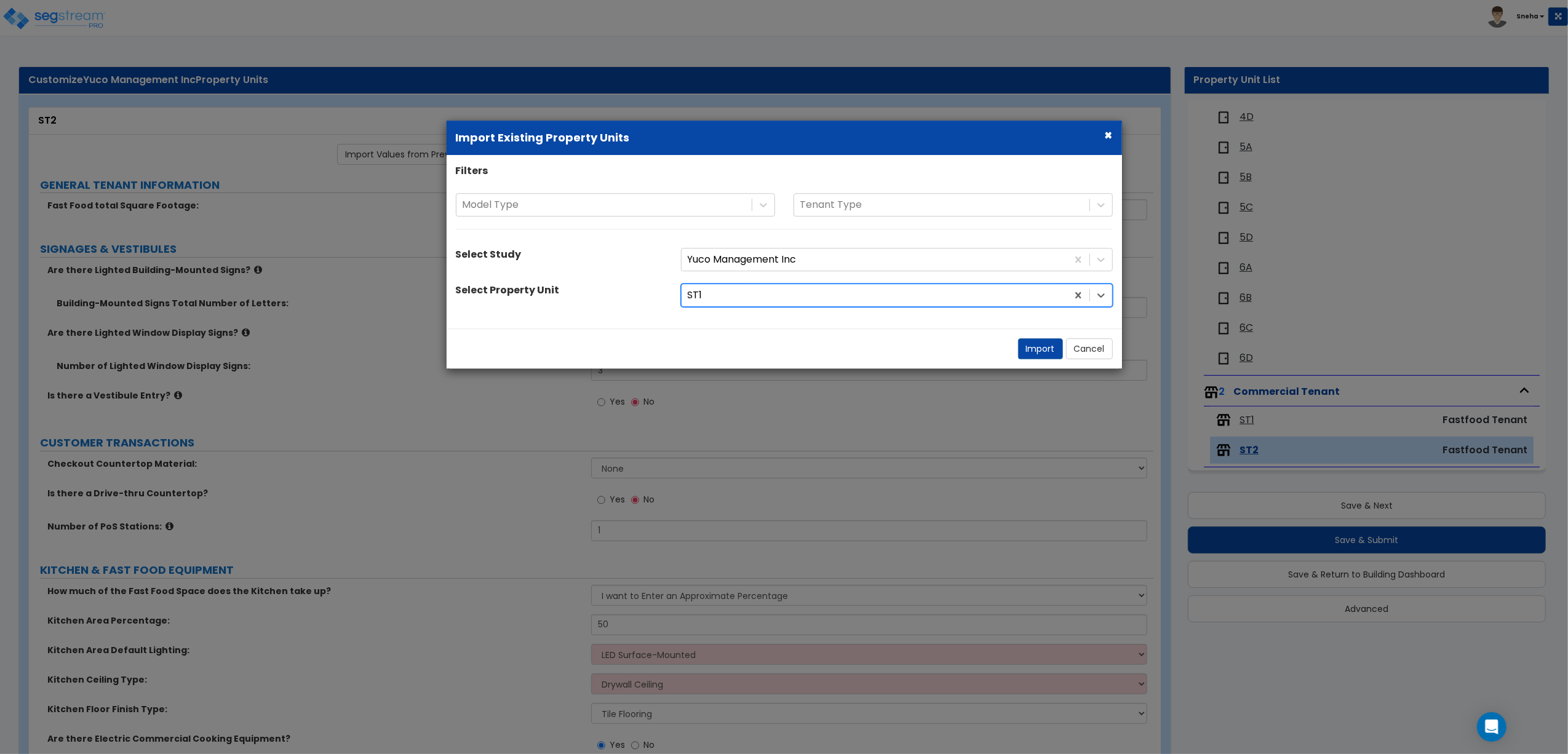
select select "1"
select select "2"
select select "1"
select select "2"
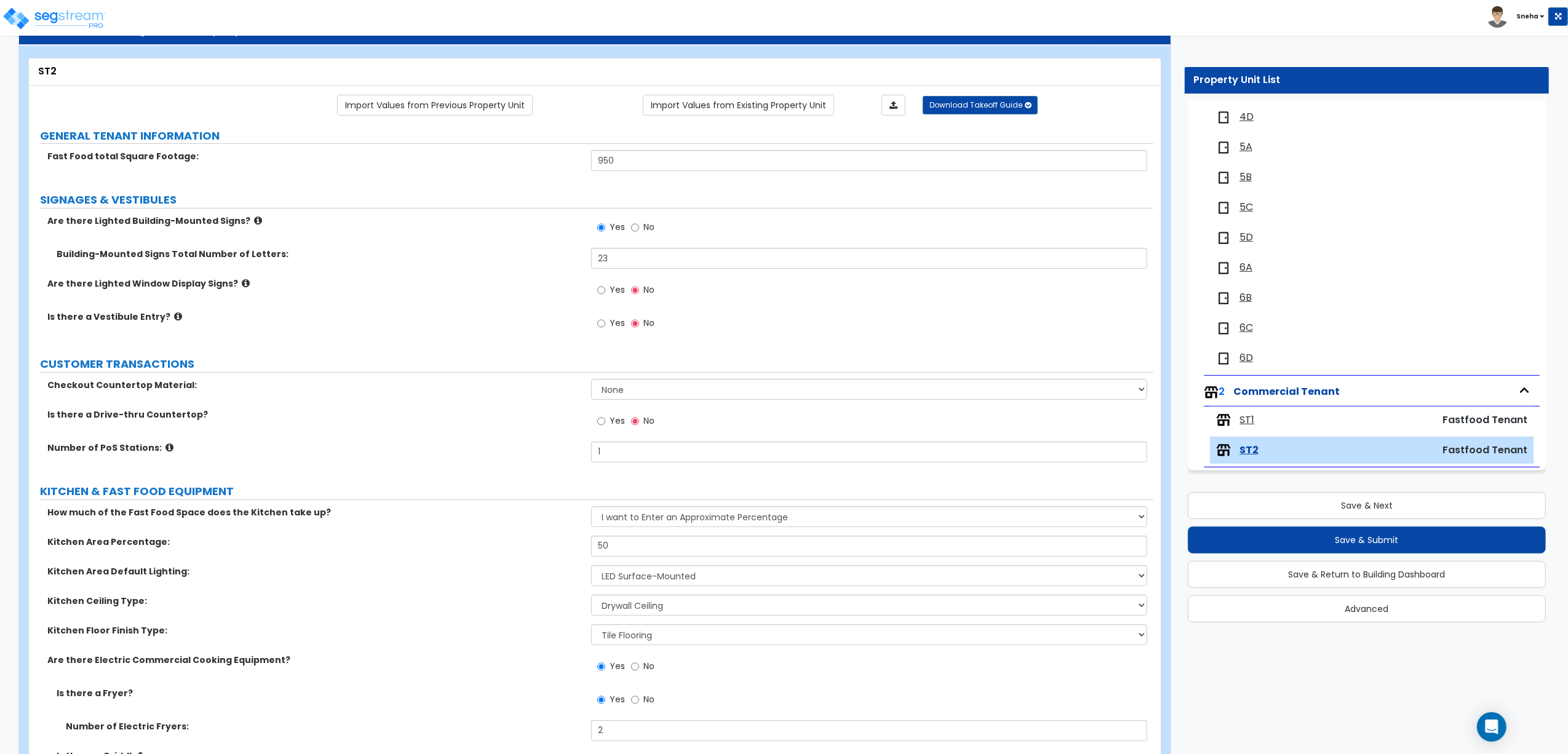
scroll to position [0, 0]
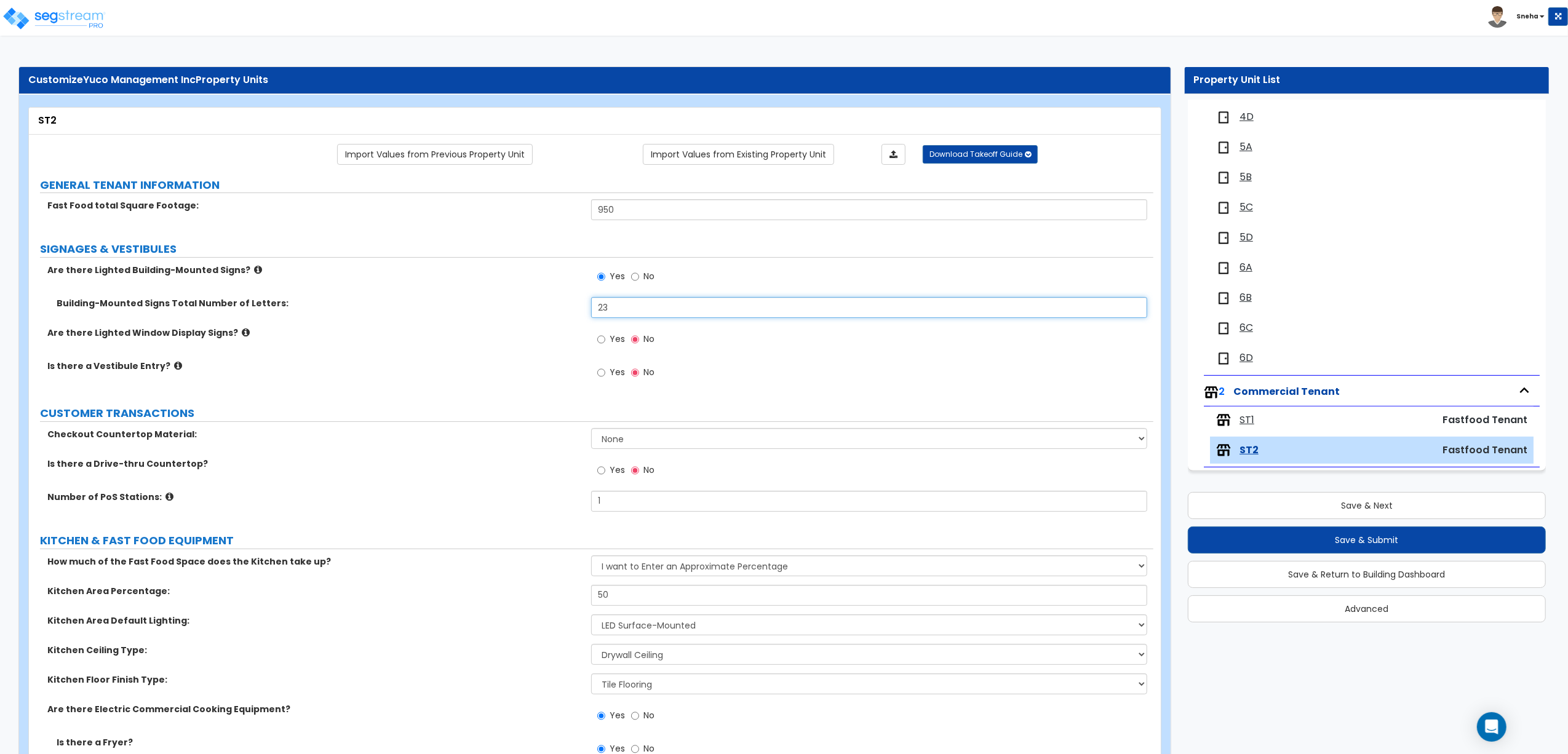
drag, startPoint x: 623, startPoint y: 301, endPoint x: 576, endPoint y: 308, distance: 47.5
click at [576, 308] on div "Building-Mounted Signs Total Number of Letters: 23" at bounding box center [591, 312] width 1124 height 30
type input "12"
click at [443, 322] on div "Building-Mounted Signs Total Number of Letters: 12" at bounding box center [591, 312] width 1124 height 30
click at [607, 343] on label "Yes" at bounding box center [611, 341] width 28 height 21
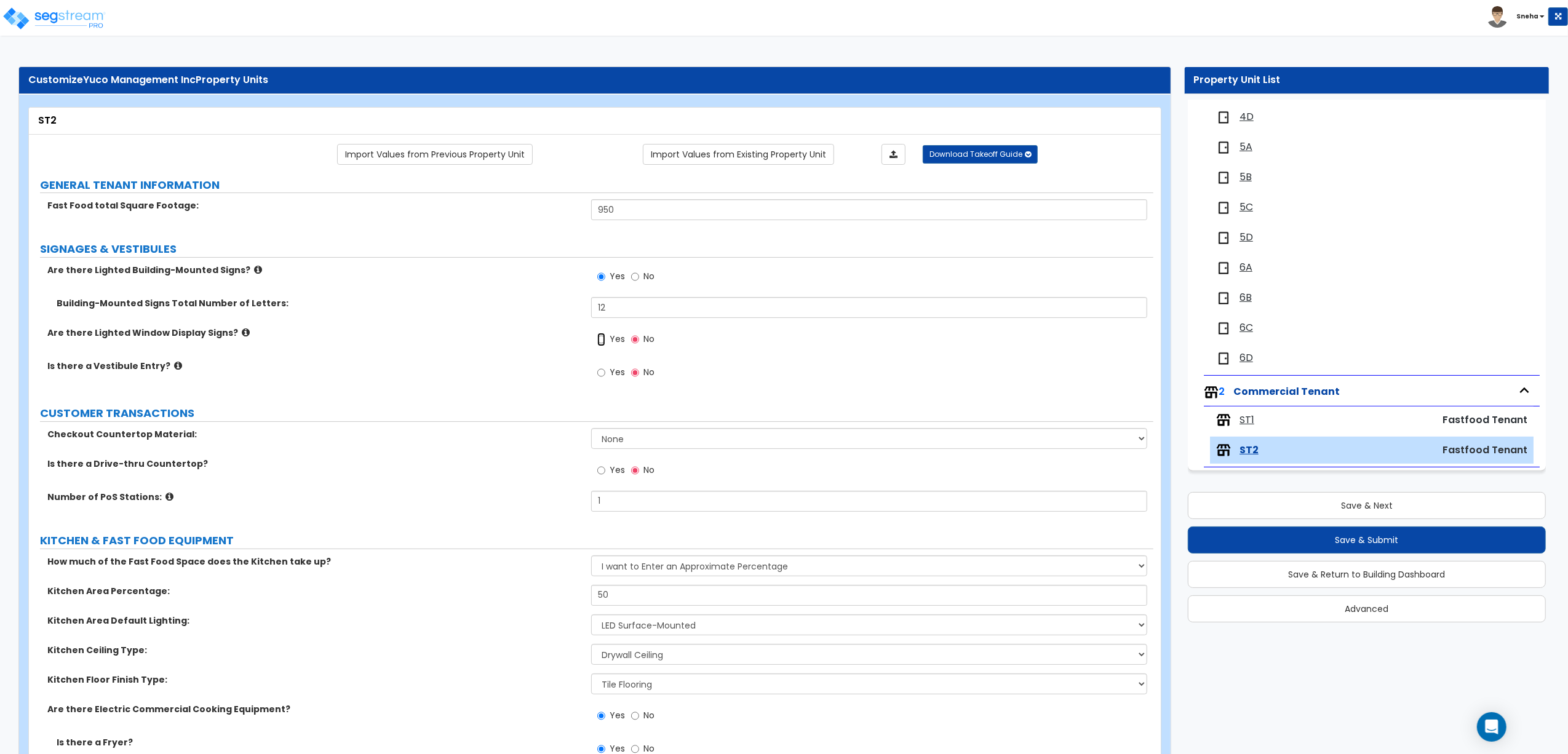
click at [605, 343] on input "Yes" at bounding box center [601, 340] width 8 height 14
radio input "true"
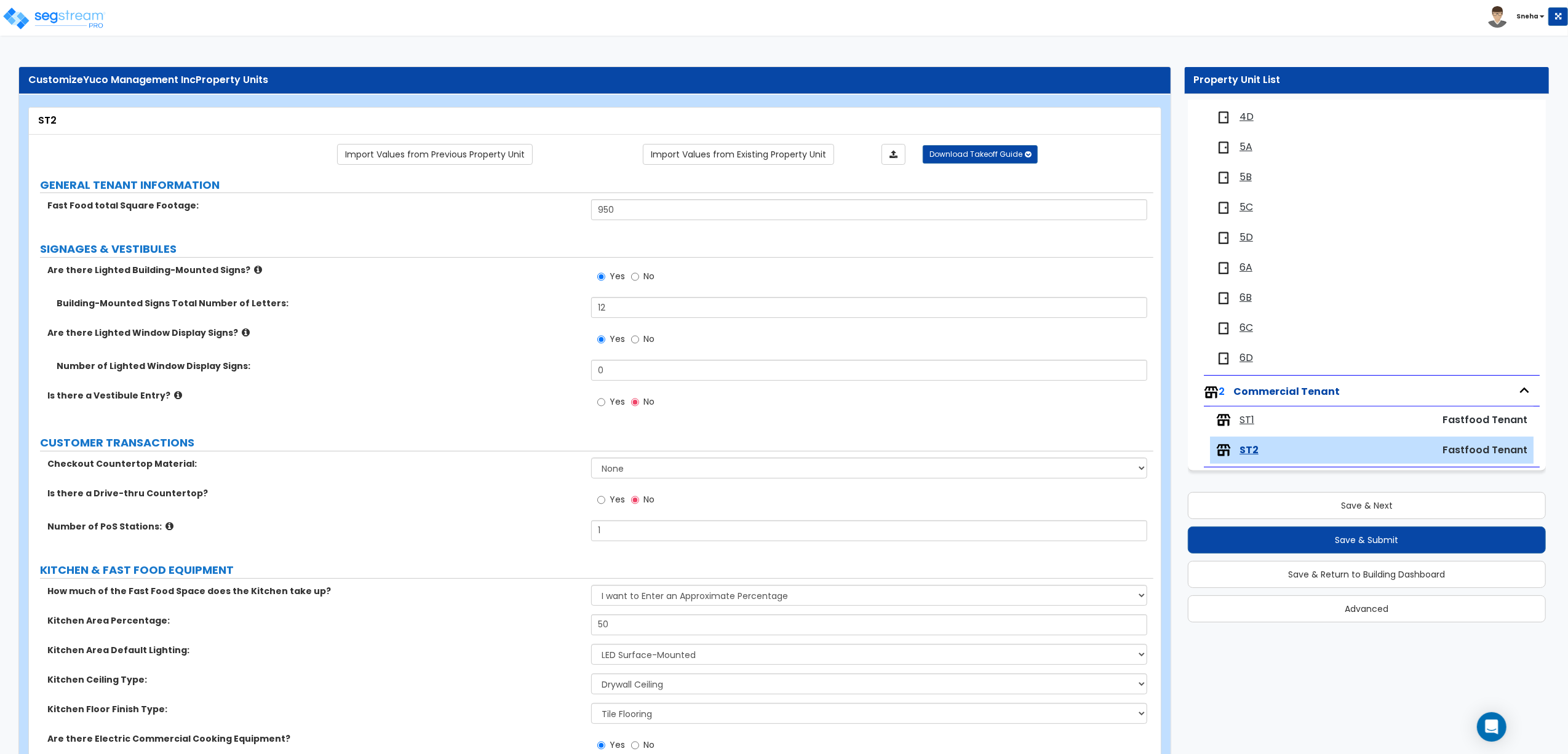
click at [242, 331] on icon at bounding box center [246, 332] width 8 height 9
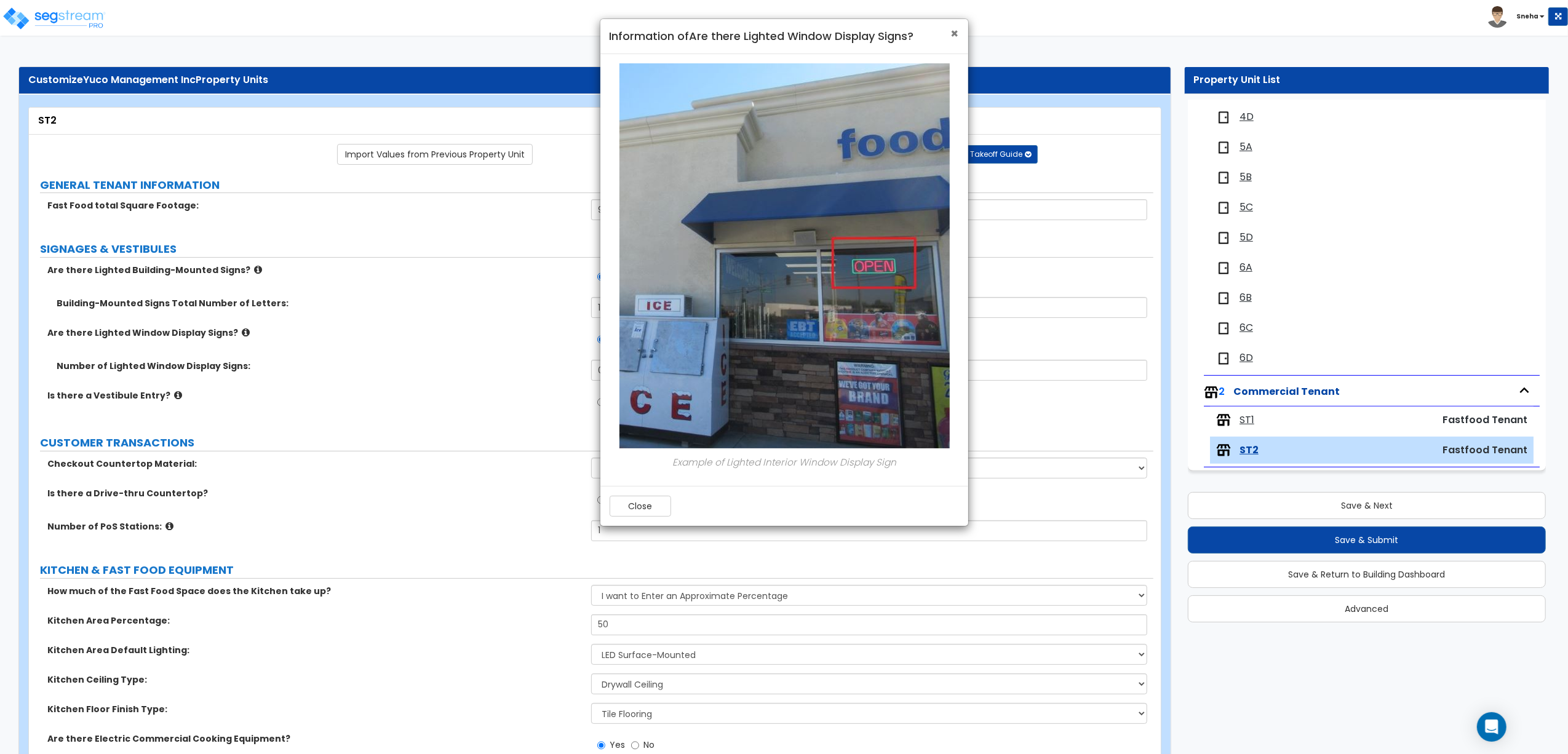
click at [953, 33] on span "×" at bounding box center [955, 33] width 8 height 18
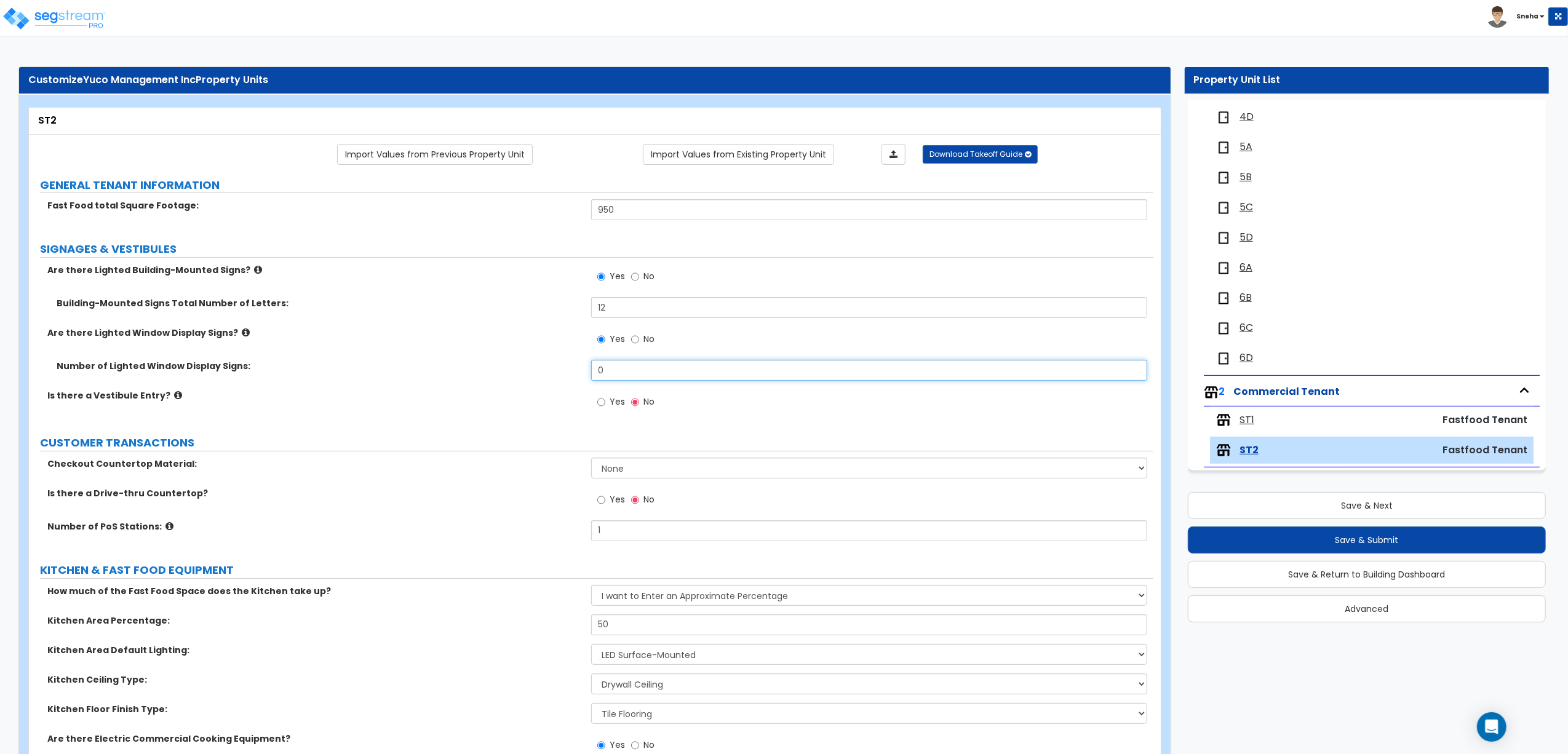
drag, startPoint x: 612, startPoint y: 374, endPoint x: 557, endPoint y: 378, distance: 55.1
click at [557, 378] on div "Number of Lighted Window Display Signs: 0" at bounding box center [591, 375] width 1124 height 30
type input "3"
click at [551, 374] on div "Number of Lighted Window Display Signs: 3" at bounding box center [591, 375] width 1124 height 30
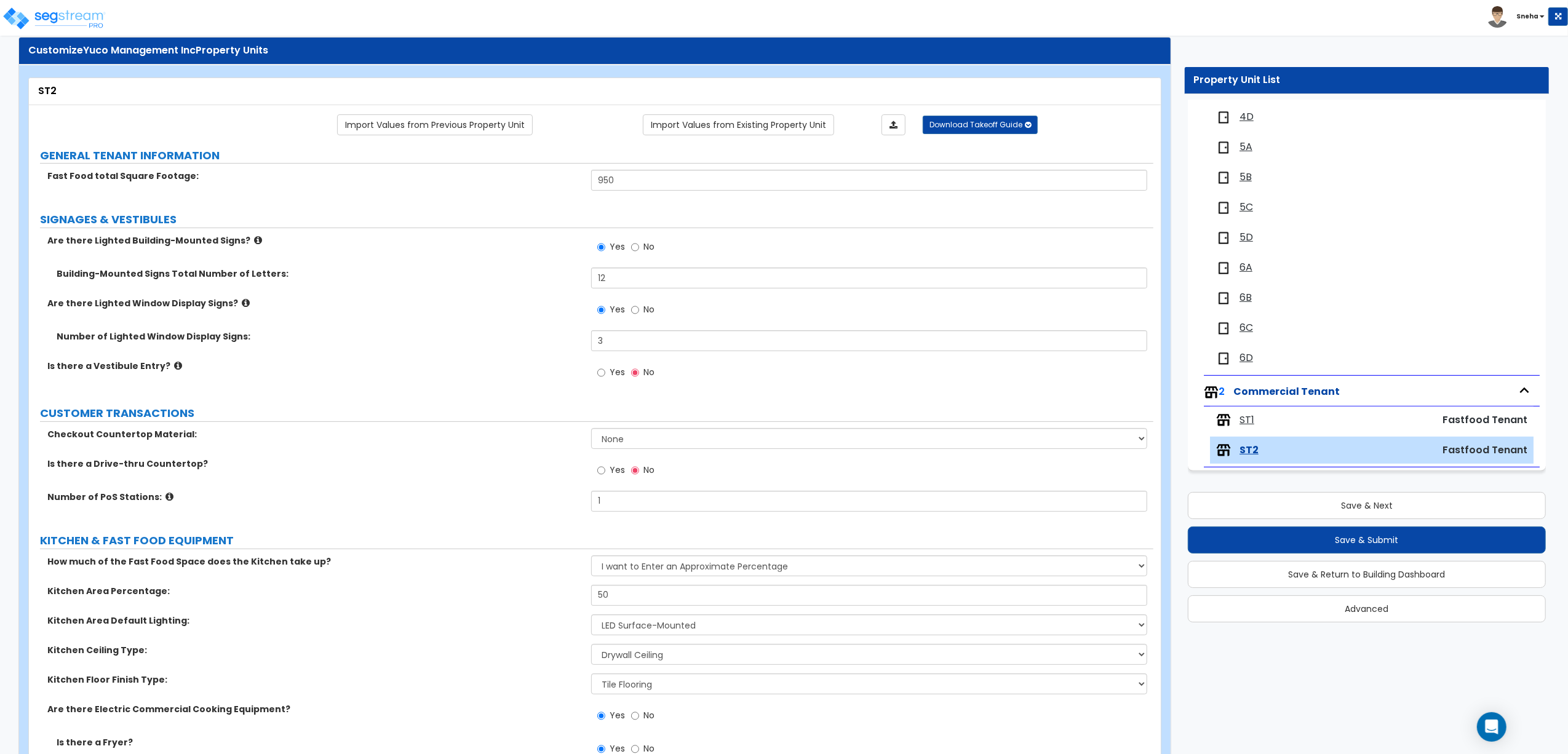
scroll to position [82, 0]
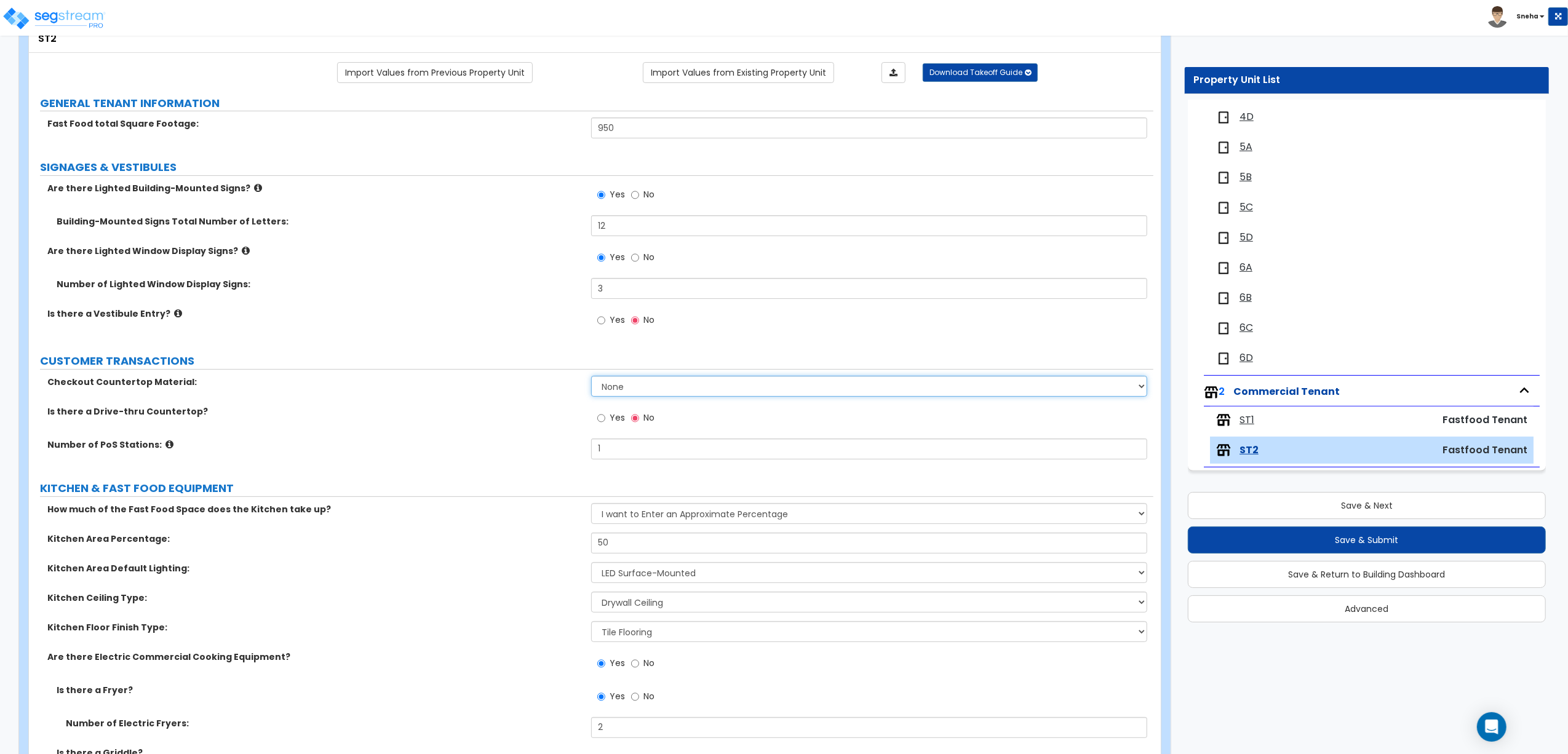
click at [619, 385] on select "None Plastic Laminate Solid Surface Stone Quartz Marble Tile Wood Stainless Ste…" at bounding box center [869, 386] width 556 height 21
select select "1"
click at [592, 377] on select "None Plastic Laminate Solid Surface Stone Quartz Marble Tile Wood Stainless Ste…" at bounding box center [869, 386] width 556 height 21
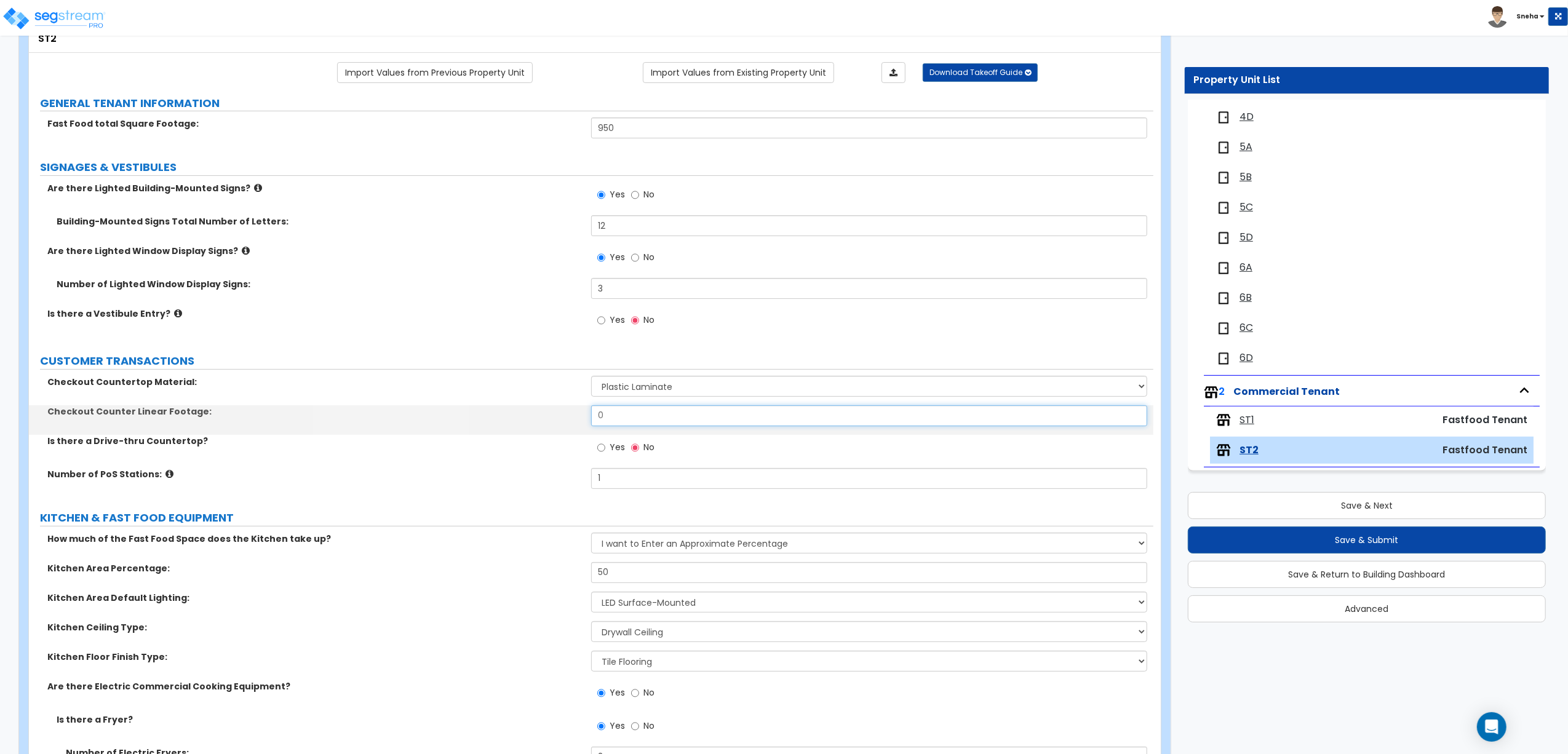
drag, startPoint x: 617, startPoint y: 416, endPoint x: 562, endPoint y: 415, distance: 55.0
click at [562, 415] on div "Checkout Counter Linear Footage: 0" at bounding box center [591, 420] width 1124 height 30
type input "5"
click at [562, 414] on label "Checkout Counter Linear Footage:" at bounding box center [314, 411] width 534 height 12
click at [1252, 417] on span "ST1" at bounding box center [1246, 420] width 15 height 14
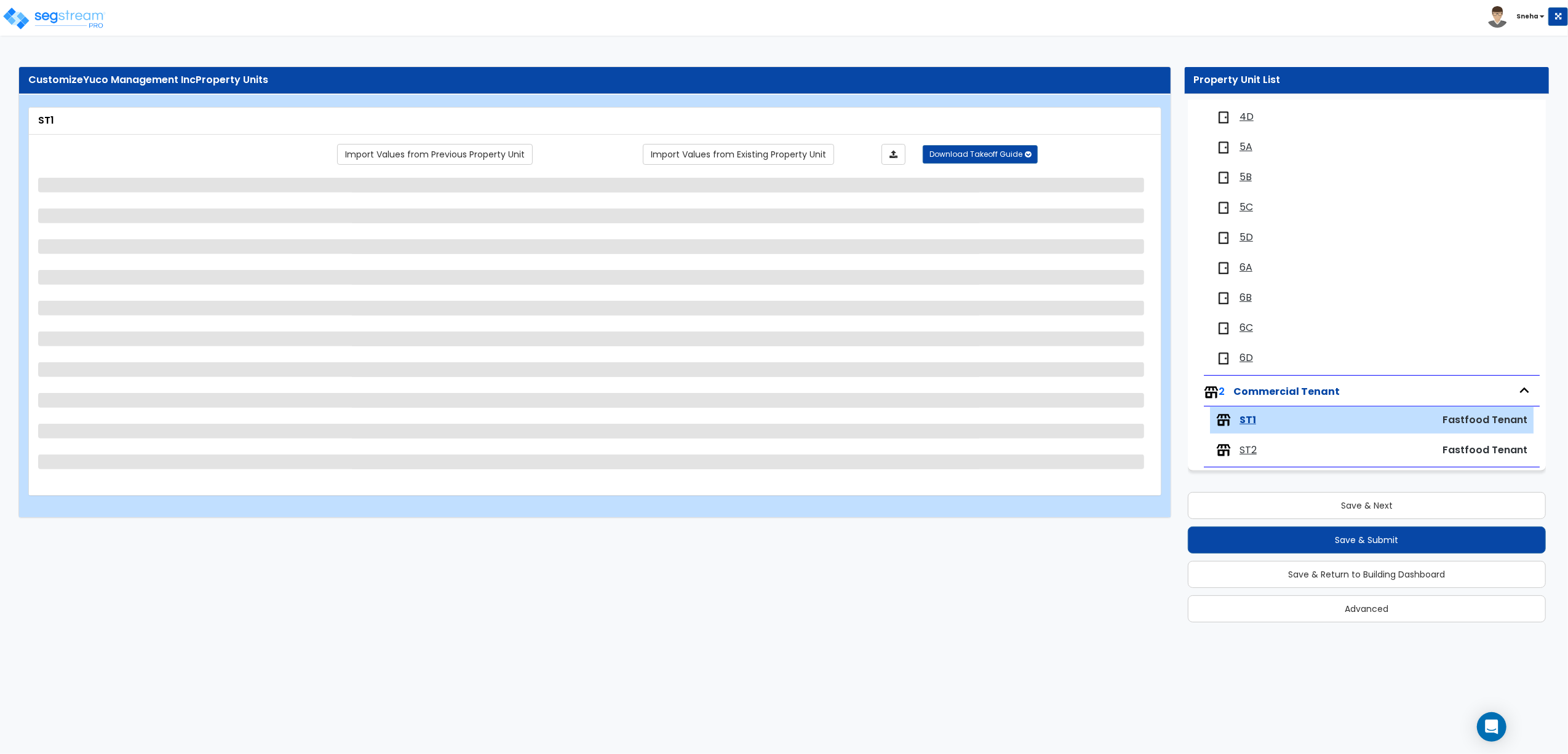
scroll to position [0, 0]
select select "1"
select select "3"
select select "1"
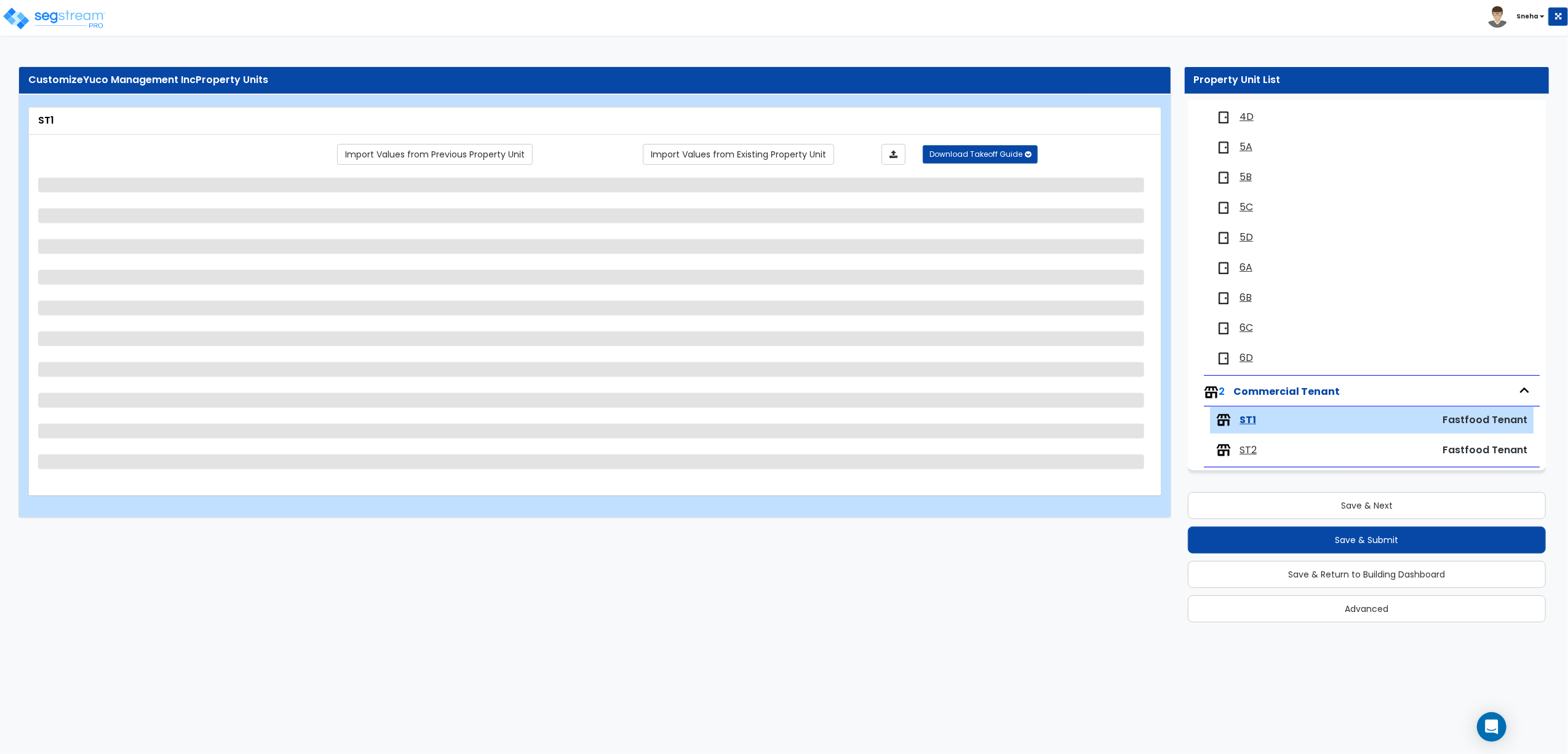
select select "1"
select select "4"
select select "1"
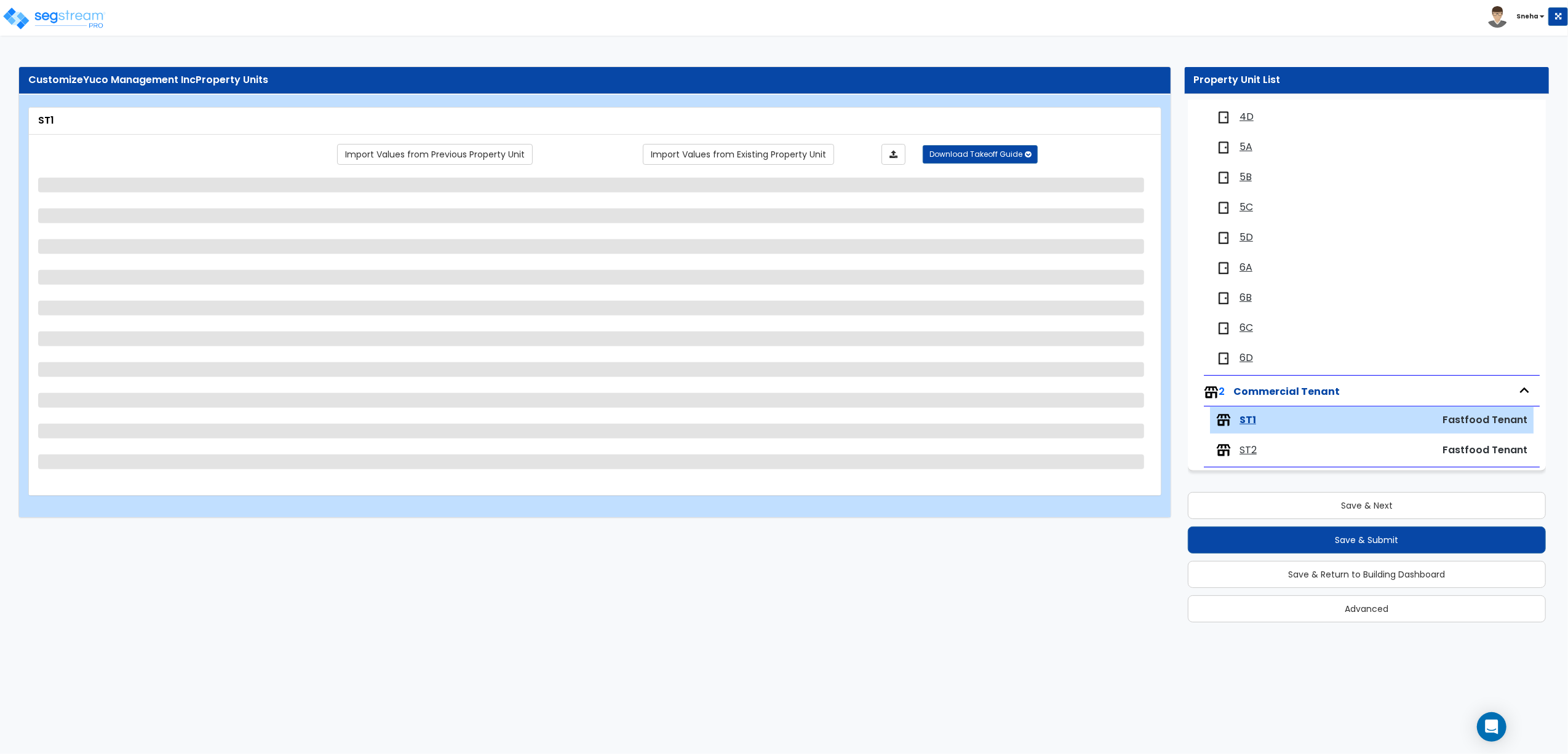
select select "1"
select select "2"
select select "1"
select select "2"
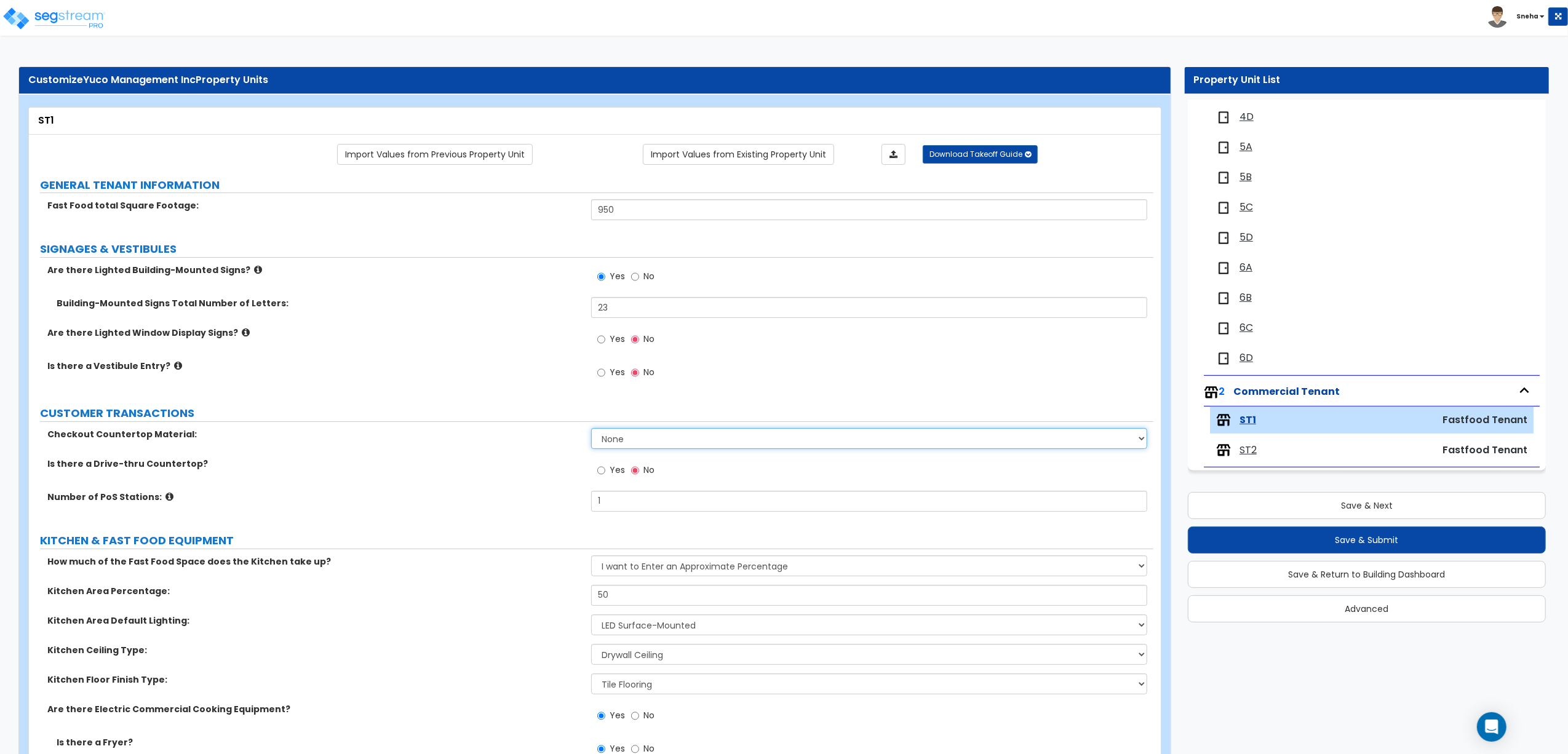
click at [664, 446] on select "None Plastic Laminate Solid Surface Stone Quartz Marble Tile Wood Stainless Ste…" at bounding box center [869, 438] width 556 height 21
select select "1"
click at [592, 429] on select "None Plastic Laminate Solid Surface Stone Quartz Marble Tile Wood Stainless Ste…" at bounding box center [869, 438] width 556 height 21
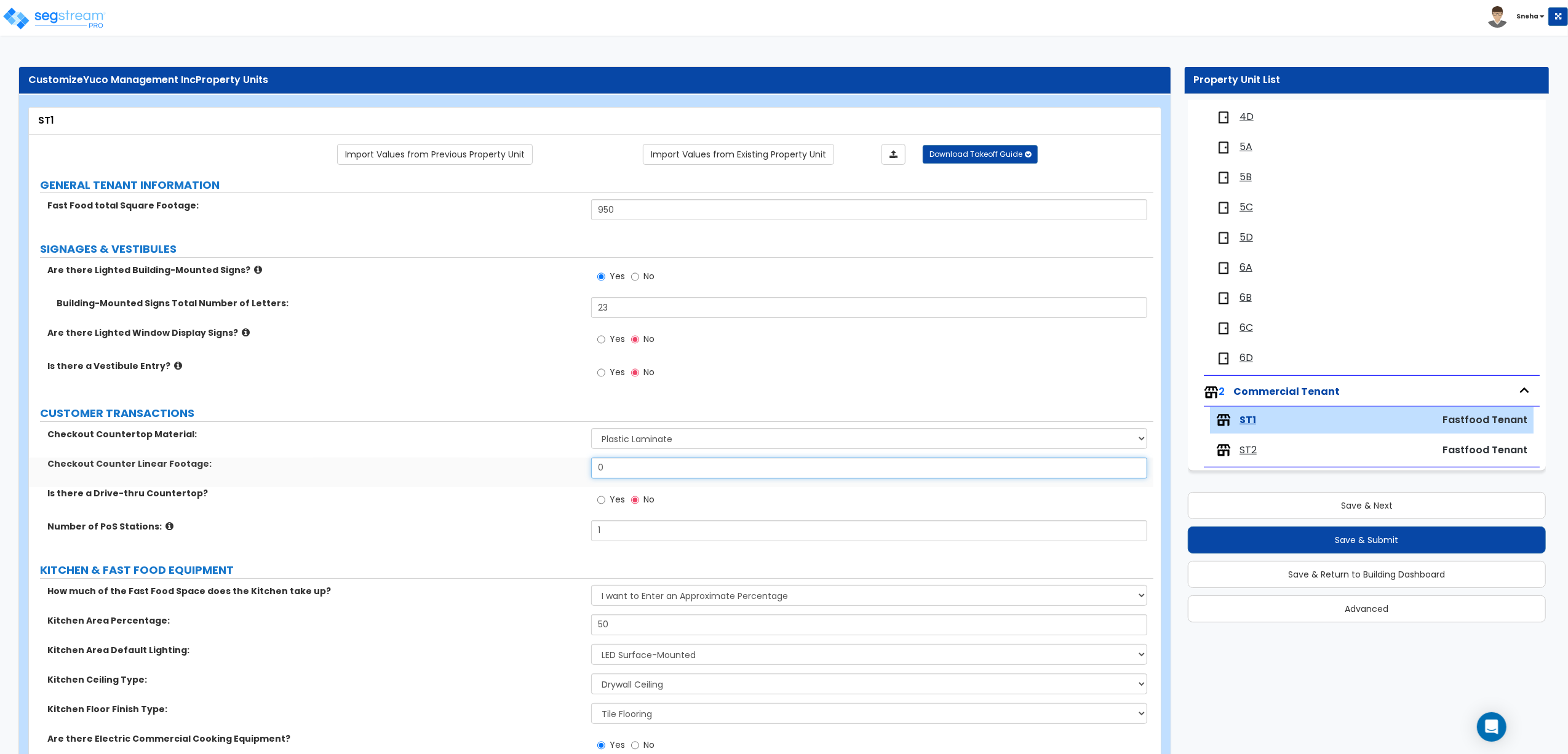
drag, startPoint x: 638, startPoint y: 470, endPoint x: 552, endPoint y: 471, distance: 86.0
click at [552, 471] on div "Checkout Counter Linear Footage: 0" at bounding box center [591, 472] width 1124 height 30
type input "5"
click at [537, 469] on label "Checkout Counter Linear Footage:" at bounding box center [314, 464] width 534 height 12
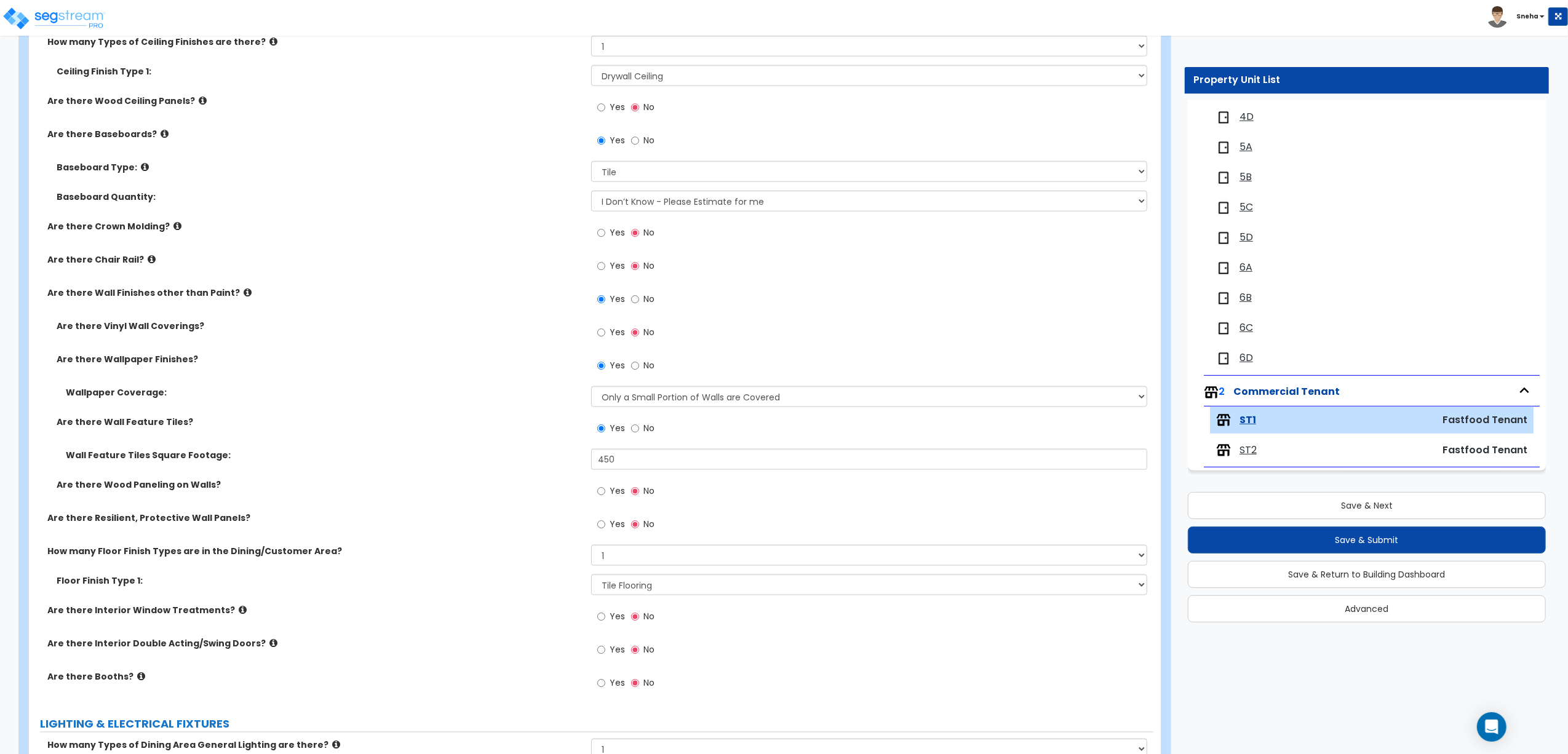
scroll to position [1804, 0]
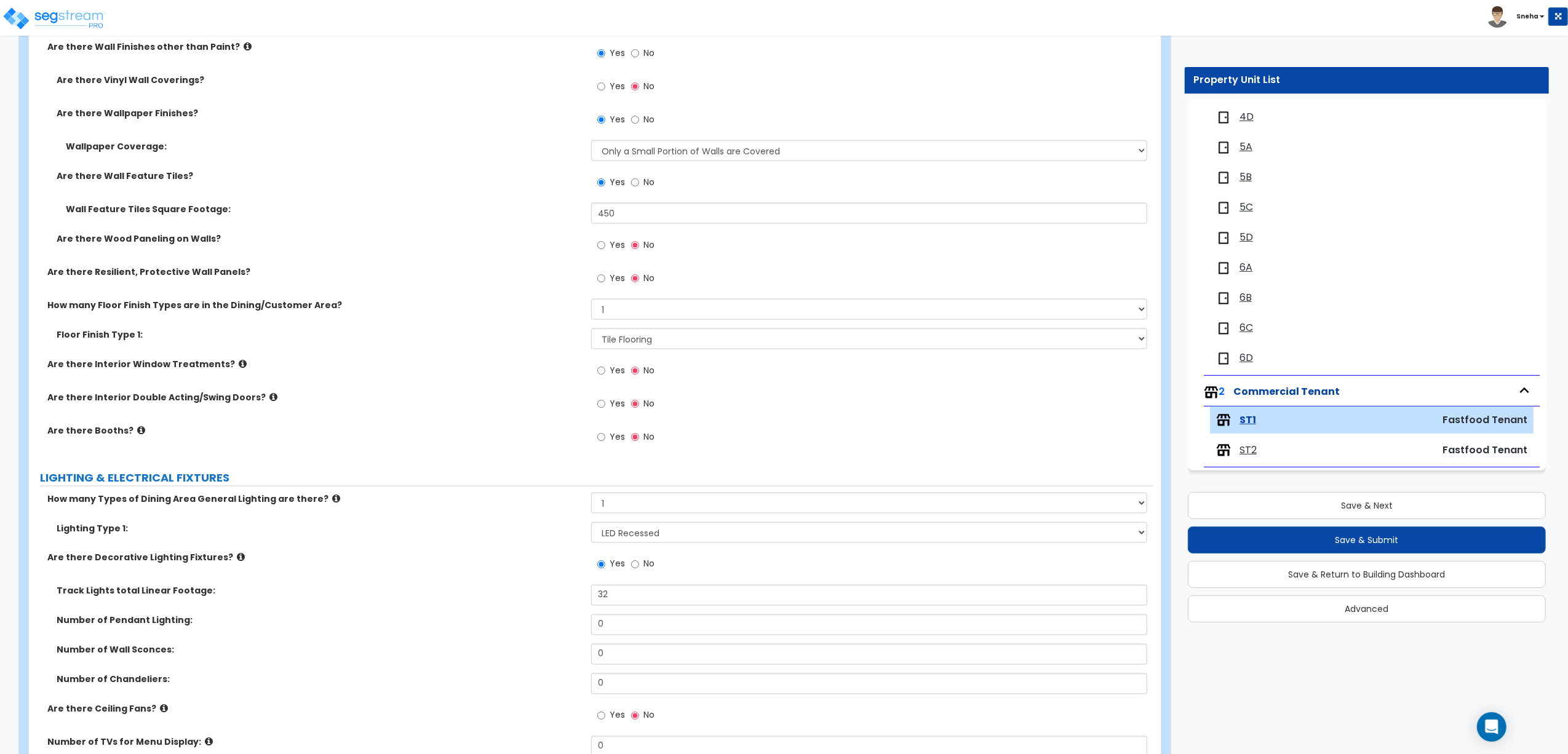
click at [607, 444] on label "Yes" at bounding box center [611, 438] width 28 height 21
click at [605, 444] on input "Yes" at bounding box center [601, 437] width 8 height 14
radio input "true"
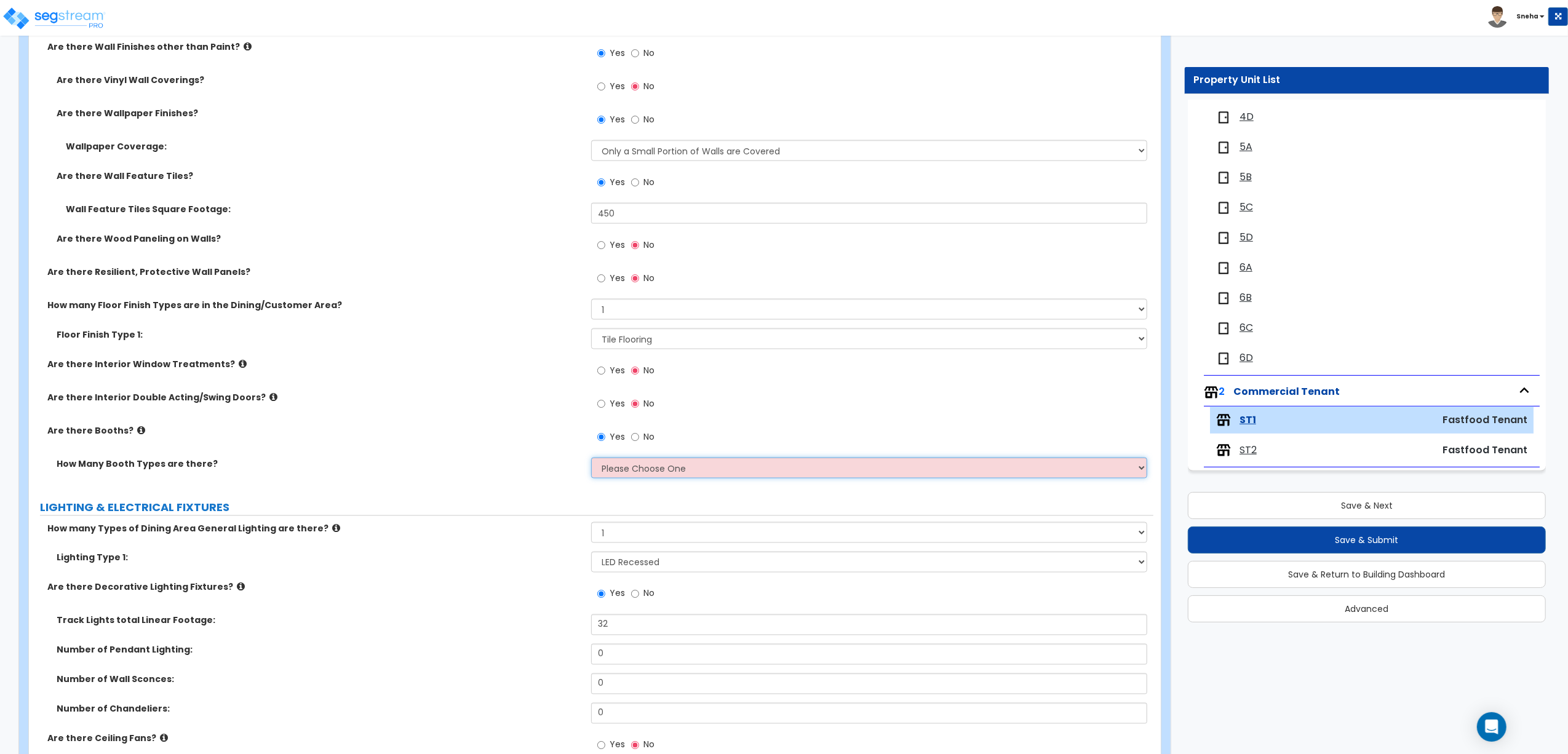
click at [611, 468] on select "Please Choose One 1 2 3" at bounding box center [869, 468] width 556 height 21
select select "1"
click at [592, 460] on select "Please Choose One 1 2 3" at bounding box center [869, 468] width 556 height 21
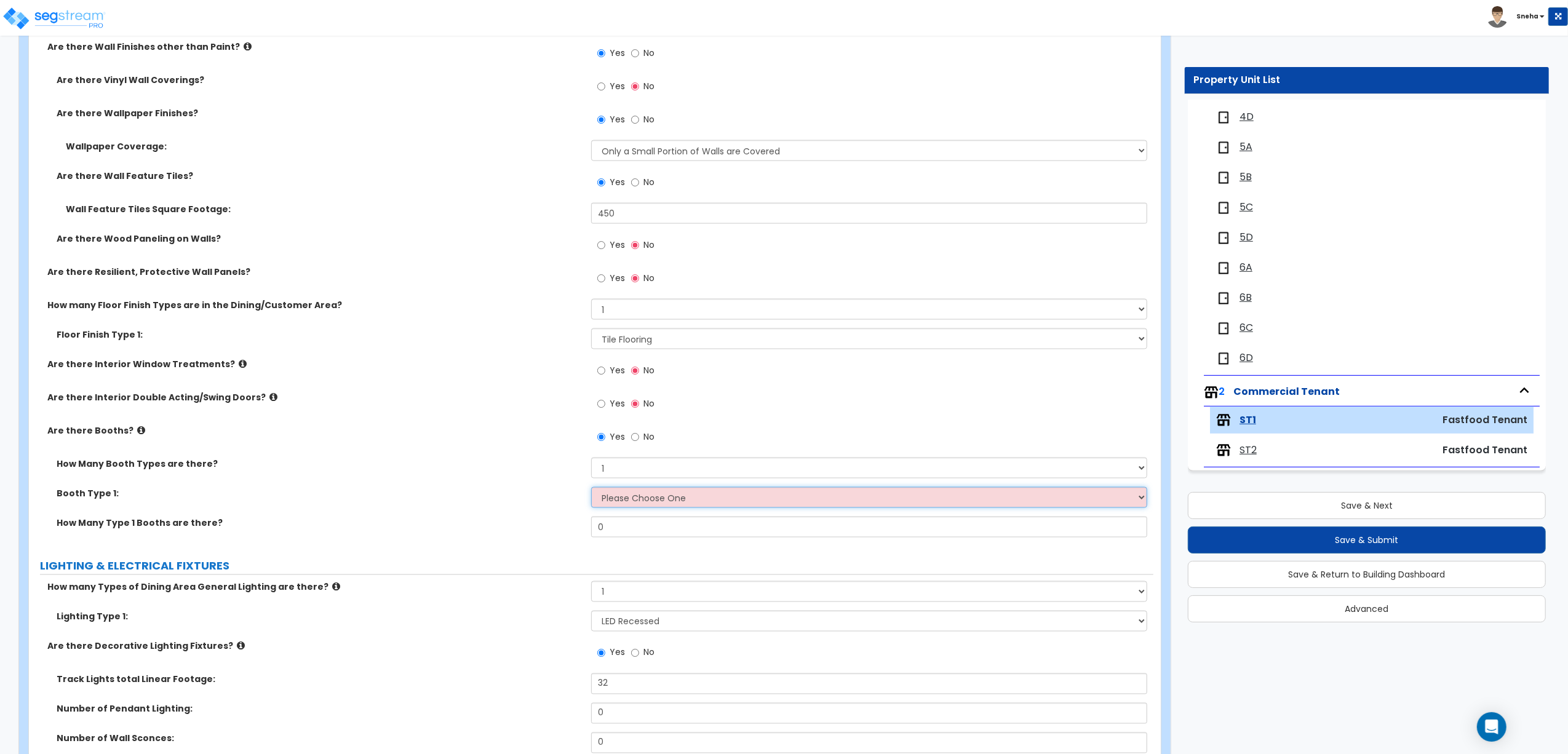
click at [621, 499] on select "Please Choose One Plastic, 2-Seater Plastic, 4-Seater Upholstered, 4-Seater Uph…" at bounding box center [869, 497] width 556 height 21
select select "2"
click at [592, 489] on select "Please Choose One Plastic, 2-Seater Plastic, 4-Seater Upholstered, 4-Seater Uph…" at bounding box center [869, 497] width 556 height 21
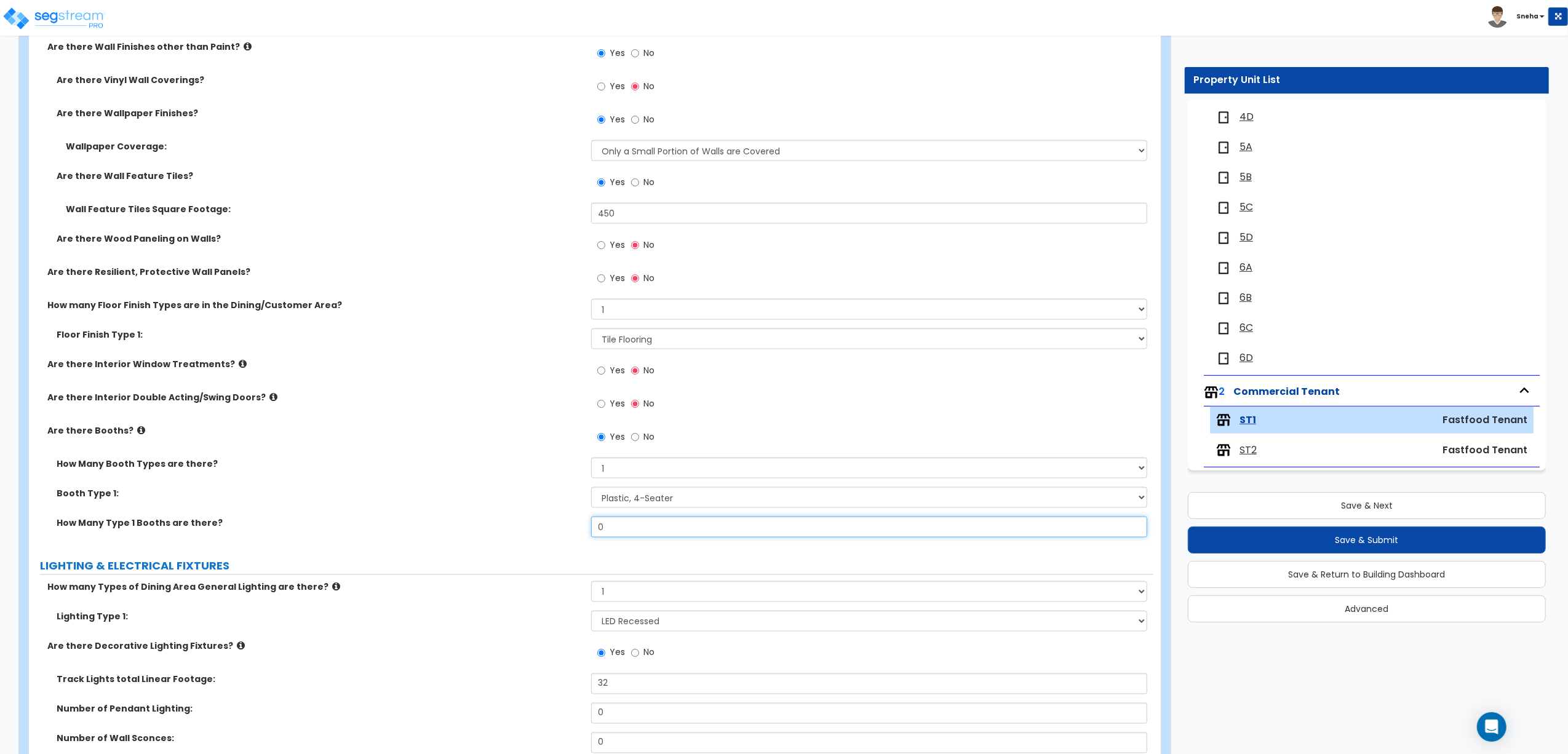
drag, startPoint x: 623, startPoint y: 526, endPoint x: 577, endPoint y: 523, distance: 46.1
click at [577, 523] on div "How Many Type 1 Booths are there? 0" at bounding box center [591, 532] width 1124 height 30
type input "2"
click at [551, 515] on div "Booth Type 1: Please Choose One Plastic, 2-Seater Plastic, 4-Seater Upholstered…" at bounding box center [591, 502] width 1124 height 30
click at [1244, 449] on span "ST2" at bounding box center [1247, 451] width 17 height 14
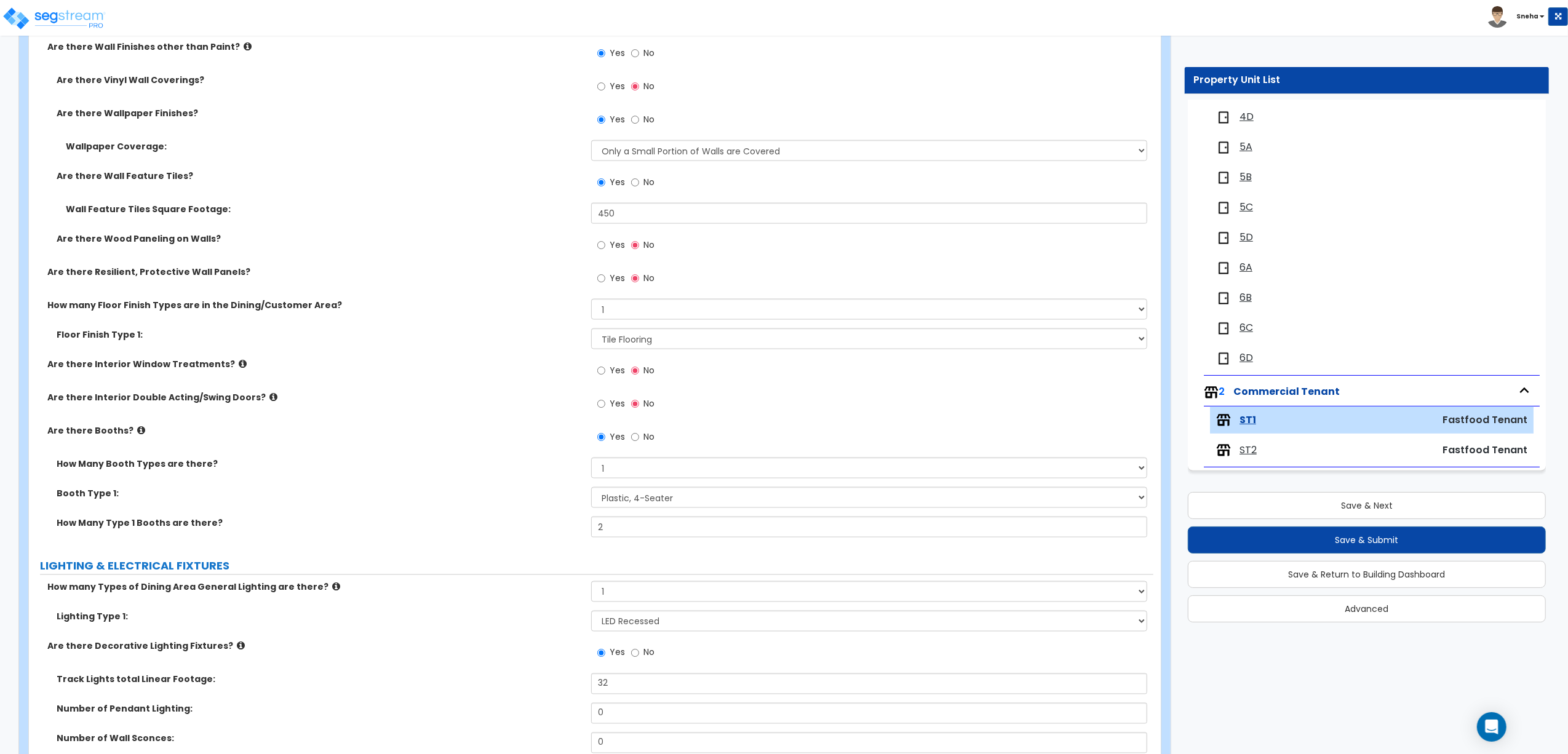
scroll to position [0, 0]
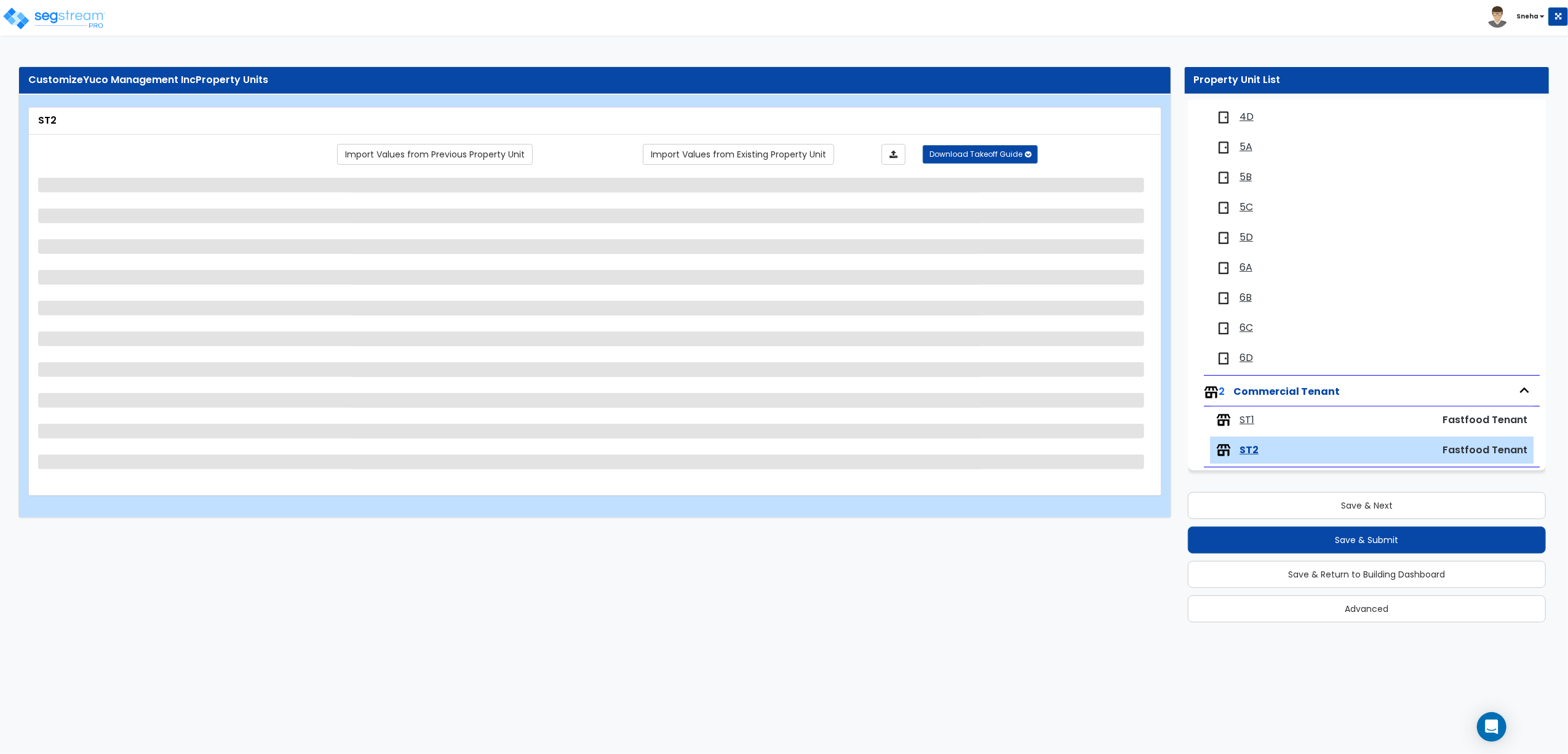
select select "1"
select select "3"
select select "1"
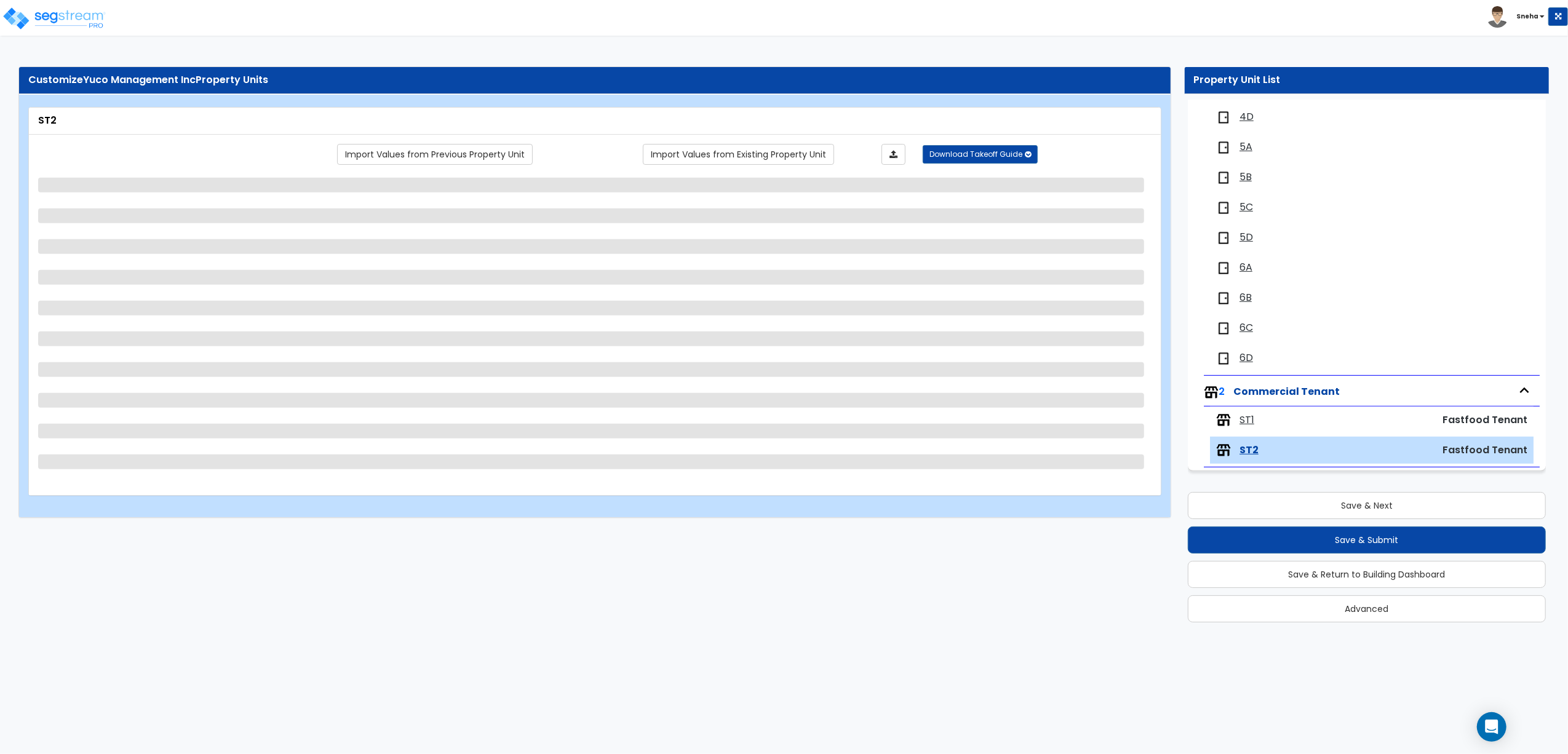
select select "1"
select select "4"
select select "1"
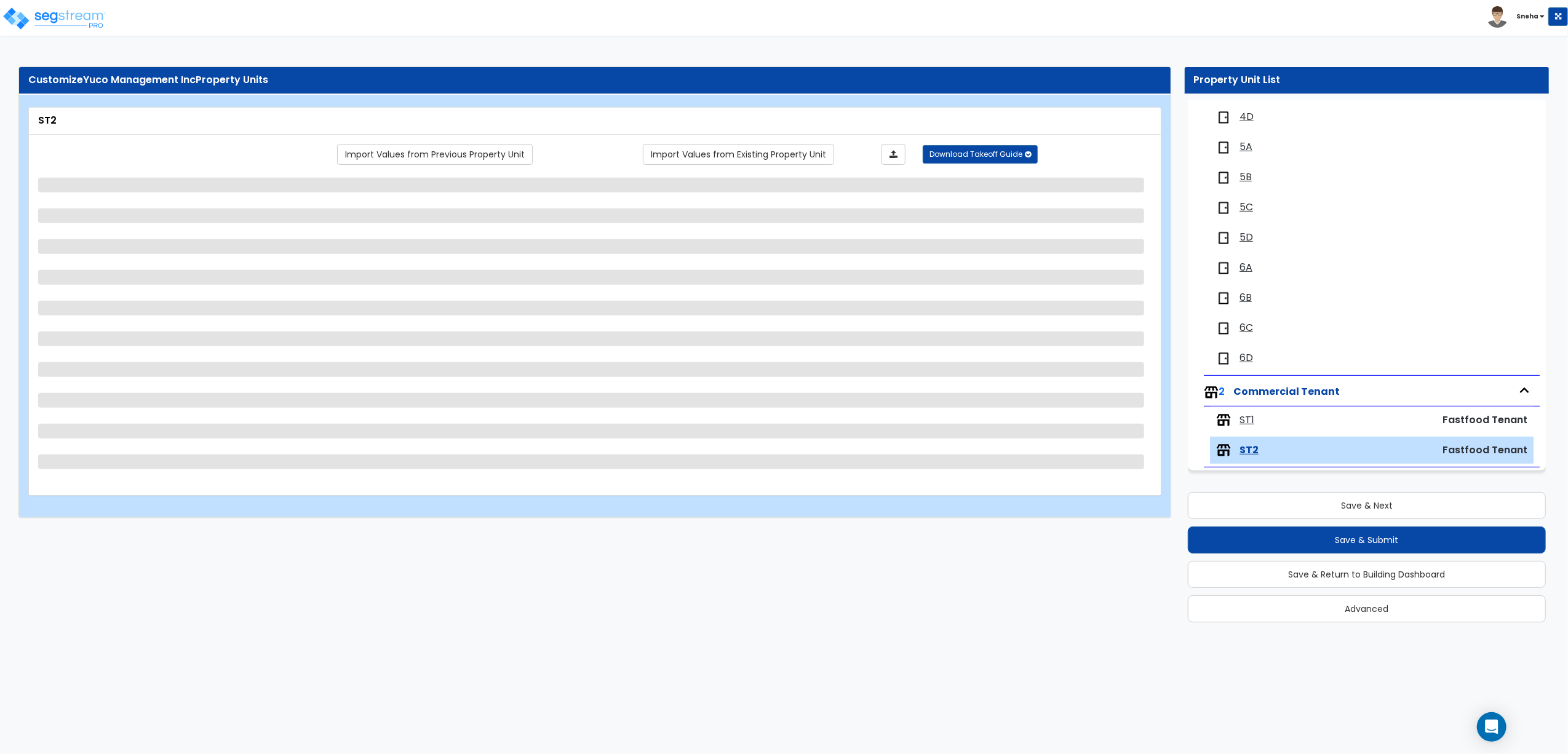
select select "1"
select select "2"
select select "1"
select select "2"
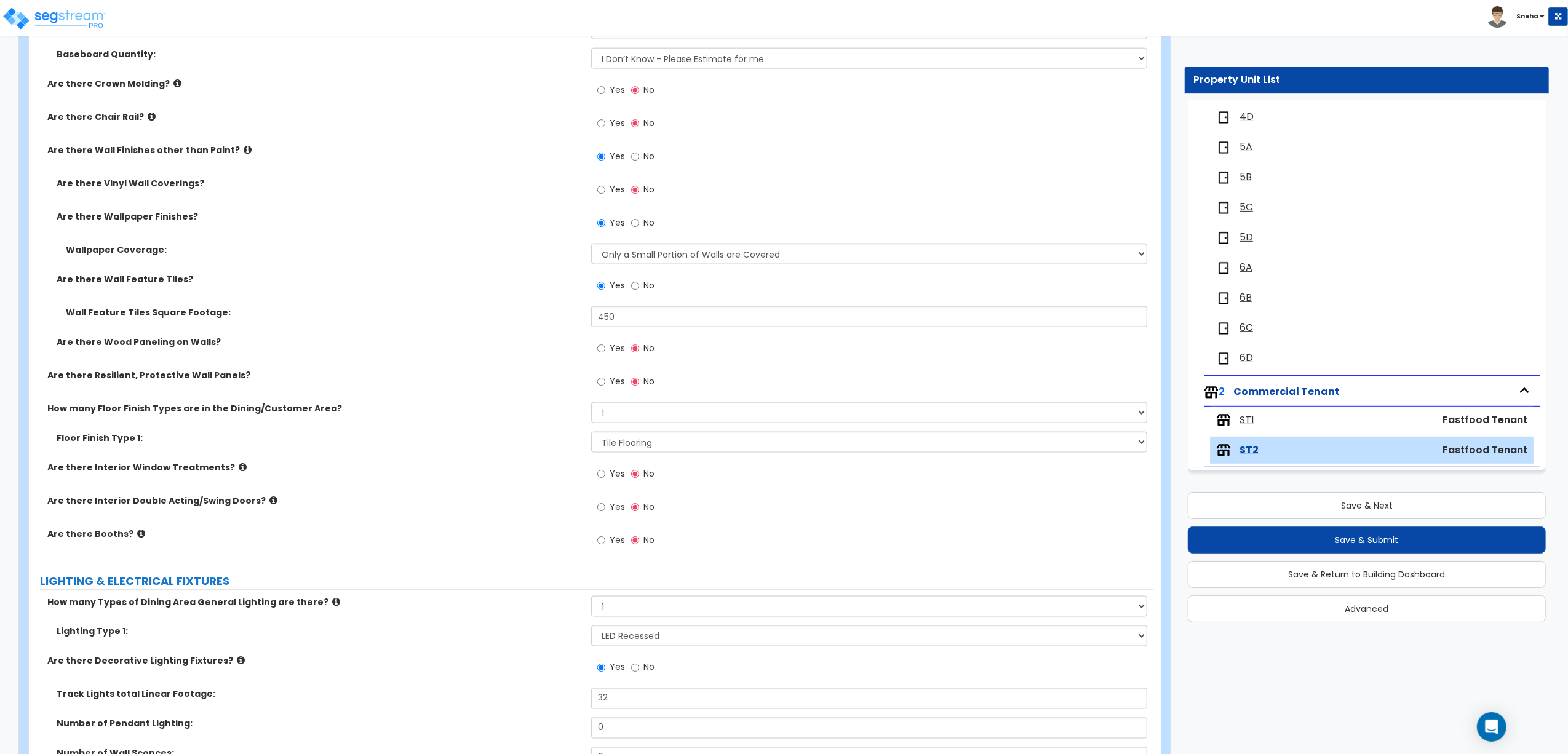
scroll to position [1804, 0]
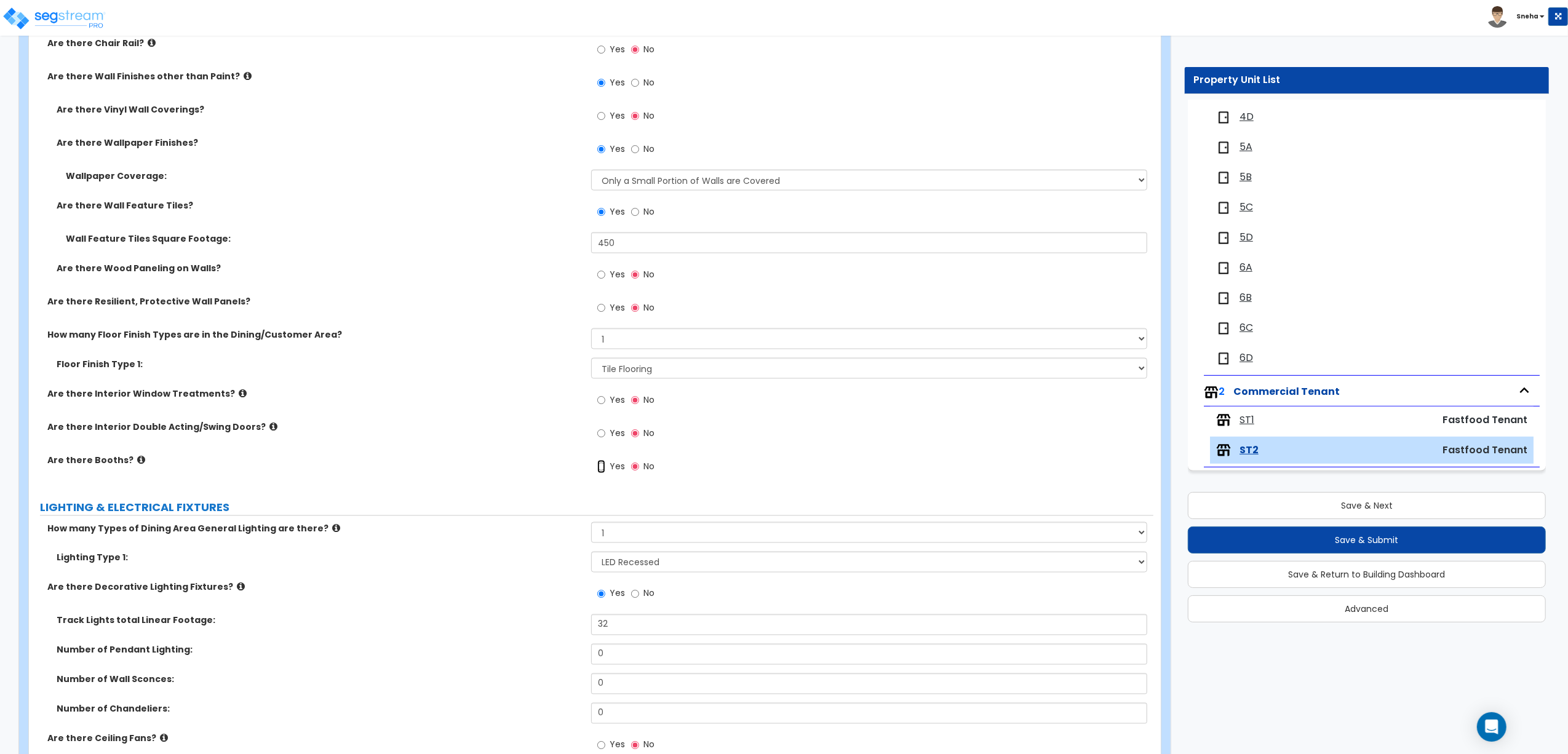
click at [604, 467] on input "Yes" at bounding box center [601, 467] width 8 height 14
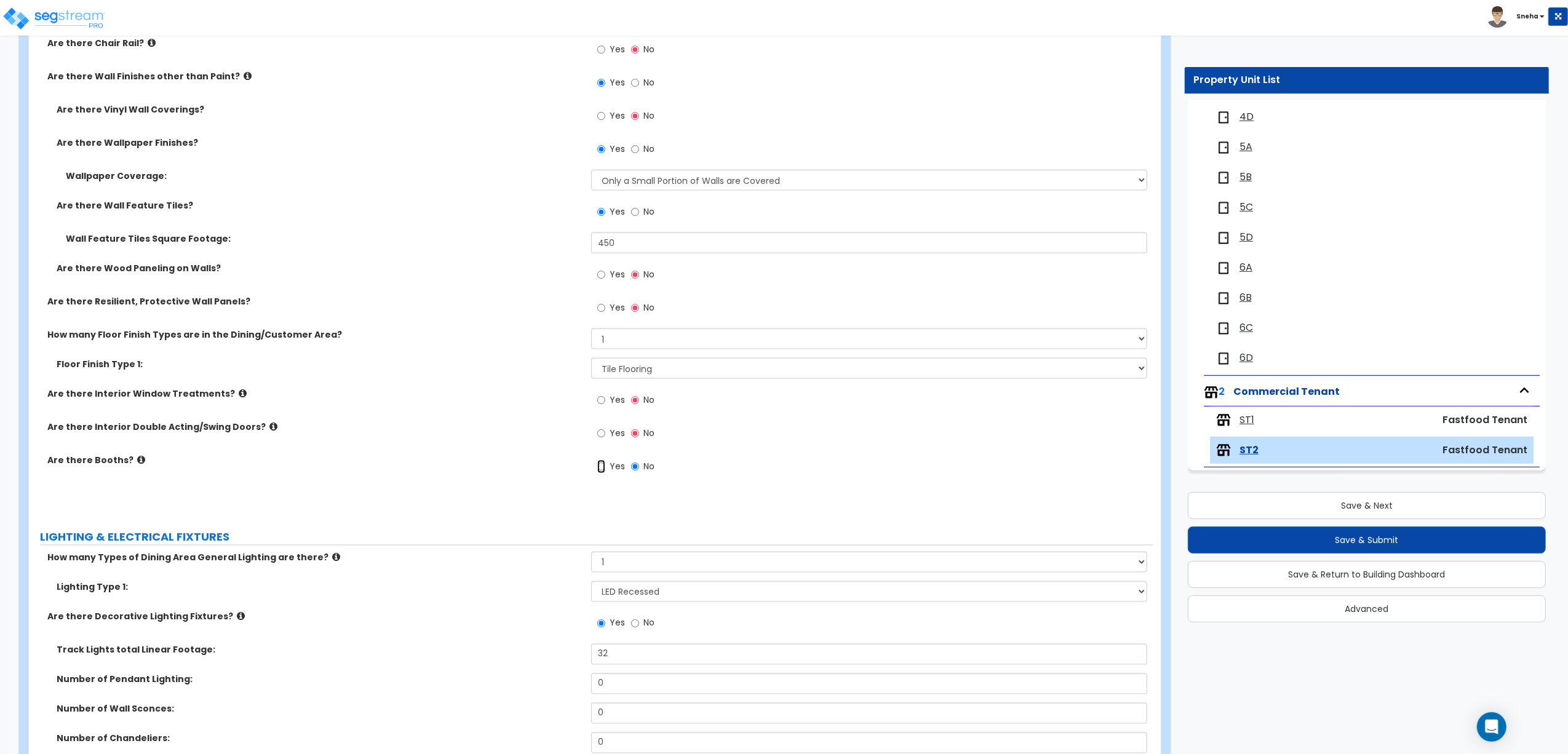
radio input "true"
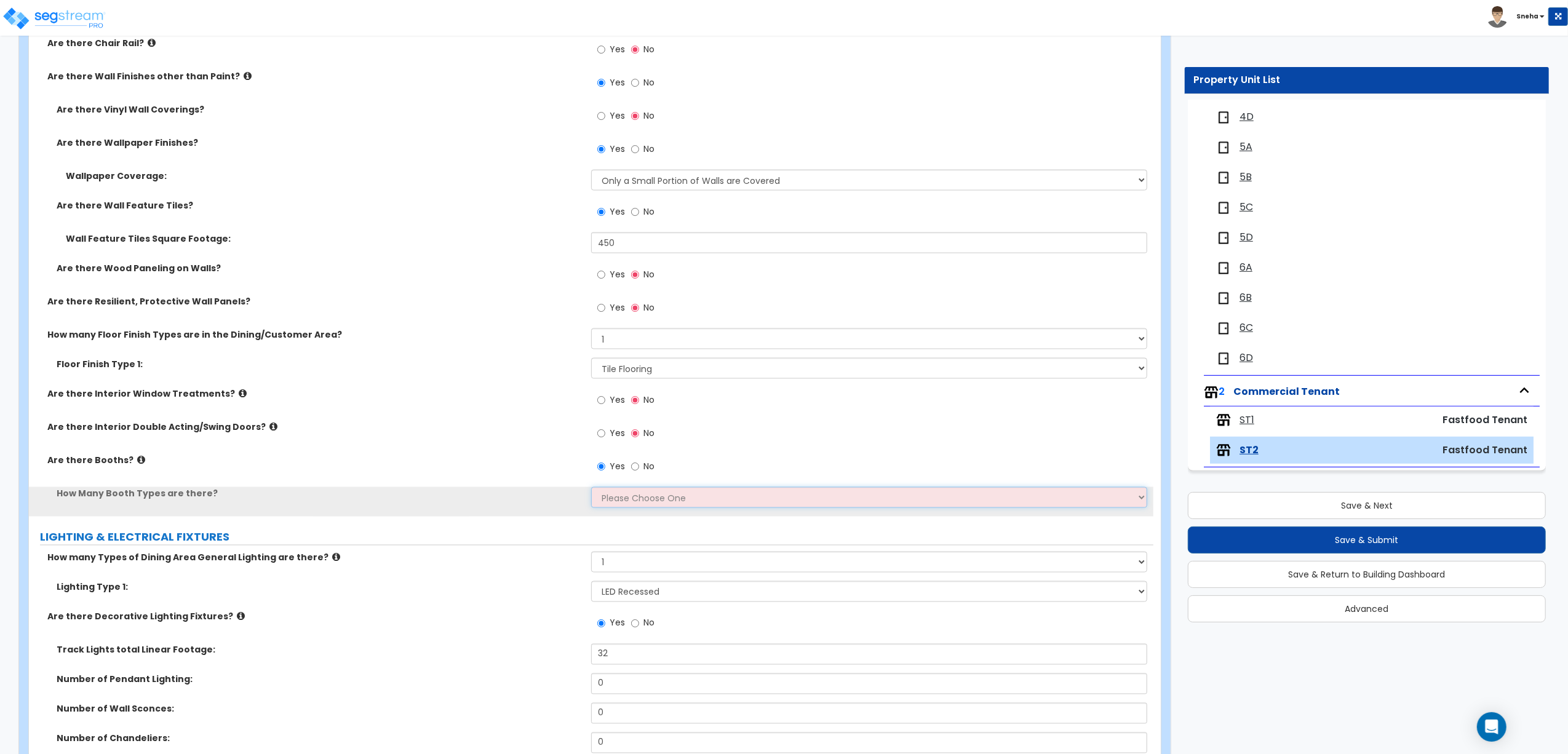
click at [608, 497] on select "Please Choose One 1 2 3" at bounding box center [869, 497] width 556 height 21
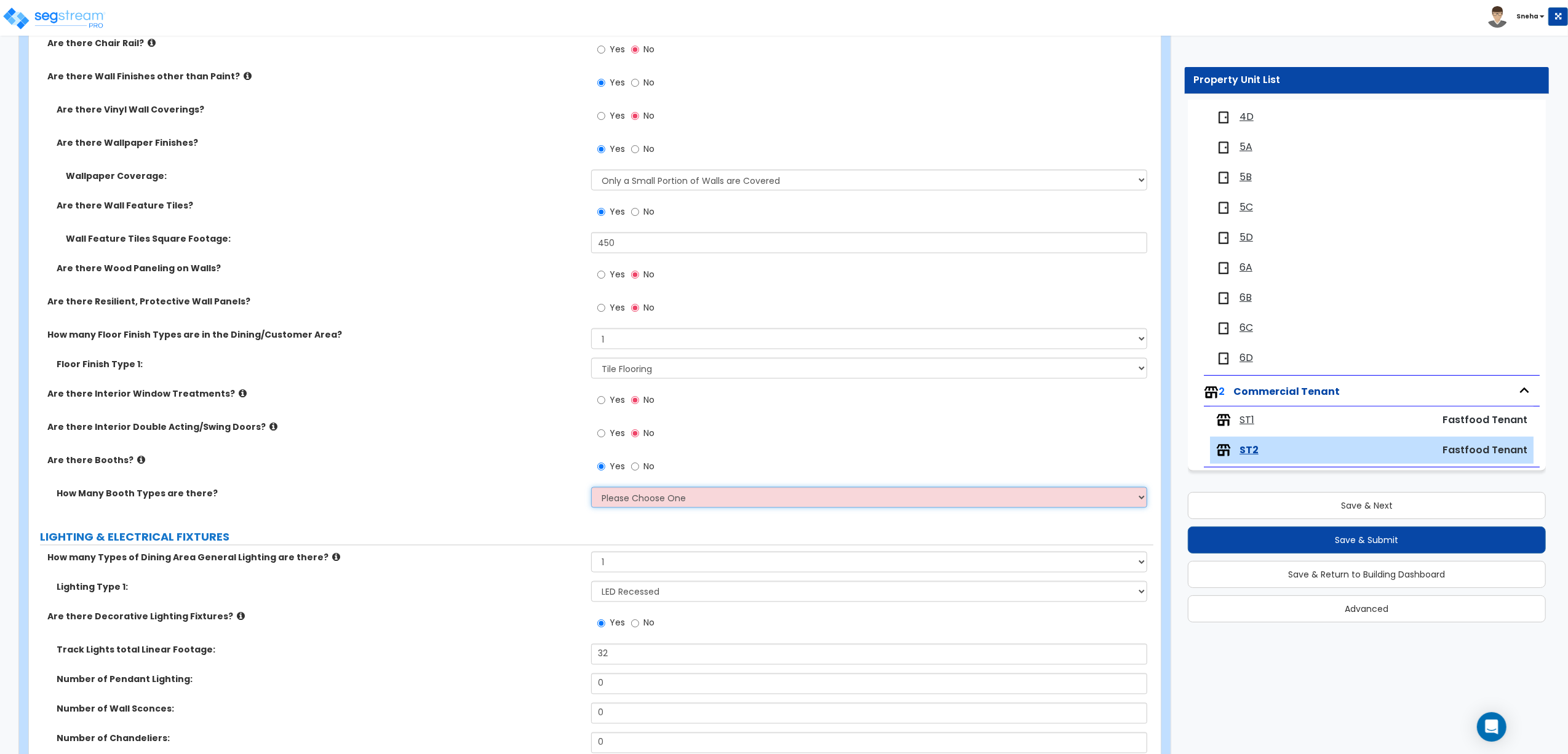
select select "1"
click at [592, 489] on select "Please Choose One 1 2 3" at bounding box center [869, 497] width 556 height 21
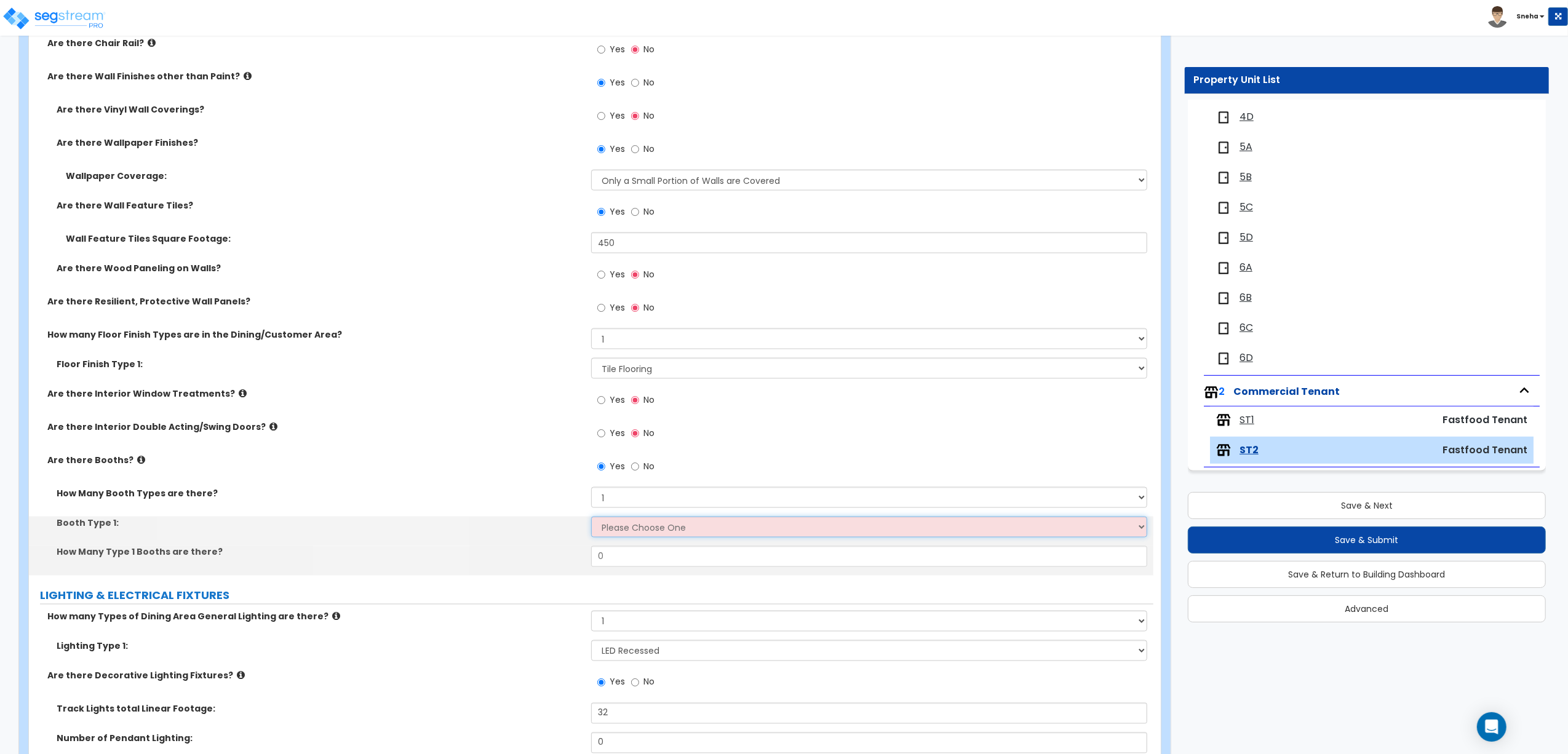
click at [616, 527] on select "Please Choose One Plastic, 2-Seater Plastic, 4-Seater Upholstered, 4-Seater Uph…" at bounding box center [869, 527] width 556 height 21
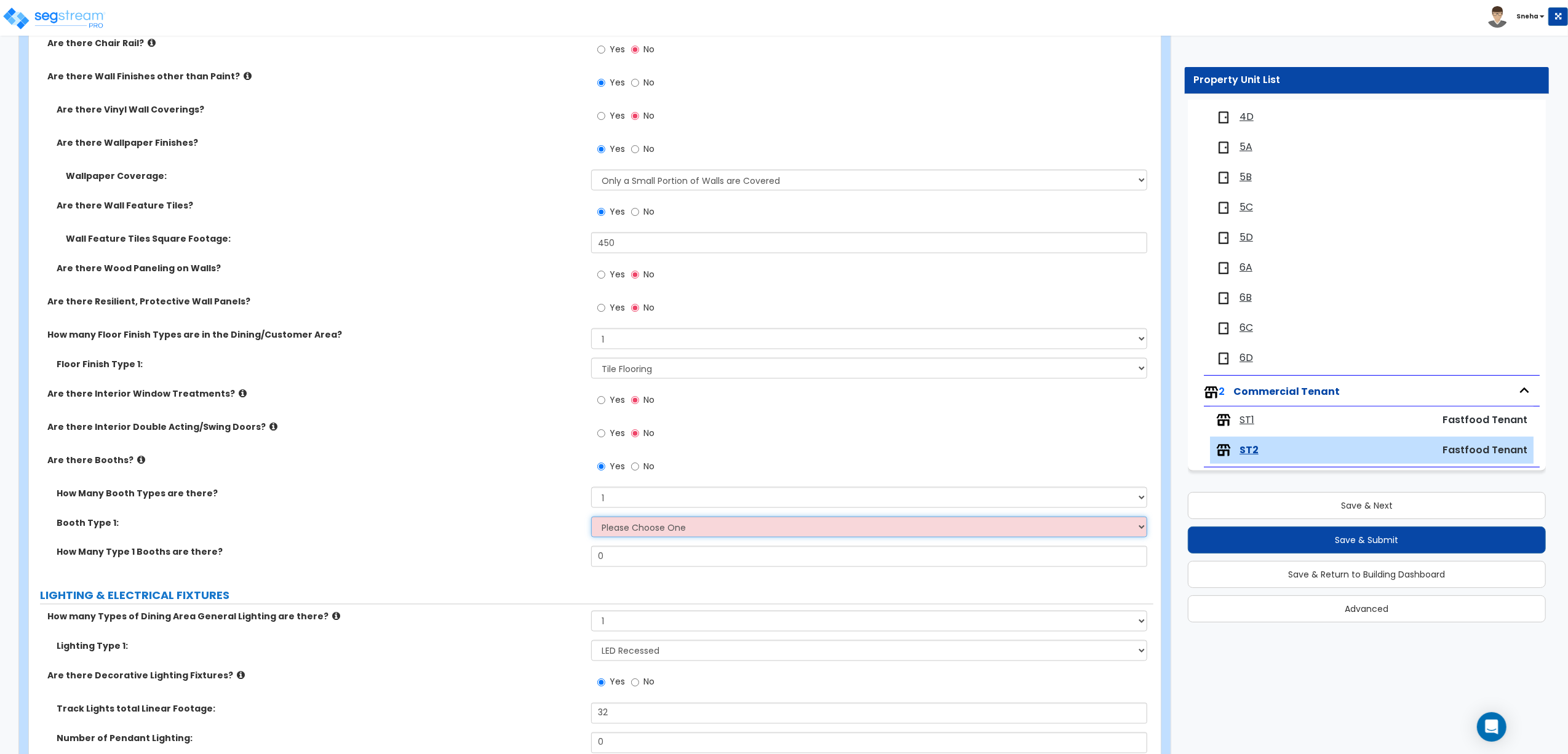
select select "2"
click at [592, 519] on select "Please Choose One Plastic, 2-Seater Plastic, 4-Seater Upholstered, 4-Seater Uph…" at bounding box center [869, 527] width 556 height 21
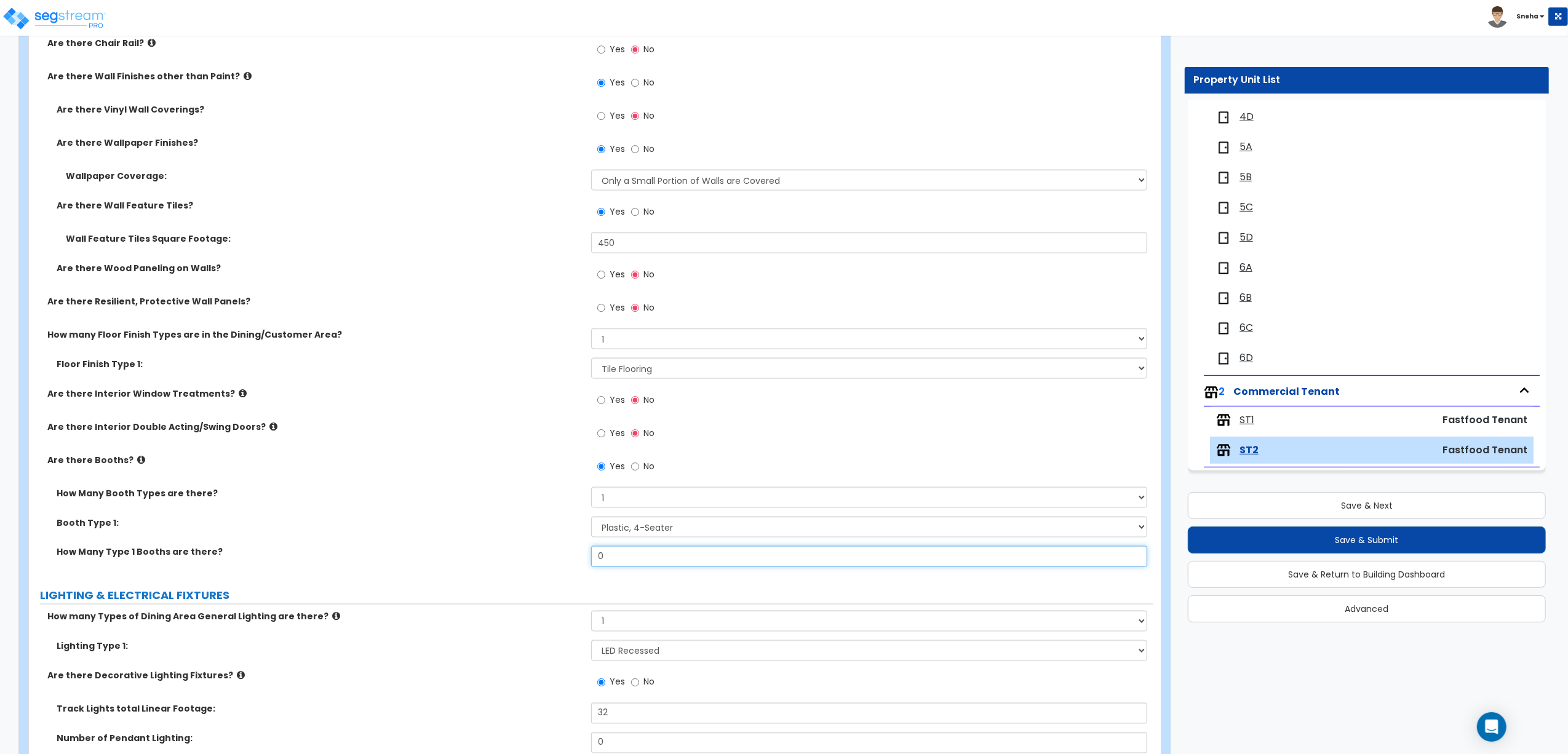
drag, startPoint x: 626, startPoint y: 562, endPoint x: 555, endPoint y: 562, distance: 71.0
click at [555, 562] on div "How Many Type 1 Booths are there? 0" at bounding box center [591, 561] width 1124 height 30
type input "2"
drag, startPoint x: 298, startPoint y: 515, endPoint x: 309, endPoint y: 522, distance: 13.0
click at [301, 517] on div "How Many Booth Types are there? Please Choose One 1 2 3" at bounding box center [591, 502] width 1124 height 30
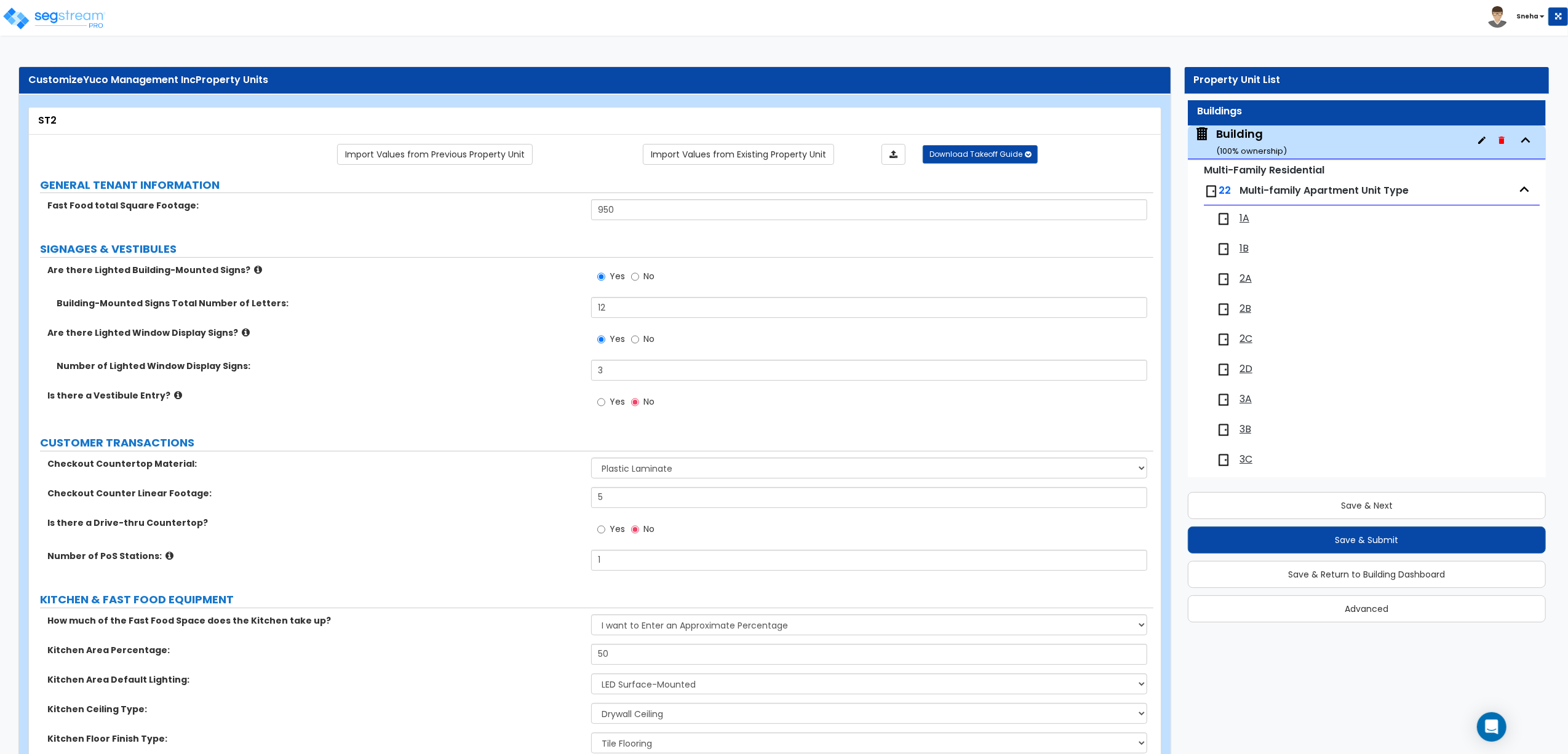
scroll to position [0, 0]
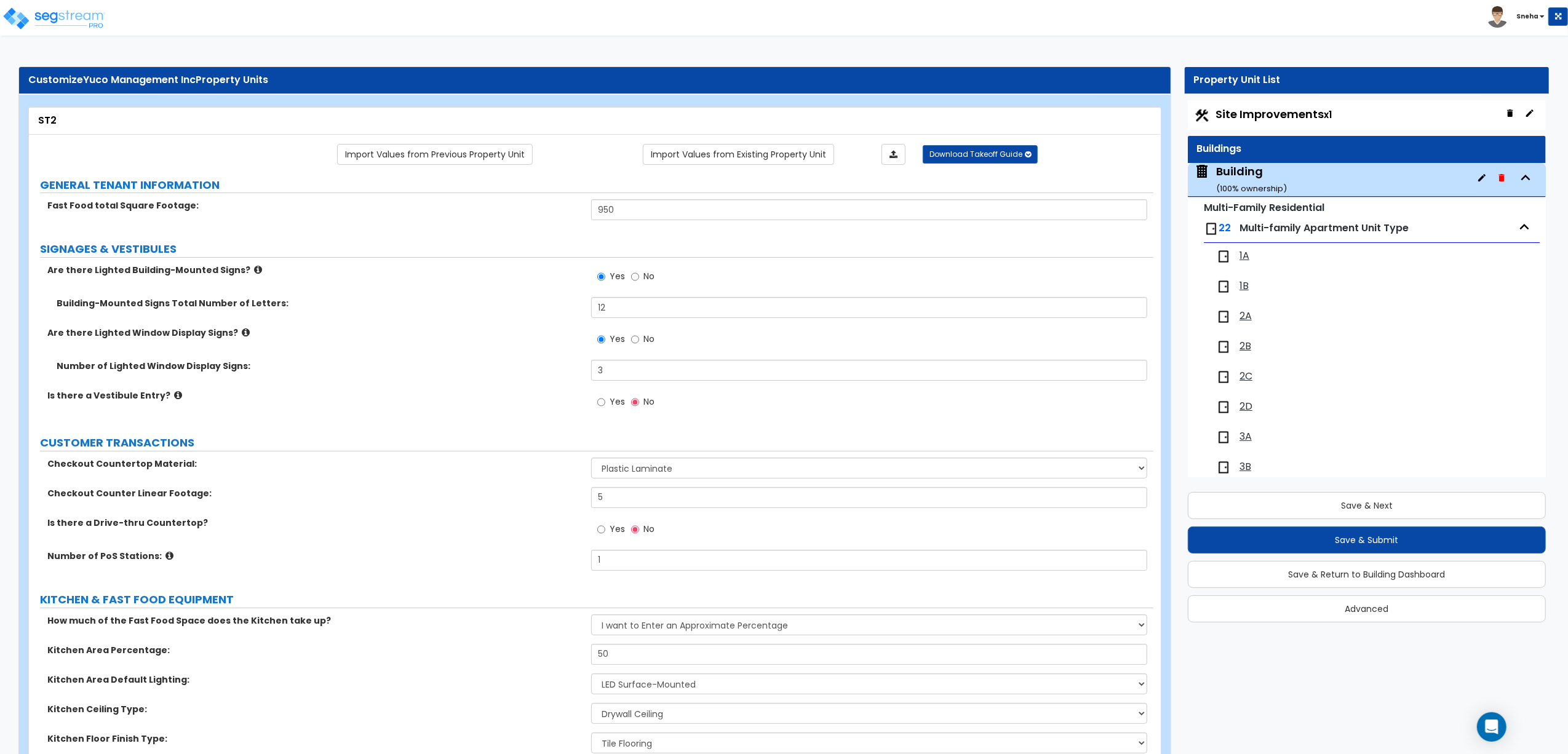
click at [1236, 109] on span "Site Improvements x1" at bounding box center [1274, 114] width 116 height 16
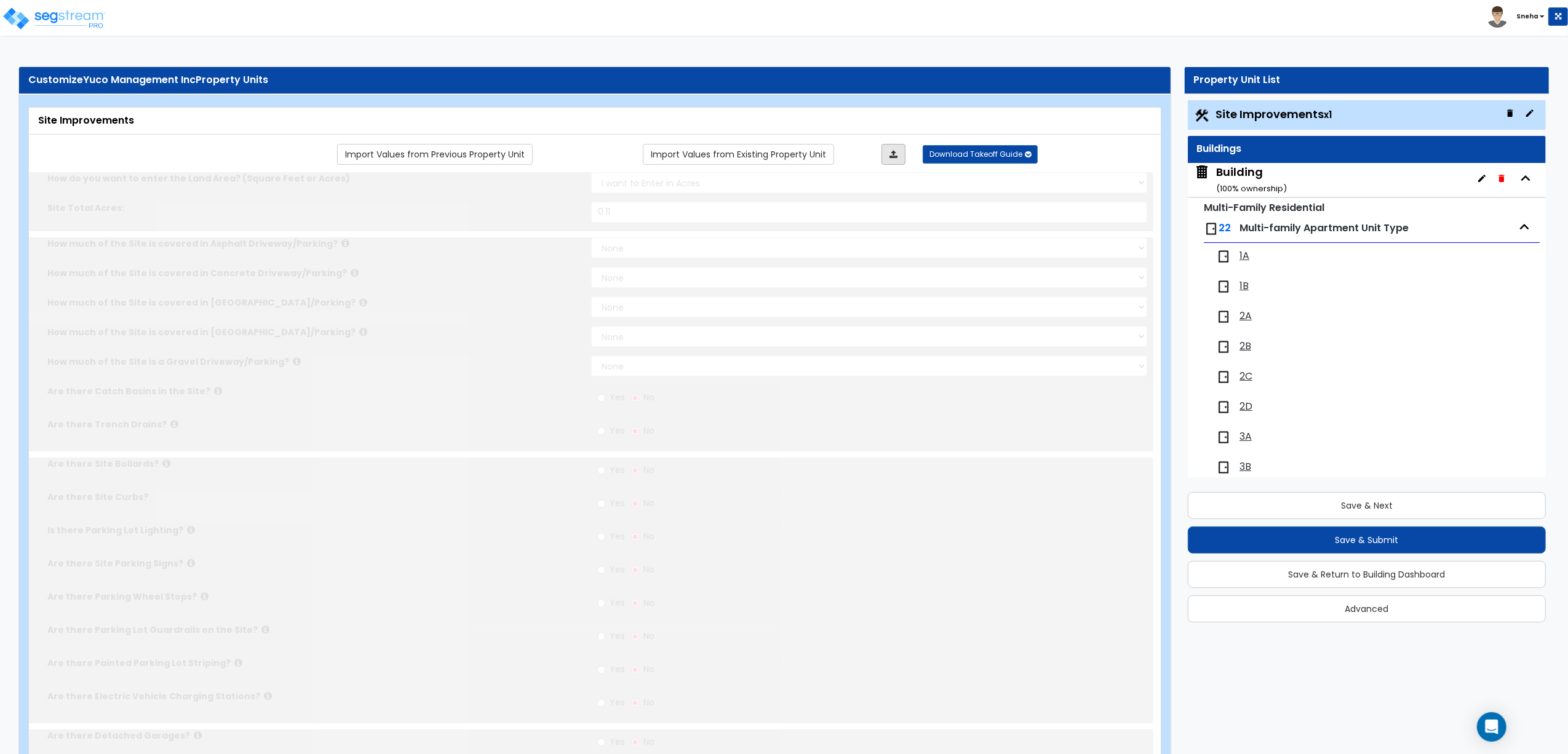
type input "0.11"
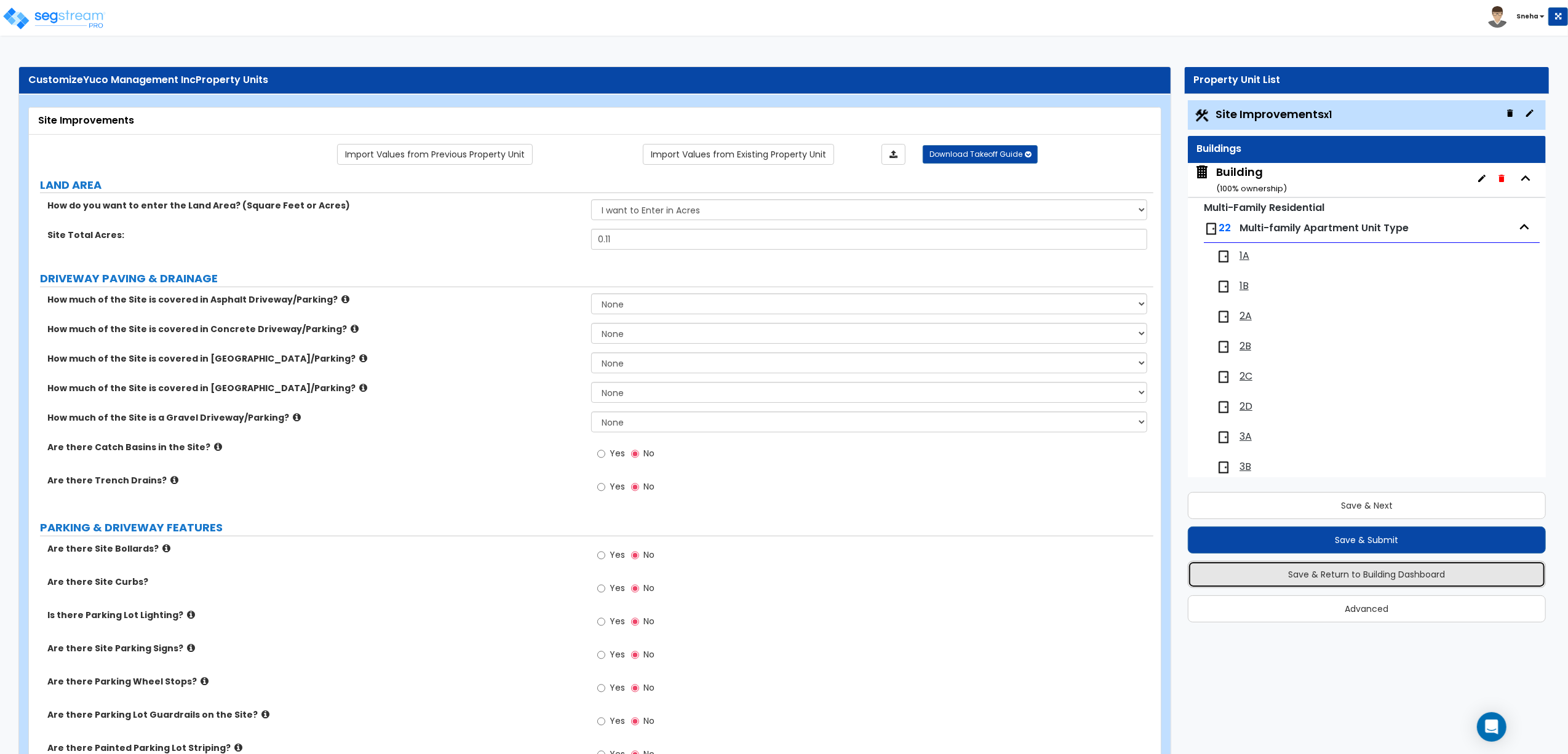
click at [1349, 576] on button "Save & Return to Building Dashboard" at bounding box center [1367, 574] width 358 height 27
